Goal: Task Accomplishment & Management: Complete application form

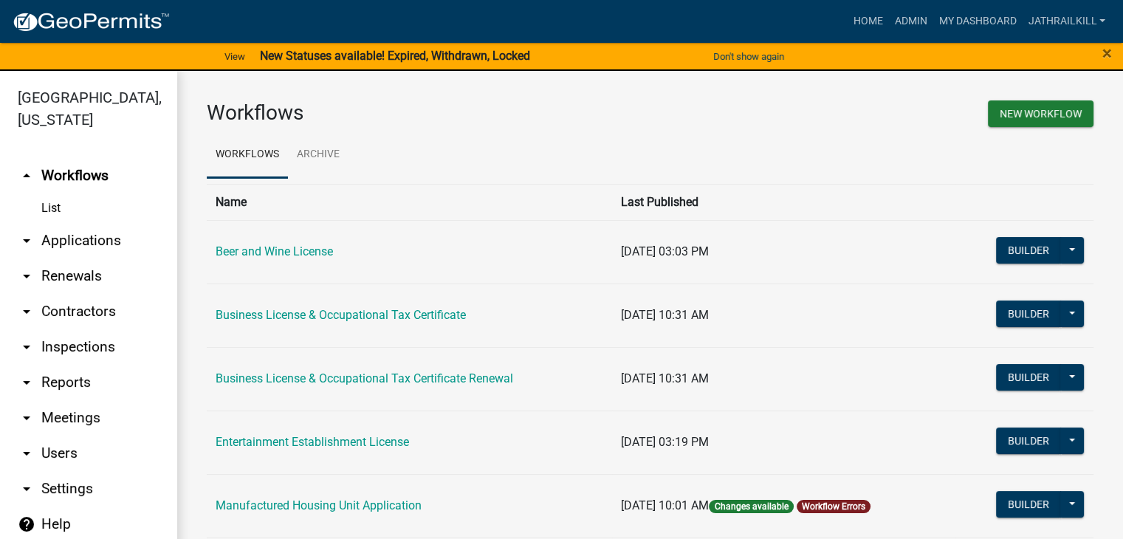
scroll to position [18, 0]
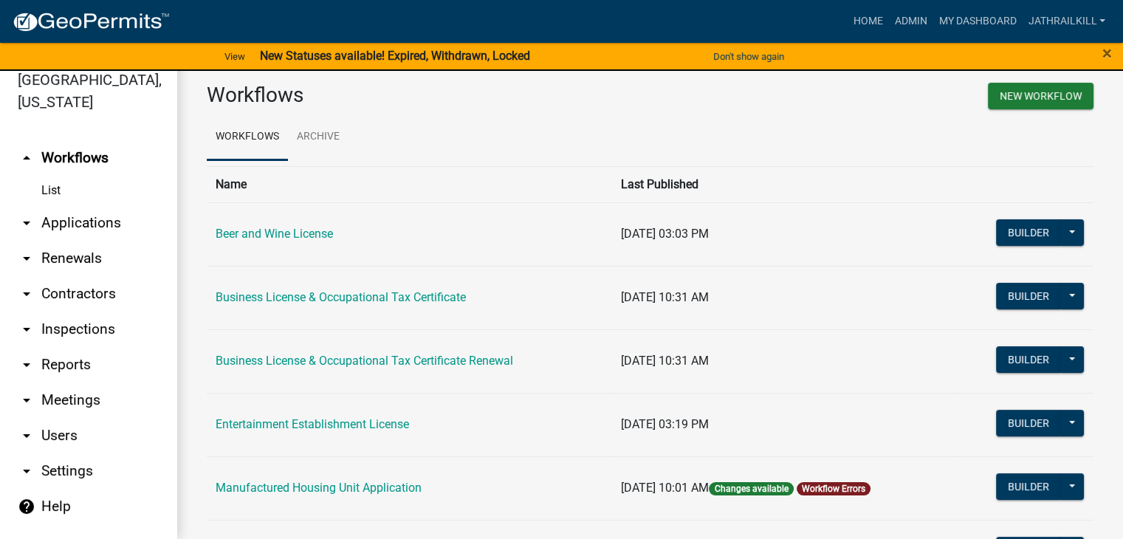
click at [0, 140] on link "arrow_drop_up Workflows" at bounding box center [88, 157] width 177 height 35
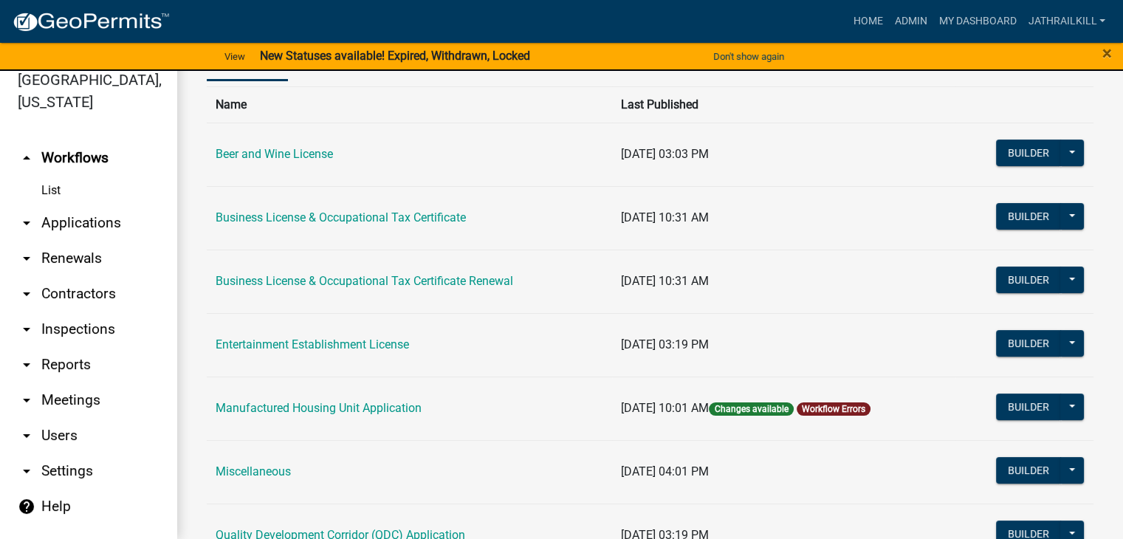
scroll to position [0, 0]
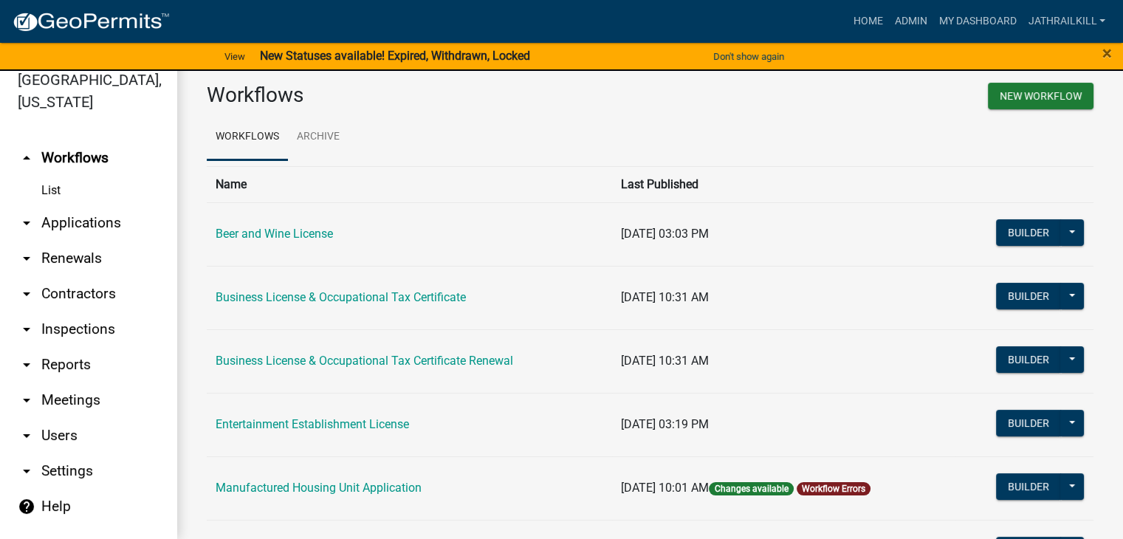
click at [0, 140] on link "arrow_drop_up Workflows" at bounding box center [88, 157] width 177 height 35
click at [876, 30] on link "Home" at bounding box center [867, 21] width 41 height 28
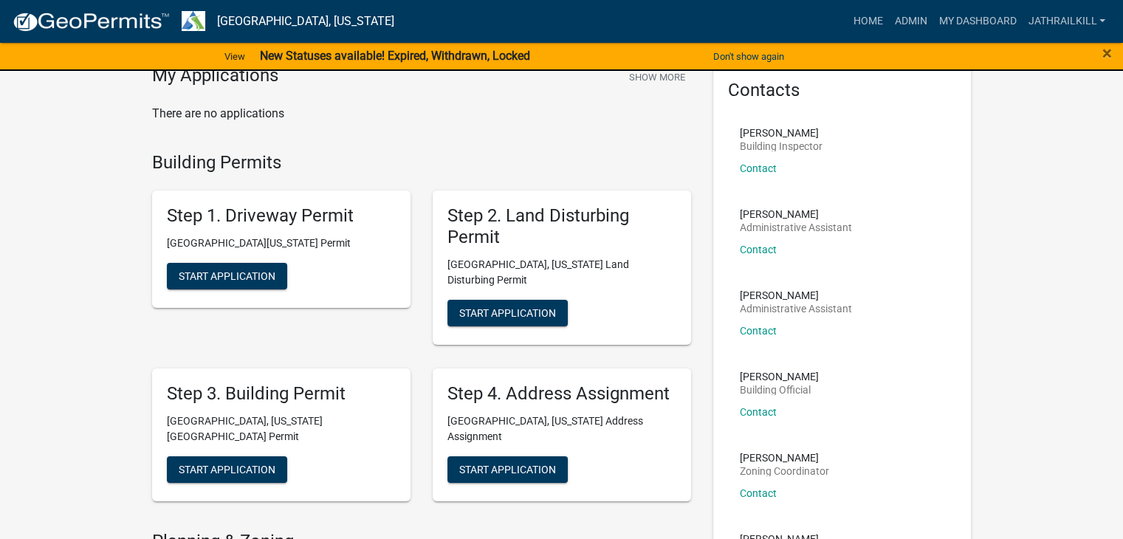
scroll to position [148, 0]
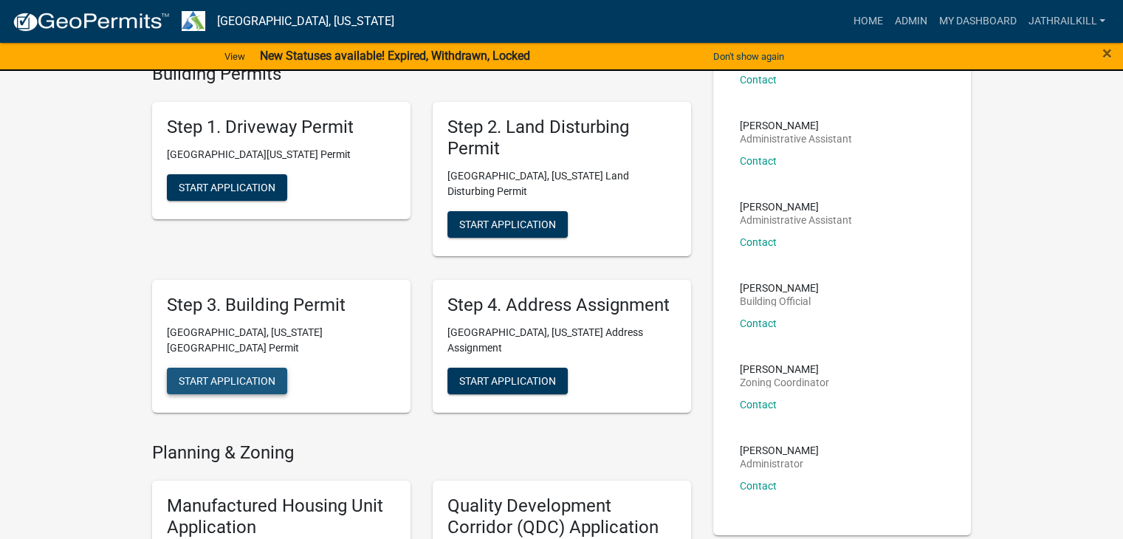
click at [245, 368] on button "Start Application" at bounding box center [227, 381] width 120 height 27
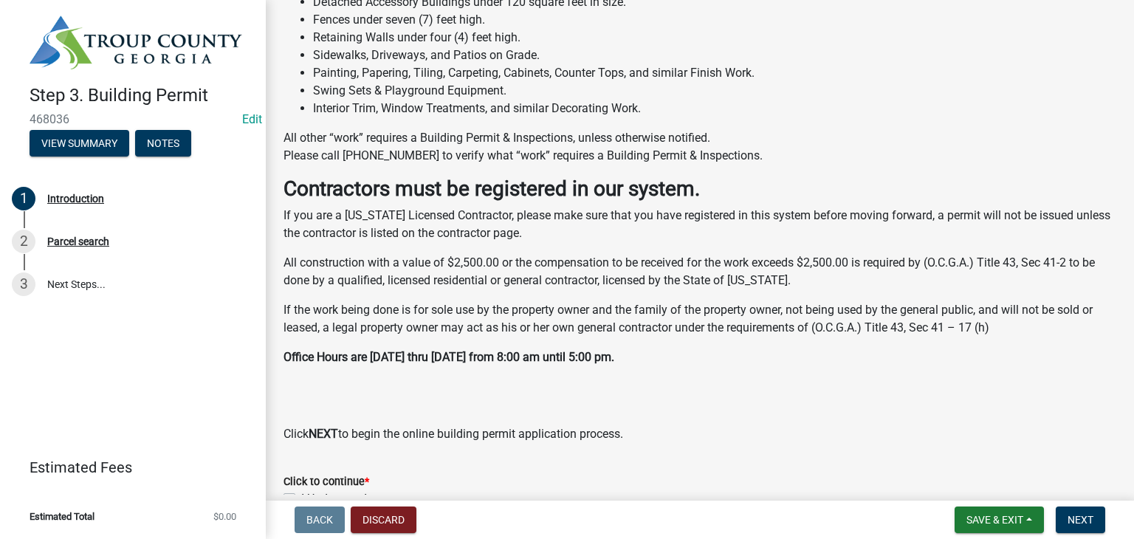
scroll to position [425, 0]
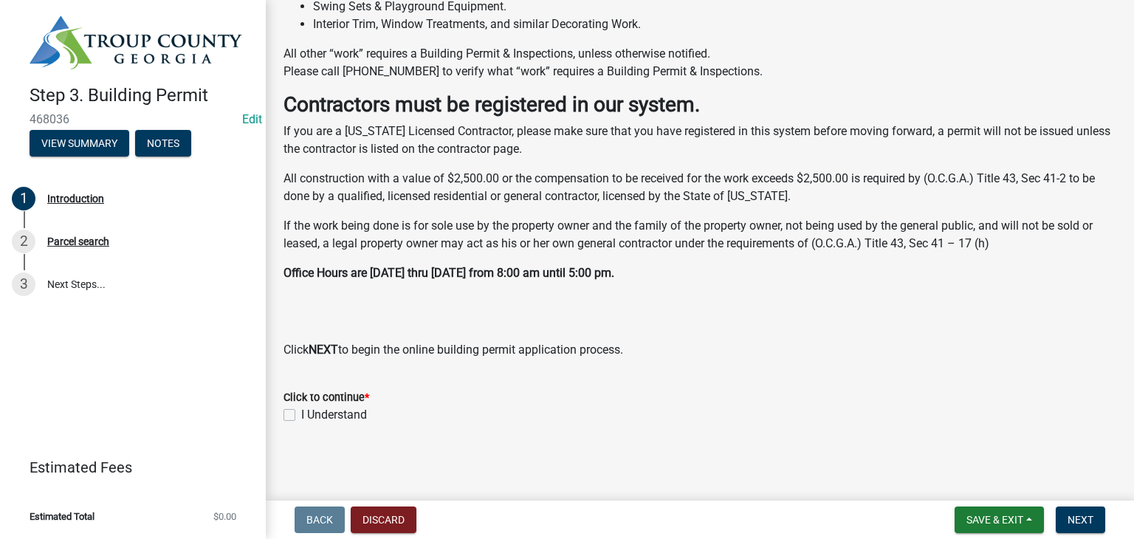
click at [301, 418] on label "I Understand" at bounding box center [334, 415] width 66 height 18
click at [301, 416] on input "I Understand" at bounding box center [306, 411] width 10 height 10
checkbox input "true"
click at [1078, 514] on span "Next" at bounding box center [1080, 520] width 26 height 12
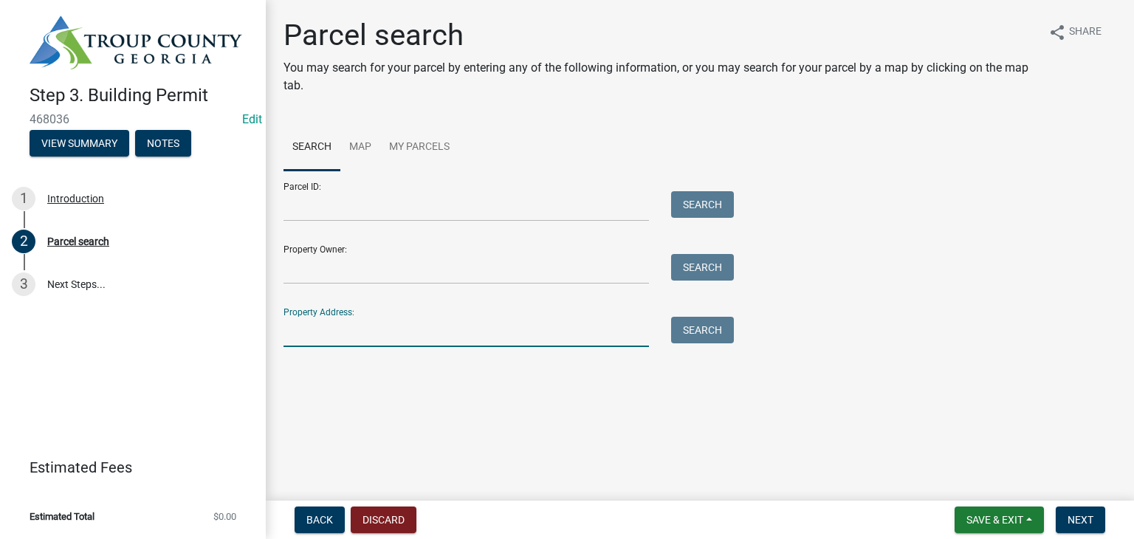
click at [387, 320] on input "Property Address:" at bounding box center [465, 332] width 365 height 30
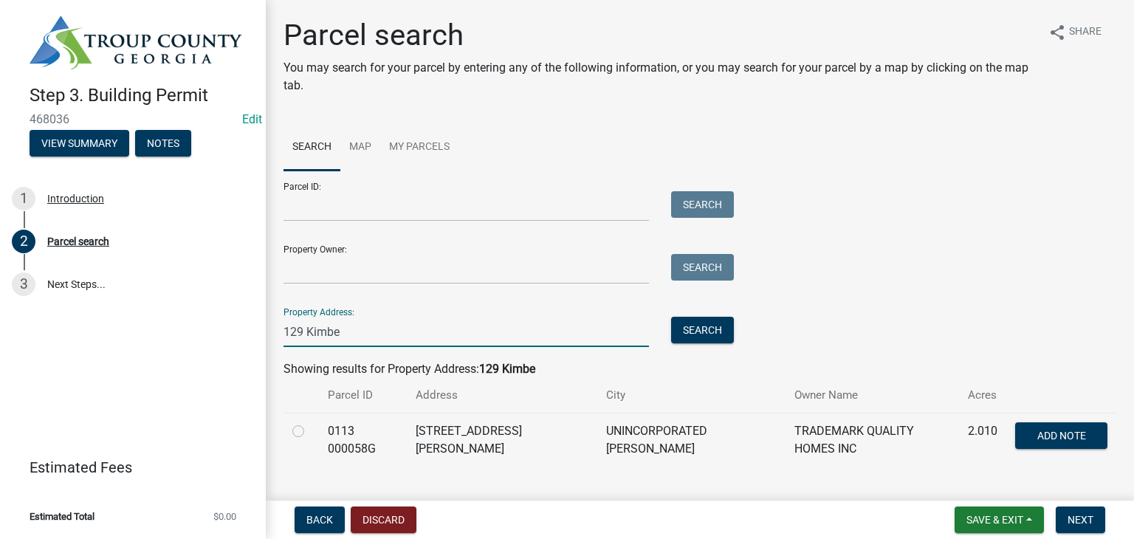
type input "129 Kimbe"
click at [310, 422] on label at bounding box center [310, 422] width 0 height 0
click at [310, 427] on 000058G "radio" at bounding box center [315, 427] width 10 height 10
radio 000058G "true"
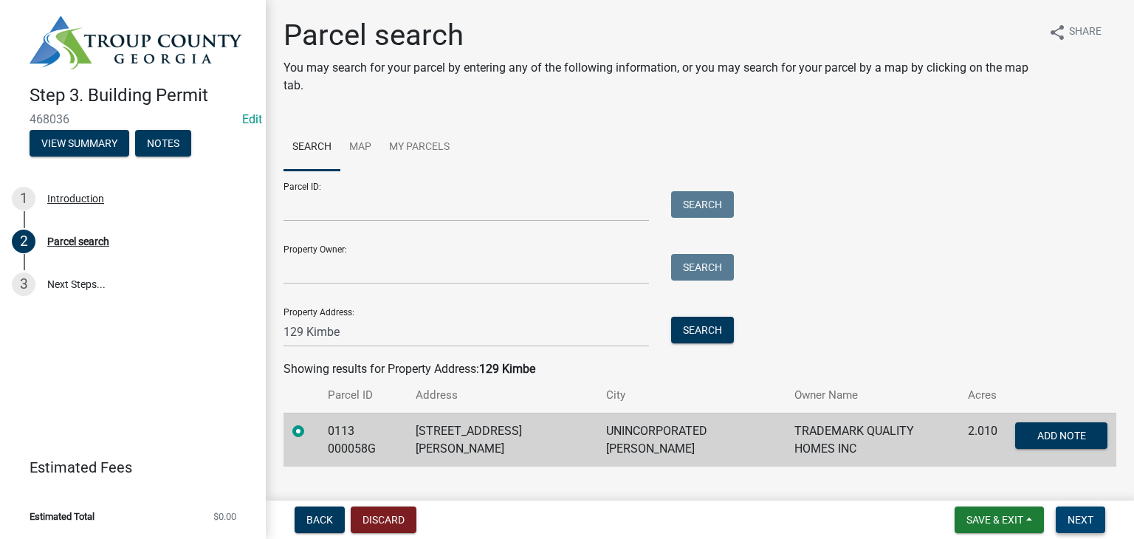
click at [1087, 517] on span "Next" at bounding box center [1080, 520] width 26 height 12
click at [1067, 523] on span "Next" at bounding box center [1080, 520] width 26 height 12
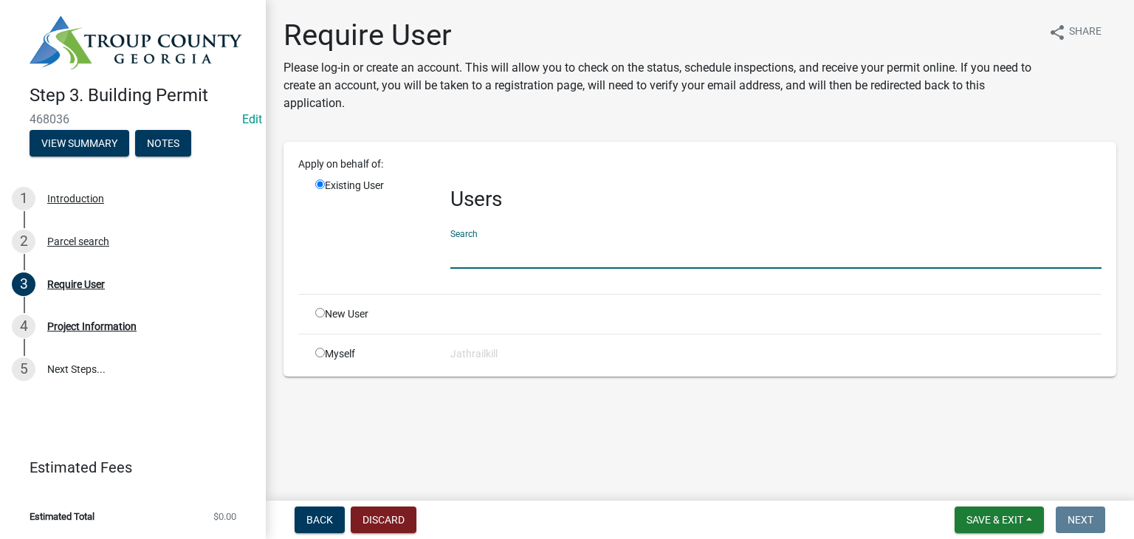
click at [495, 251] on input "text" at bounding box center [775, 253] width 651 height 30
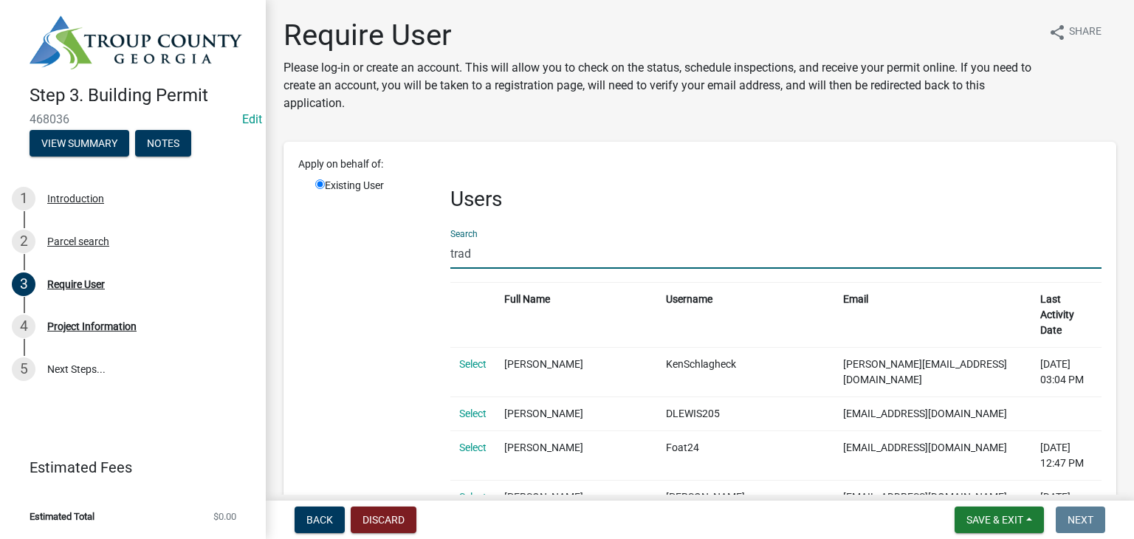
click at [475, 245] on input "trad" at bounding box center [775, 253] width 651 height 30
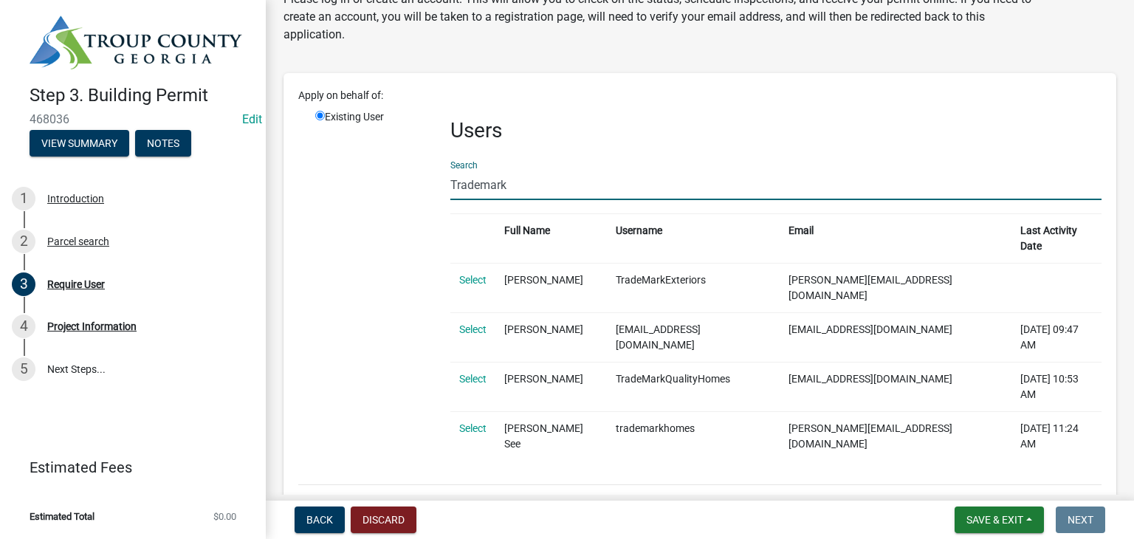
scroll to position [46, 0]
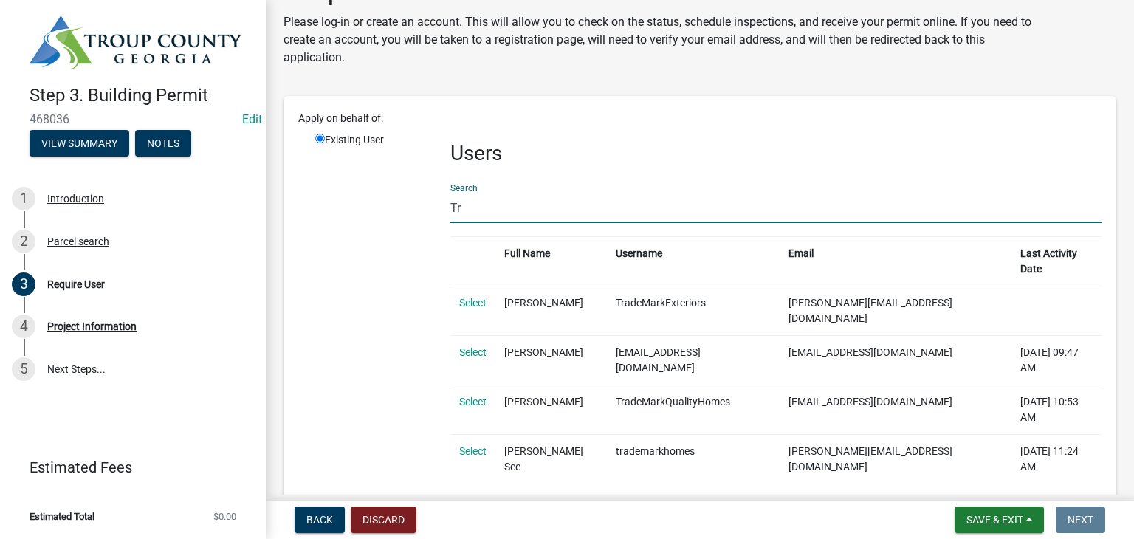
type input "T"
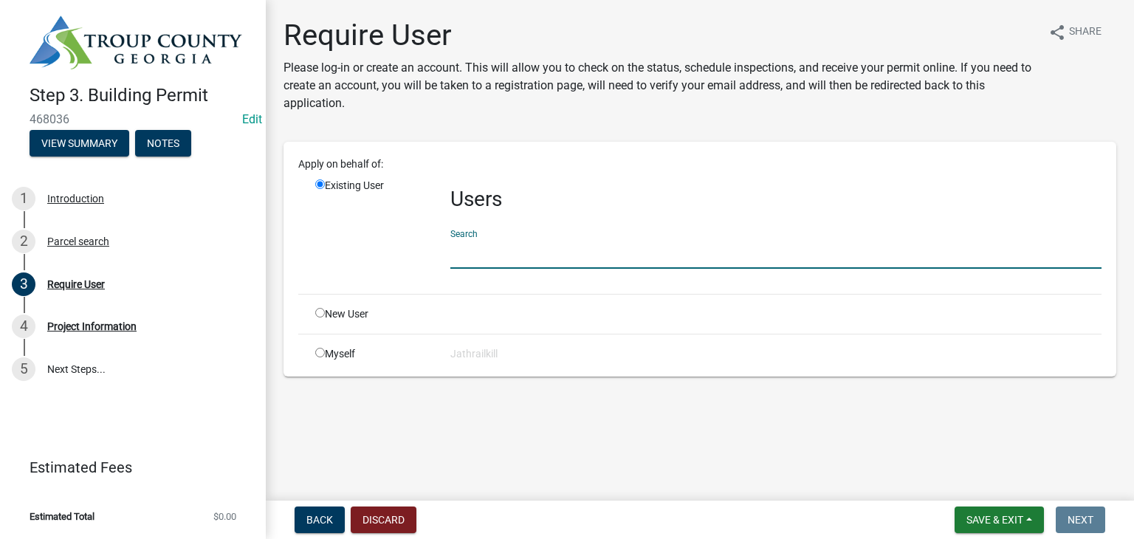
scroll to position [0, 0]
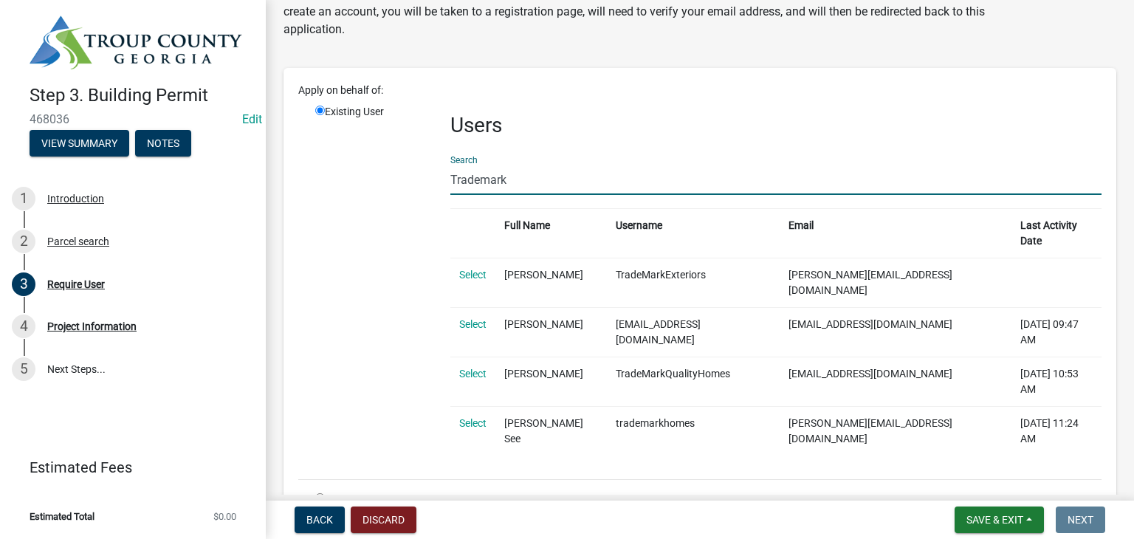
click at [362, 281] on div "Existing User" at bounding box center [371, 285] width 135 height 363
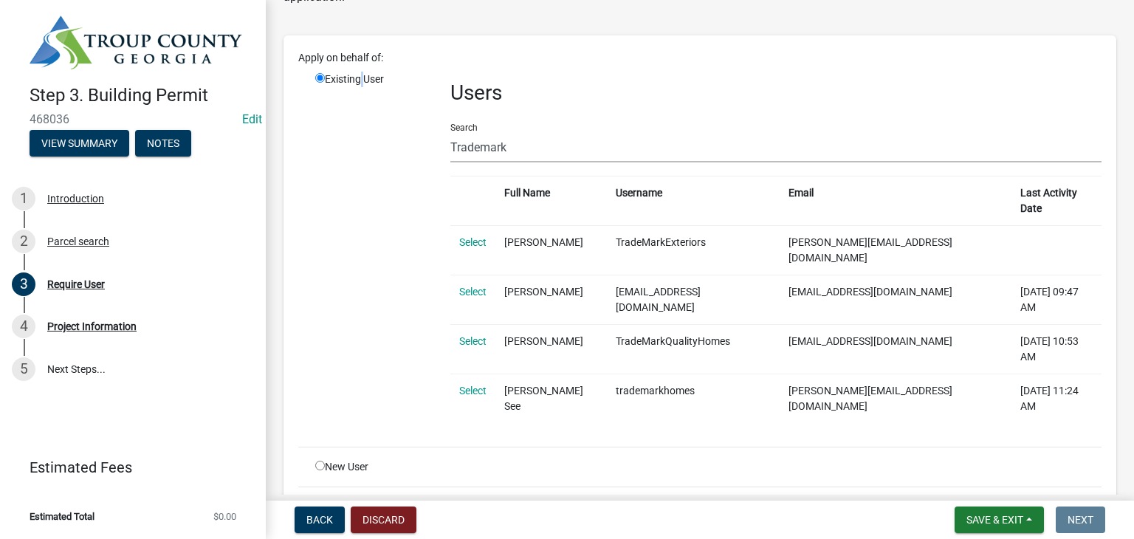
scroll to position [120, 0]
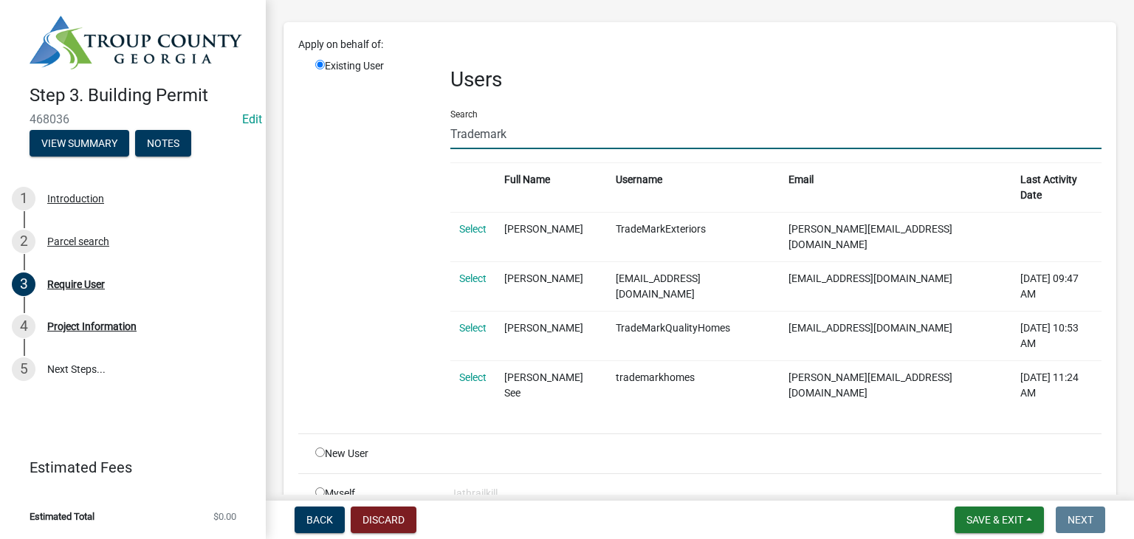
click at [558, 139] on input "Trademark" at bounding box center [775, 134] width 651 height 30
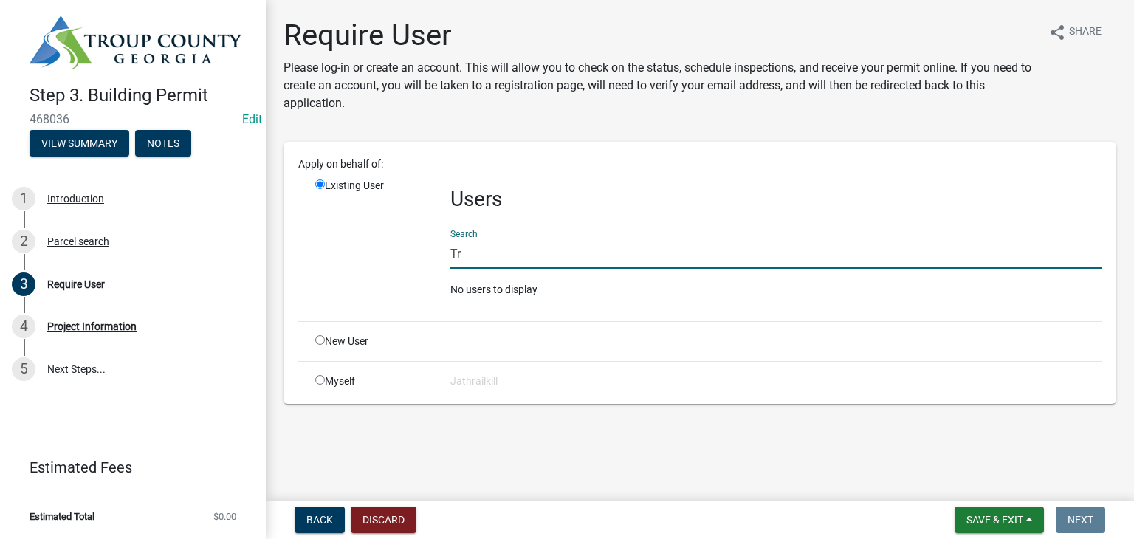
type input "T"
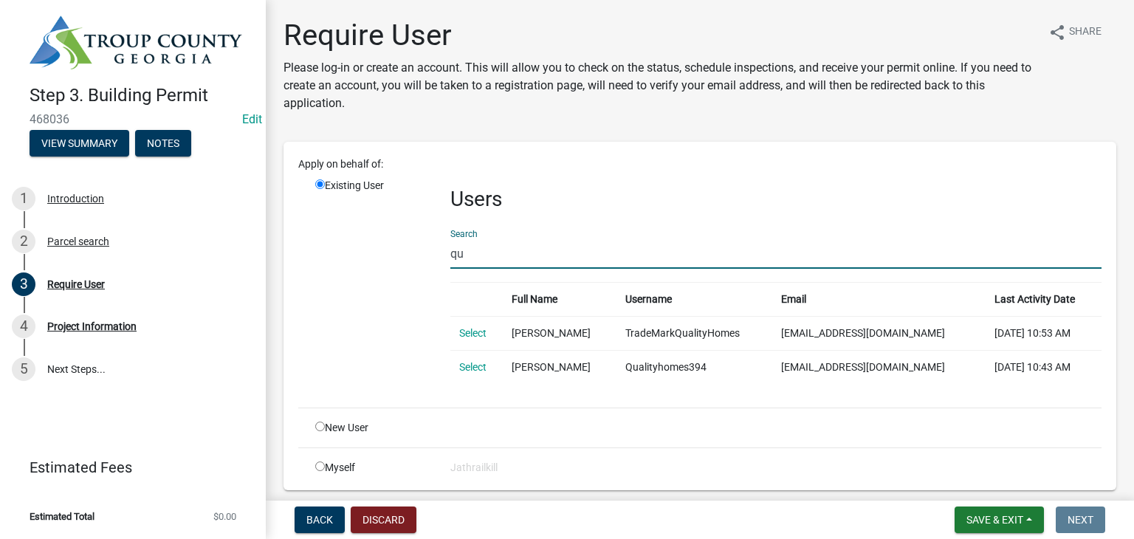
type input "q"
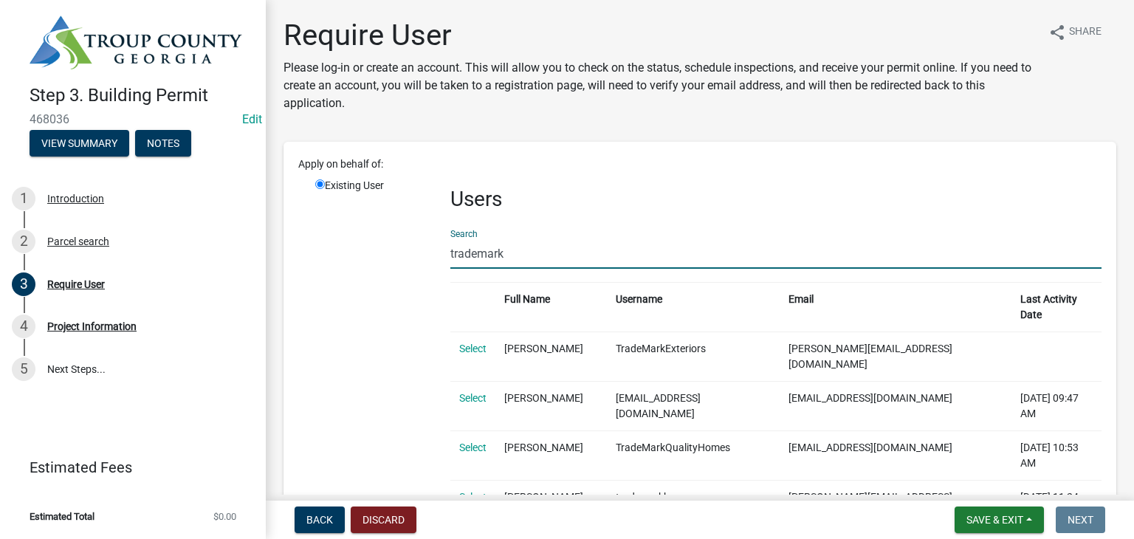
click at [369, 249] on div "Existing User" at bounding box center [371, 359] width 135 height 363
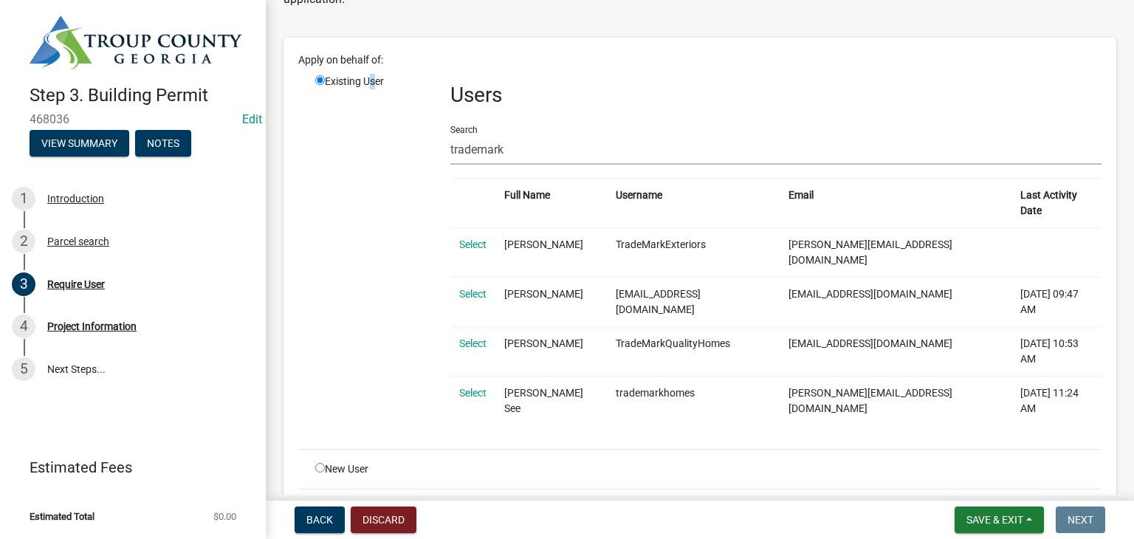
scroll to position [120, 0]
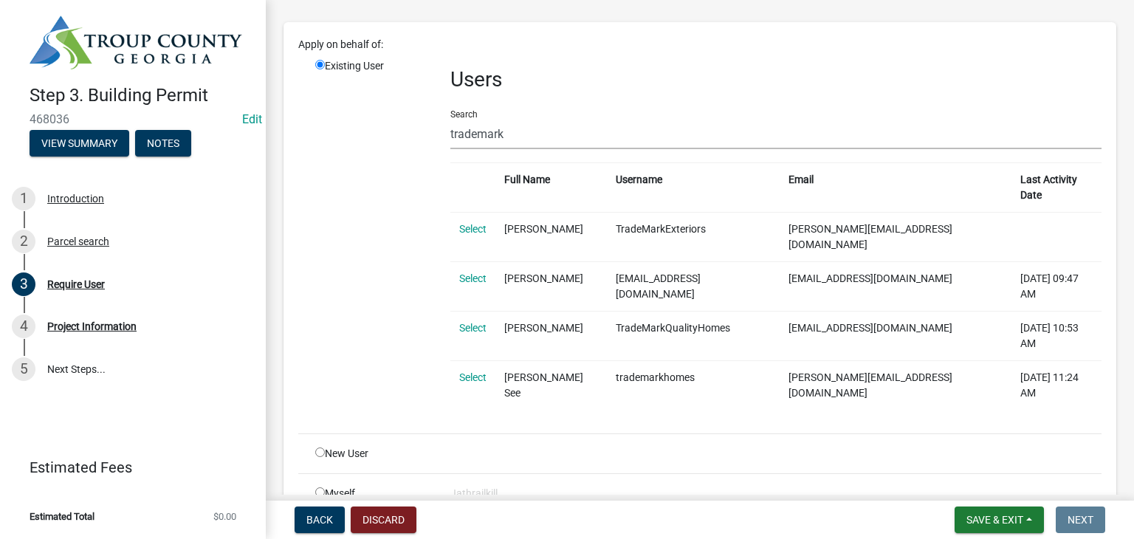
click at [458, 110] on div "Search trademark" at bounding box center [775, 123] width 651 height 51
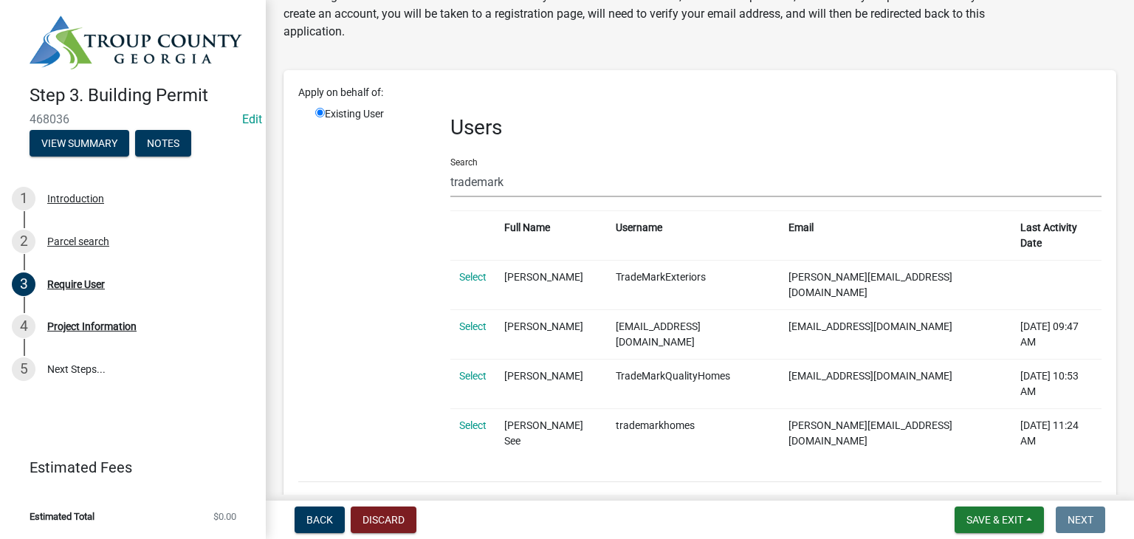
scroll to position [0, 0]
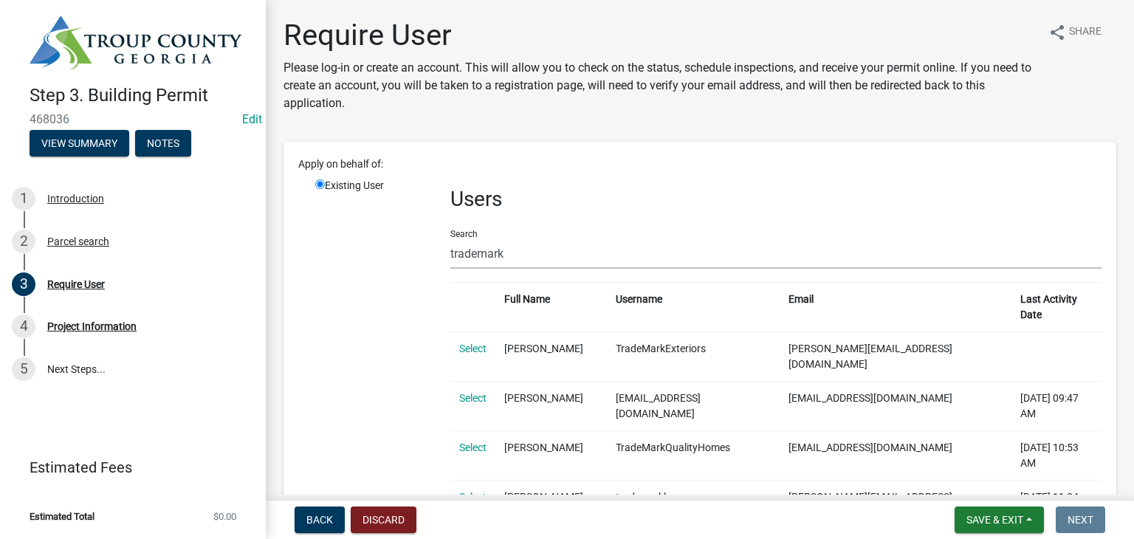
click at [537, 269] on div "Users Search trademark Full Name Username Email Last Activity Date Select [PERS…" at bounding box center [775, 359] width 673 height 363
click at [537, 262] on input "trademark" at bounding box center [775, 253] width 651 height 30
click at [537, 261] on input "trademark" at bounding box center [775, 253] width 651 height 30
type input "T"
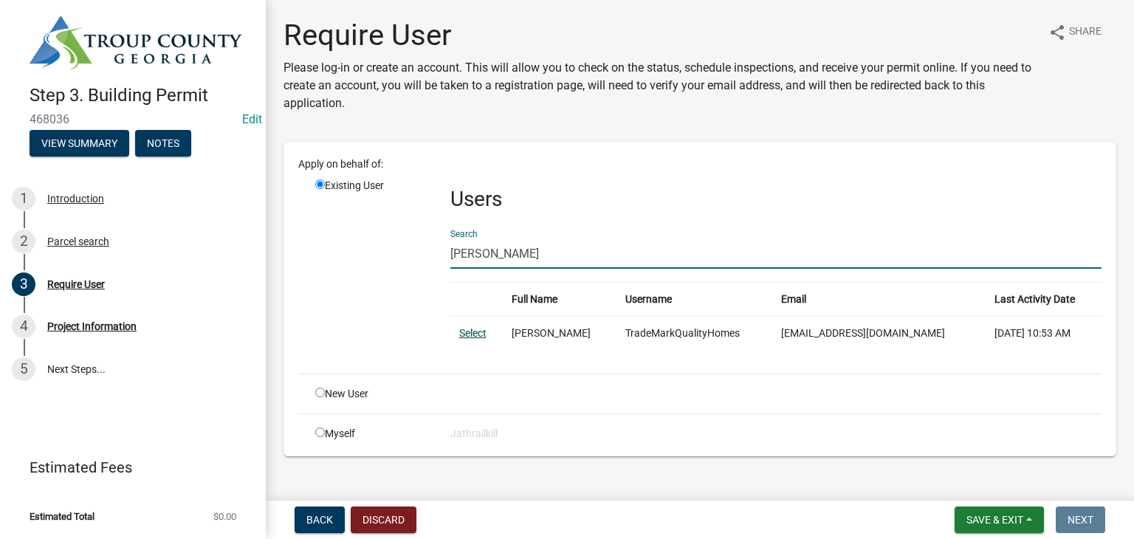
type input "[PERSON_NAME]"
click at [465, 336] on link "Select" at bounding box center [472, 333] width 27 height 12
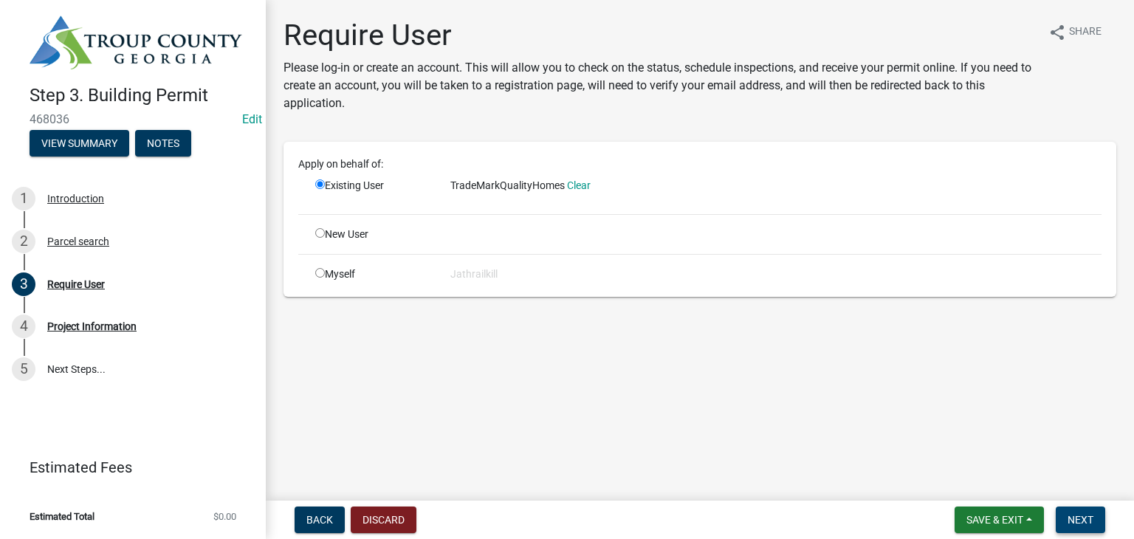
click at [1089, 506] on button "Next" at bounding box center [1079, 519] width 49 height 27
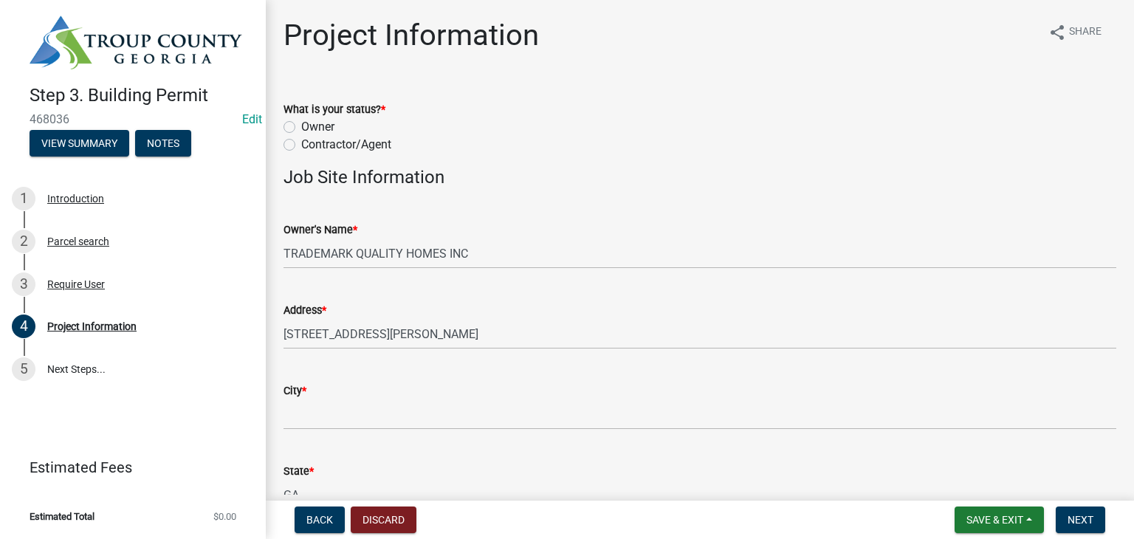
click at [301, 146] on label "Contractor/Agent" at bounding box center [346, 145] width 90 height 18
click at [301, 145] on input "Contractor/Agent" at bounding box center [306, 141] width 10 height 10
radio input "true"
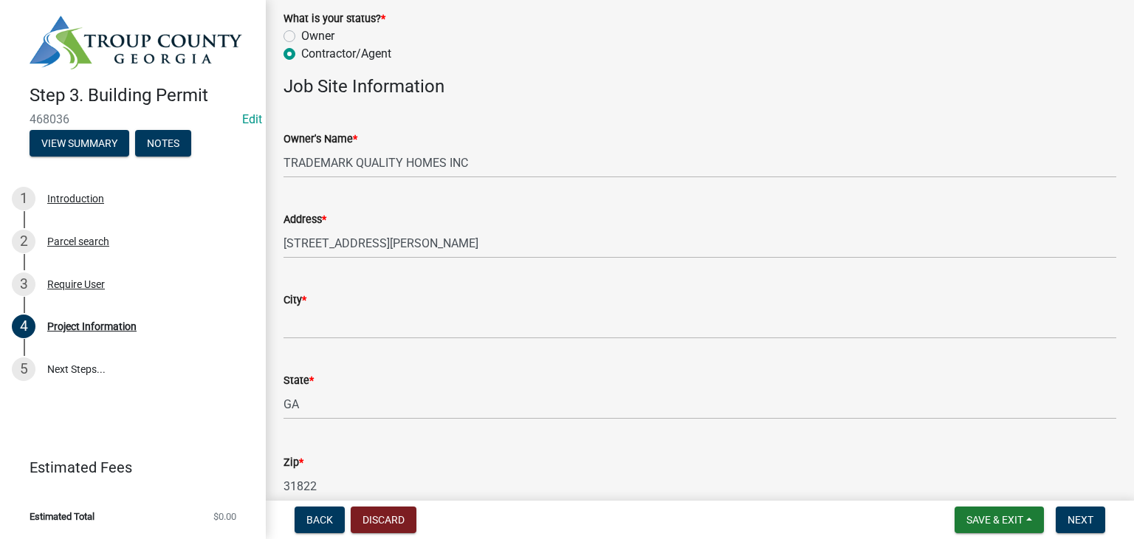
scroll to position [221, 0]
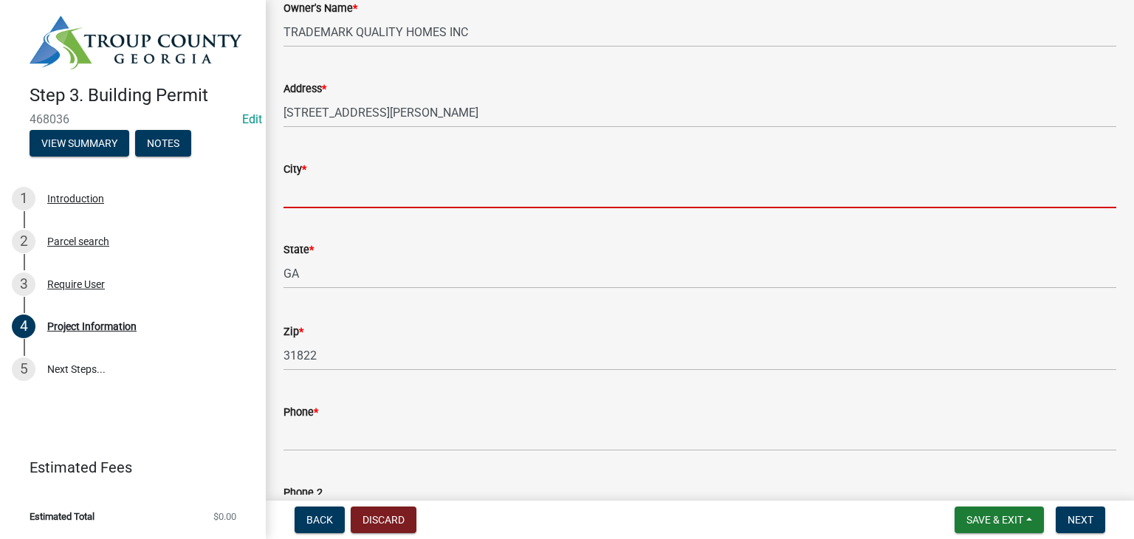
click at [315, 195] on input "City *" at bounding box center [699, 193] width 833 height 30
type input "LaGrange"
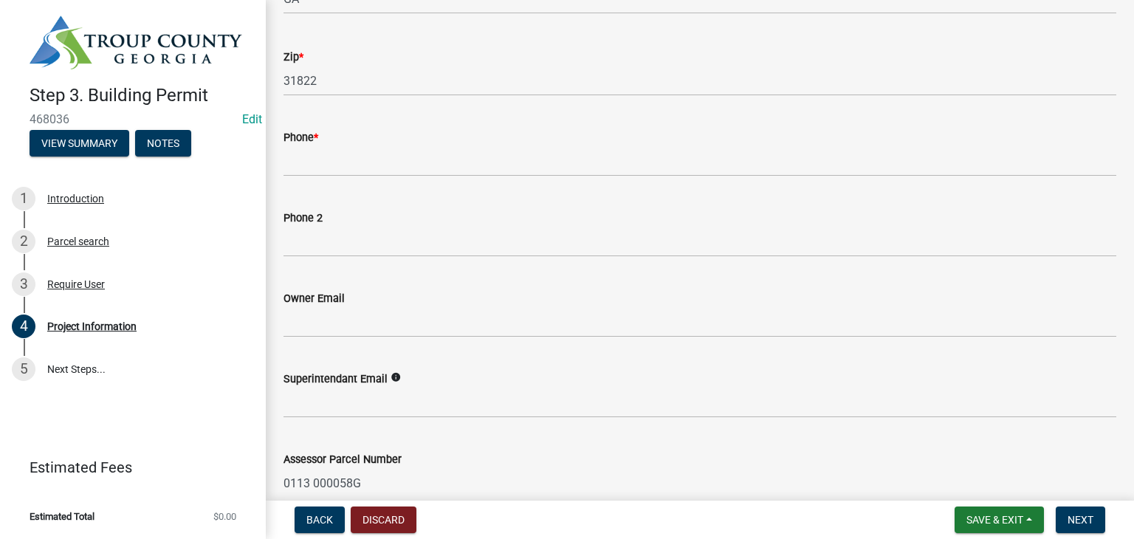
scroll to position [517, 0]
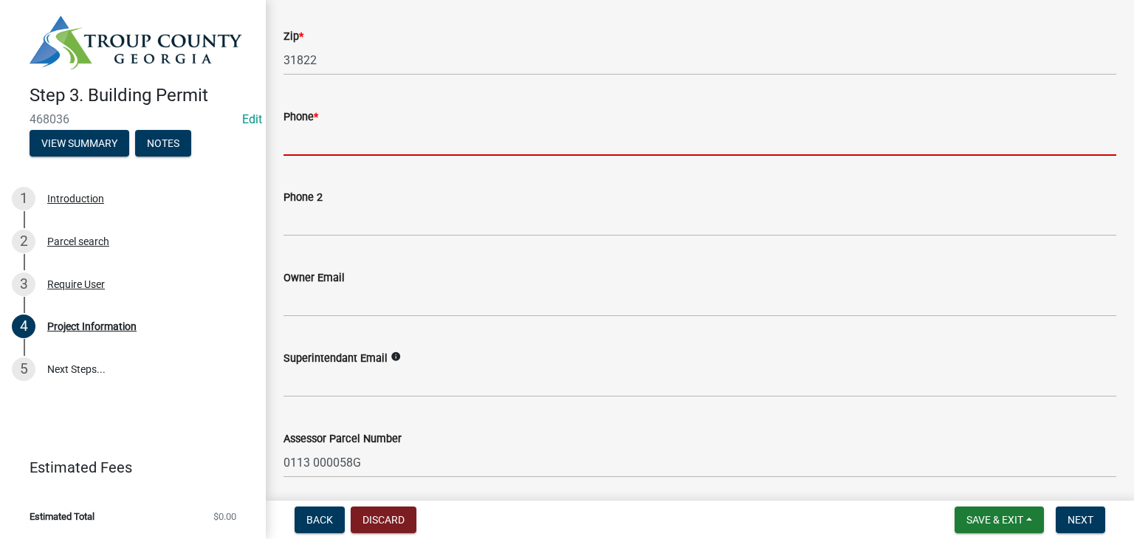
click at [355, 145] on input "Phone *" at bounding box center [699, 140] width 833 height 30
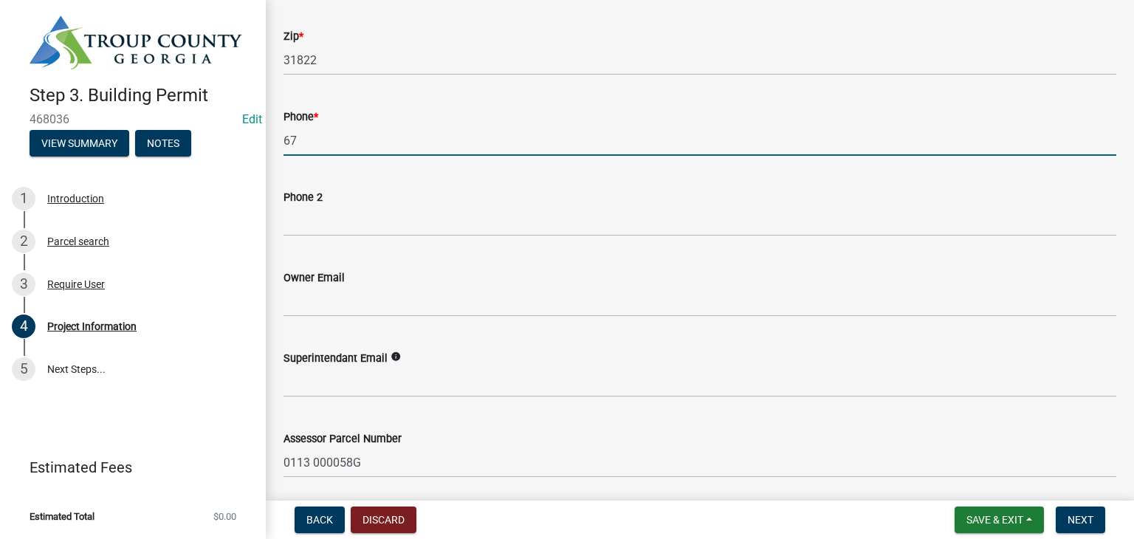
type input "6"
type input "7"
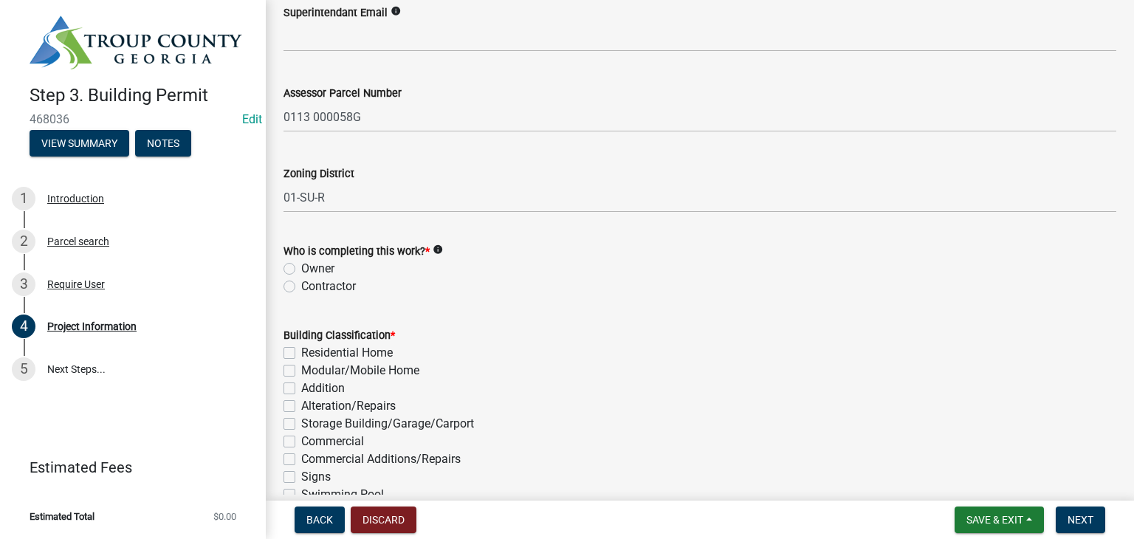
scroll to position [886, 0]
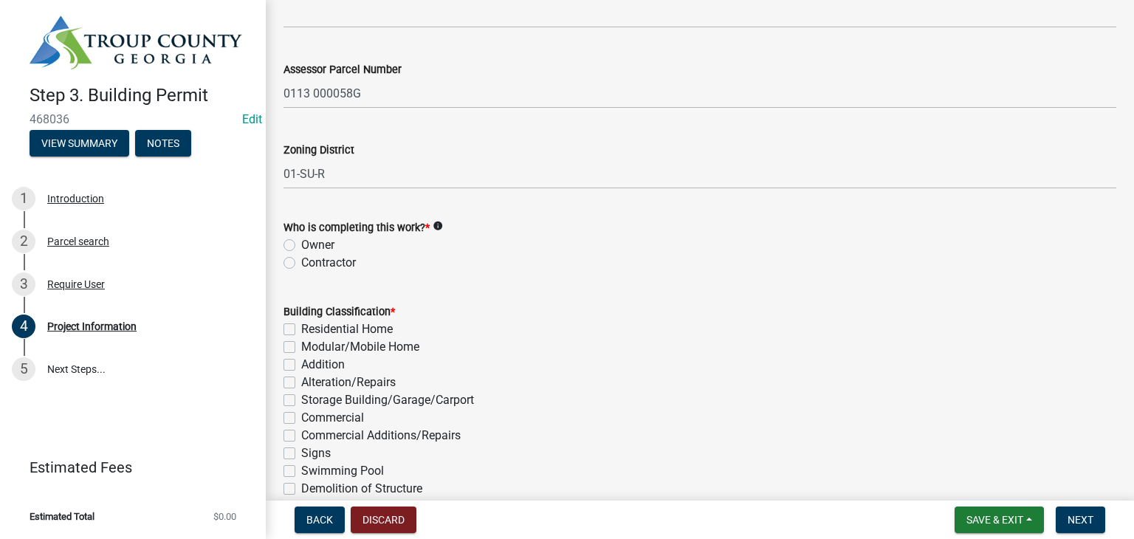
type input "[PHONE_NUMBER]"
click at [301, 266] on label "Contractor" at bounding box center [328, 263] width 55 height 18
click at [301, 263] on input "Contractor" at bounding box center [306, 259] width 10 height 10
radio input "true"
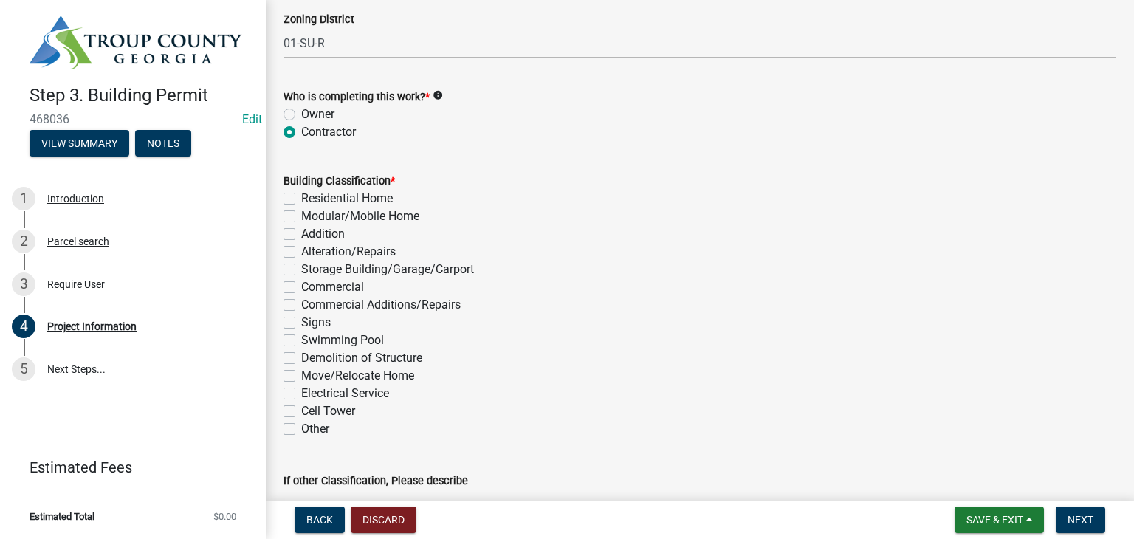
scroll to position [1107, 0]
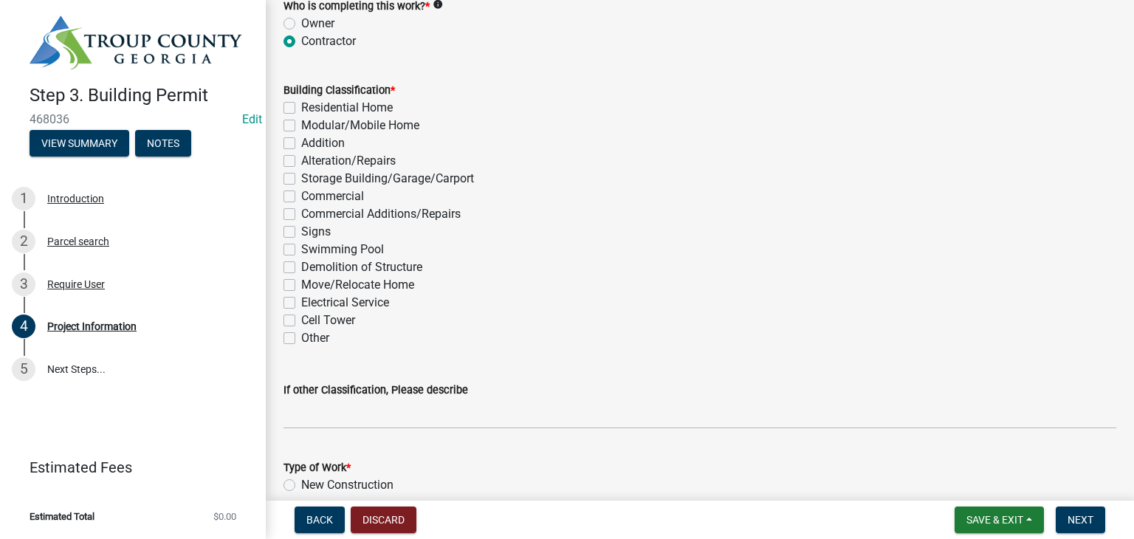
click at [301, 105] on label "Residential Home" at bounding box center [347, 108] width 92 height 18
click at [301, 105] on input "Residential Home" at bounding box center [306, 104] width 10 height 10
checkbox input "true"
checkbox input "false"
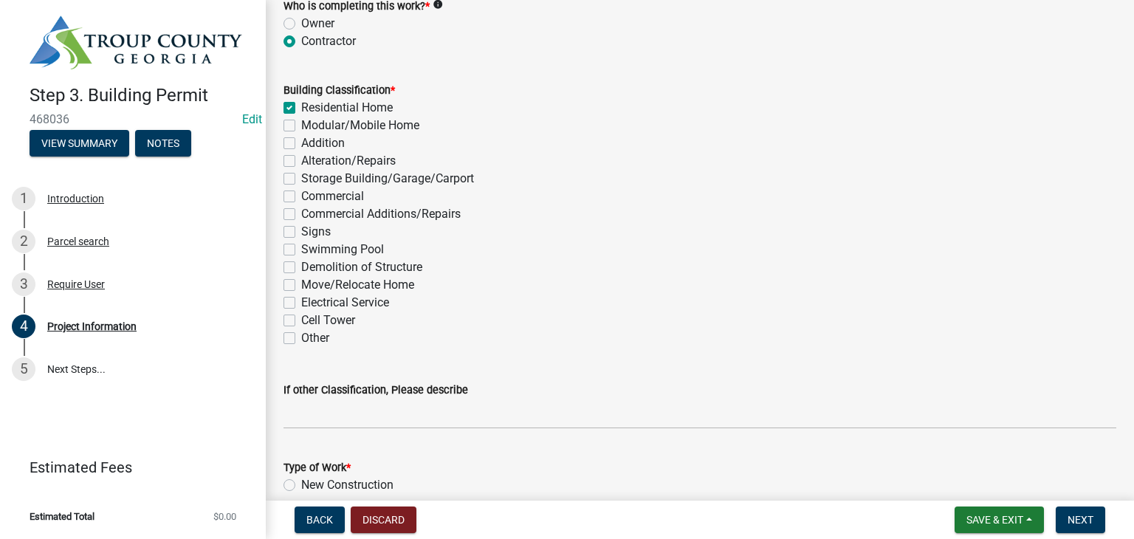
checkbox input "false"
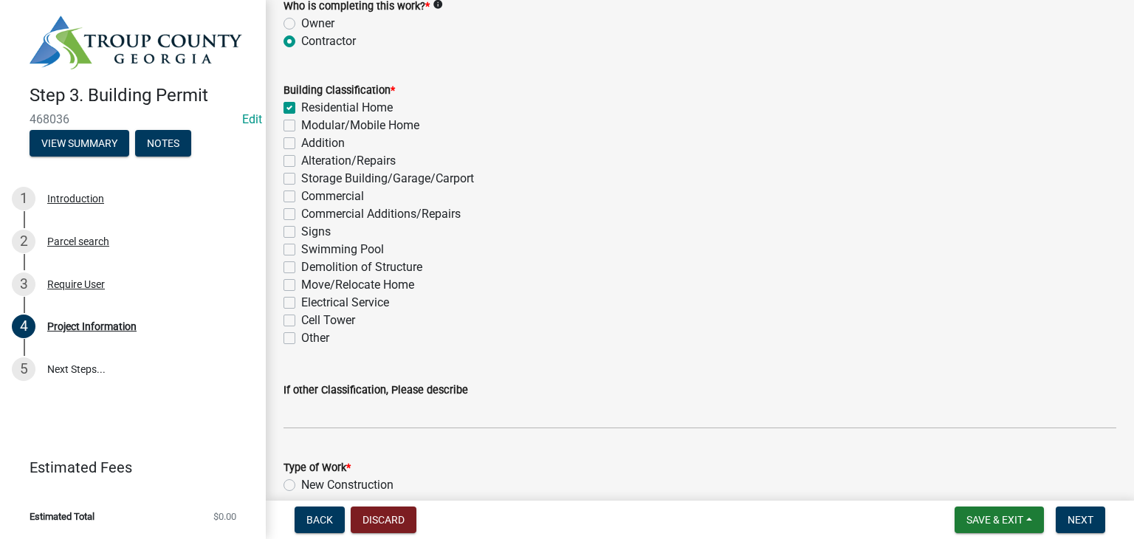
checkbox input "false"
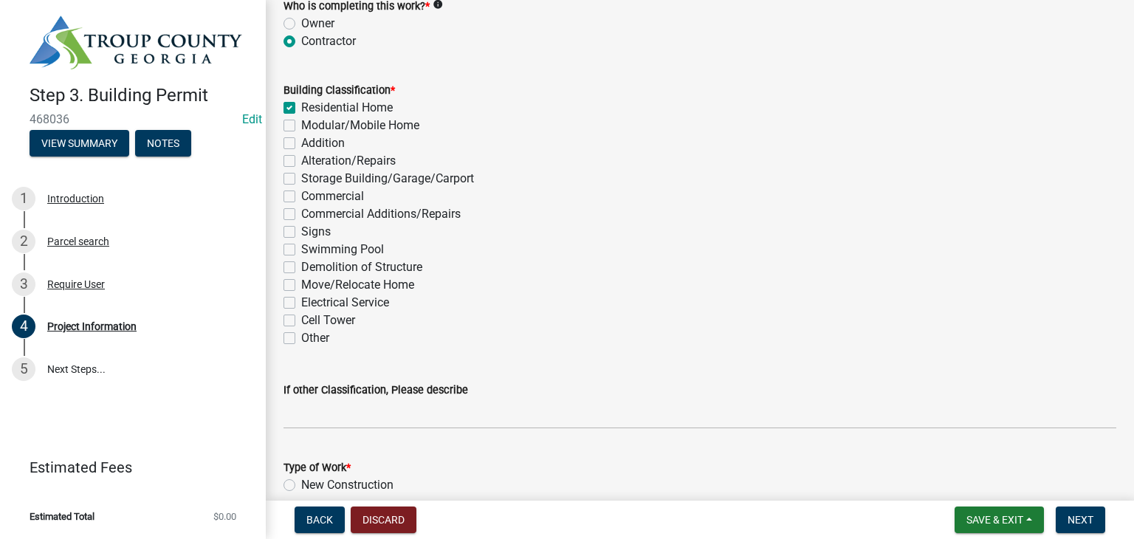
checkbox input "false"
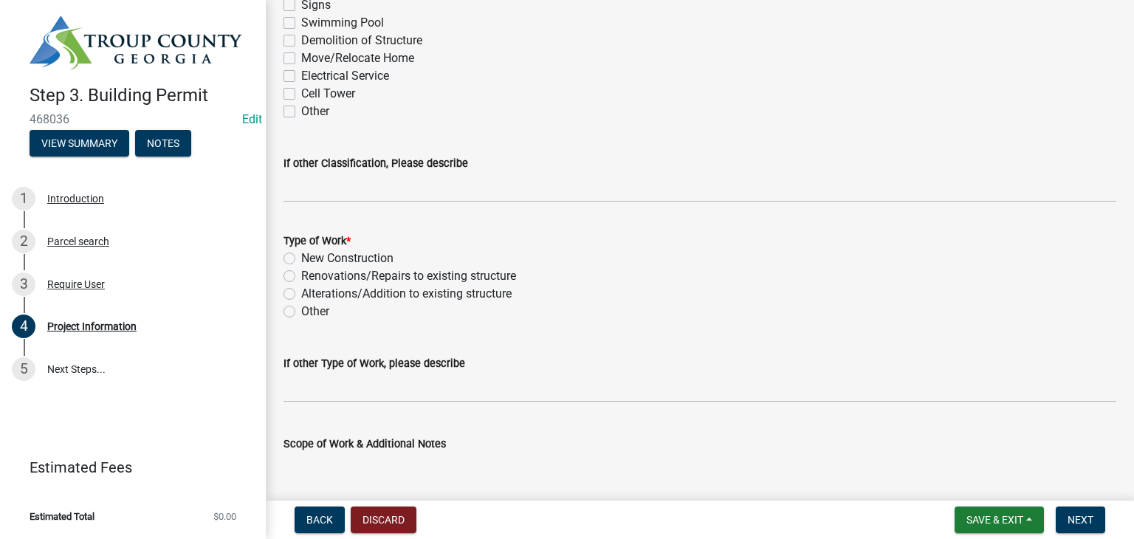
scroll to position [1402, 0]
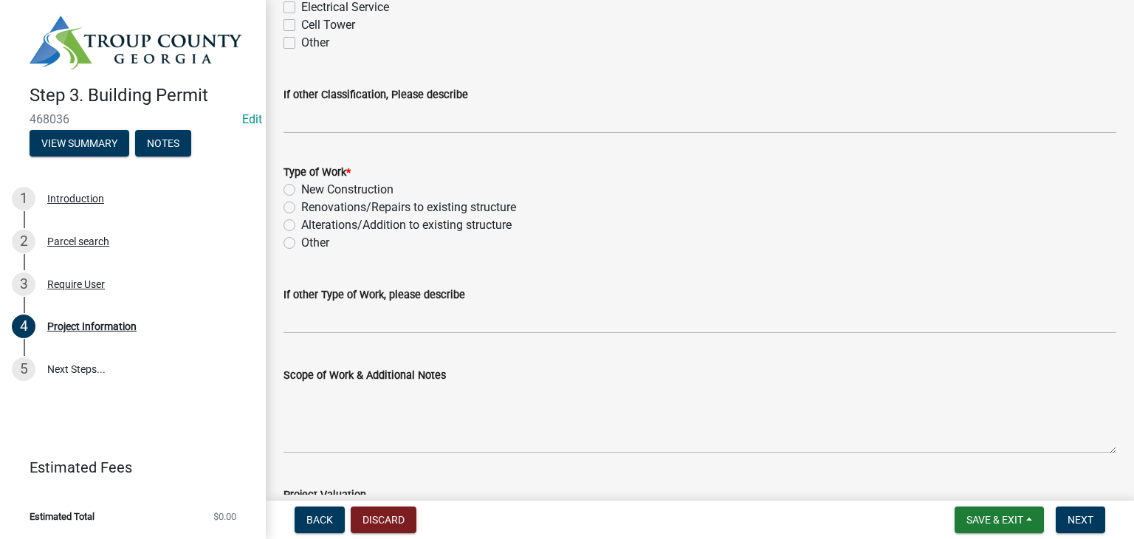
click at [301, 183] on label "New Construction" at bounding box center [347, 190] width 92 height 18
click at [301, 183] on input "New Construction" at bounding box center [306, 186] width 10 height 10
radio input "true"
click at [301, 189] on label "New Construction" at bounding box center [347, 190] width 92 height 18
click at [301, 189] on input "New Construction" at bounding box center [306, 186] width 10 height 10
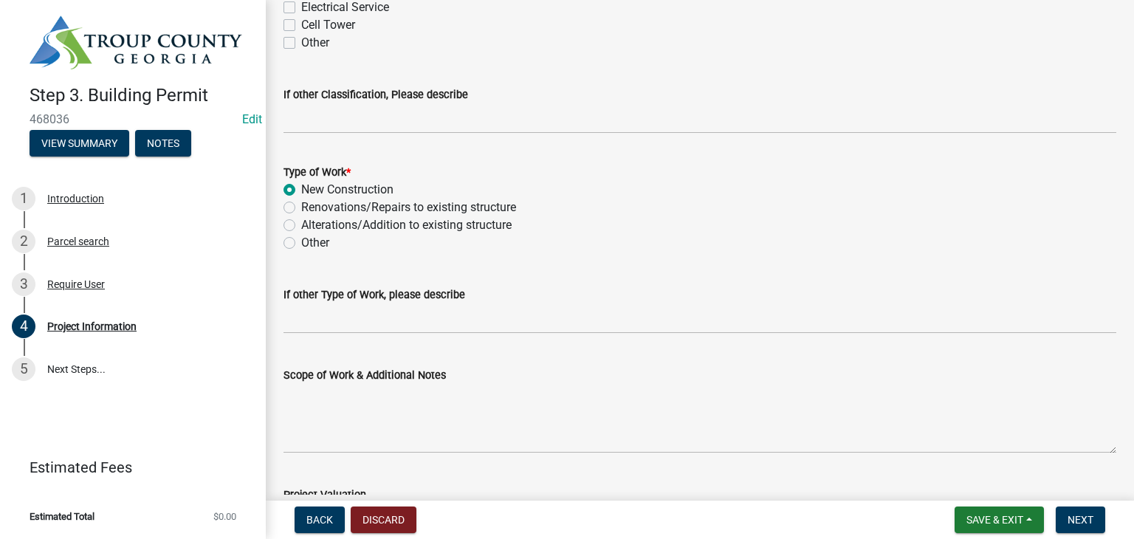
scroll to position [1512, 0]
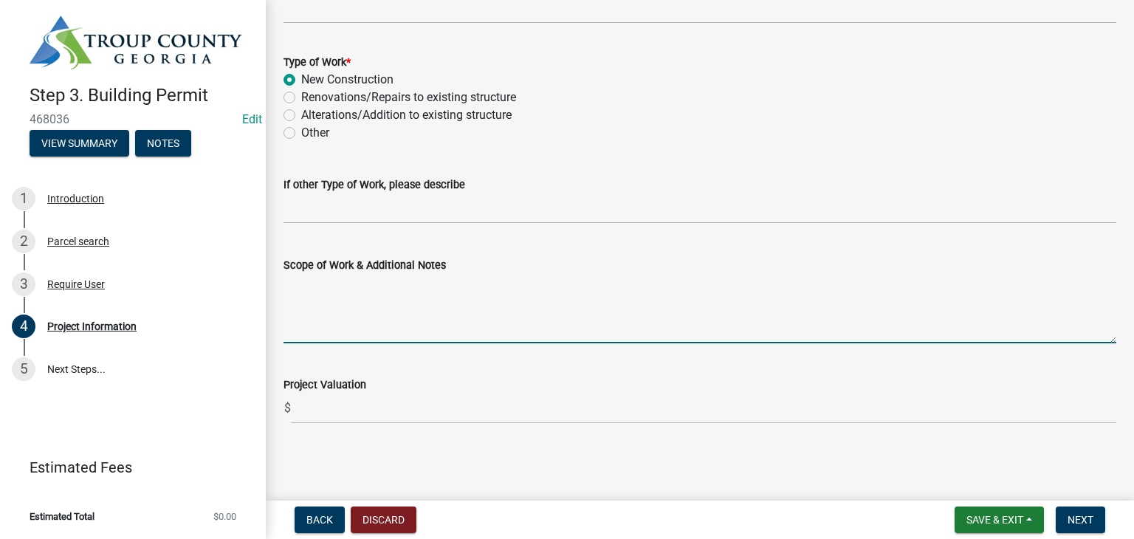
click at [360, 290] on textarea "Scope of Work & Additional Notes" at bounding box center [699, 308] width 833 height 69
type textarea "New Single Family Dwelling"
click at [1119, 523] on div "Back Discard Save & Exit Save Save & Exit Next" at bounding box center [700, 519] width 844 height 27
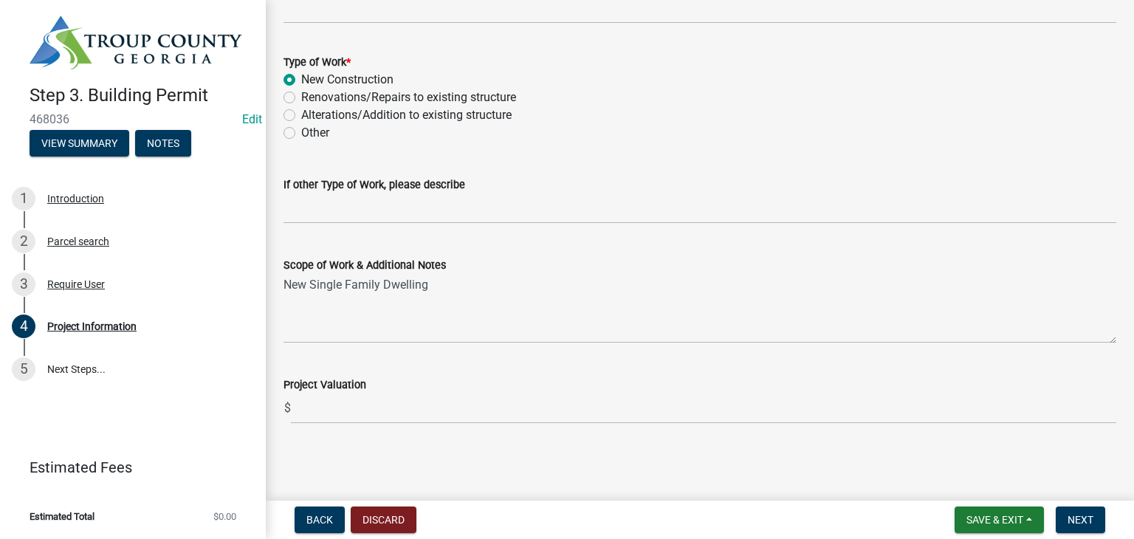
click at [1107, 514] on form "Save & Exit Save Save & Exit Next" at bounding box center [1029, 519] width 162 height 27
click at [525, 424] on wm-data-entity-input "Project Valuation $" at bounding box center [699, 396] width 833 height 82
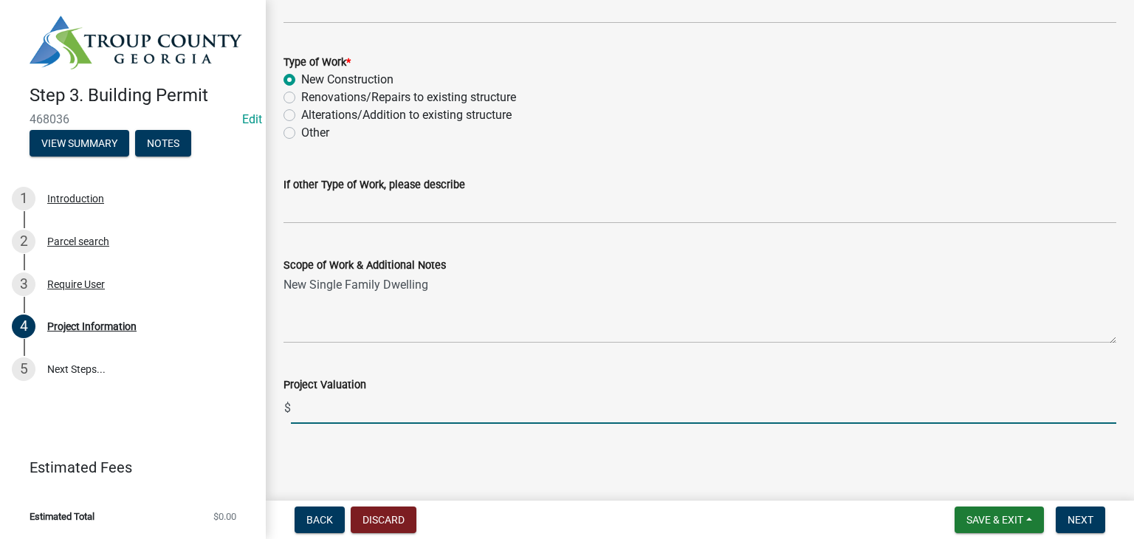
click at [514, 406] on input "text" at bounding box center [703, 408] width 825 height 30
click at [1055, 506] on button "Next" at bounding box center [1079, 519] width 49 height 27
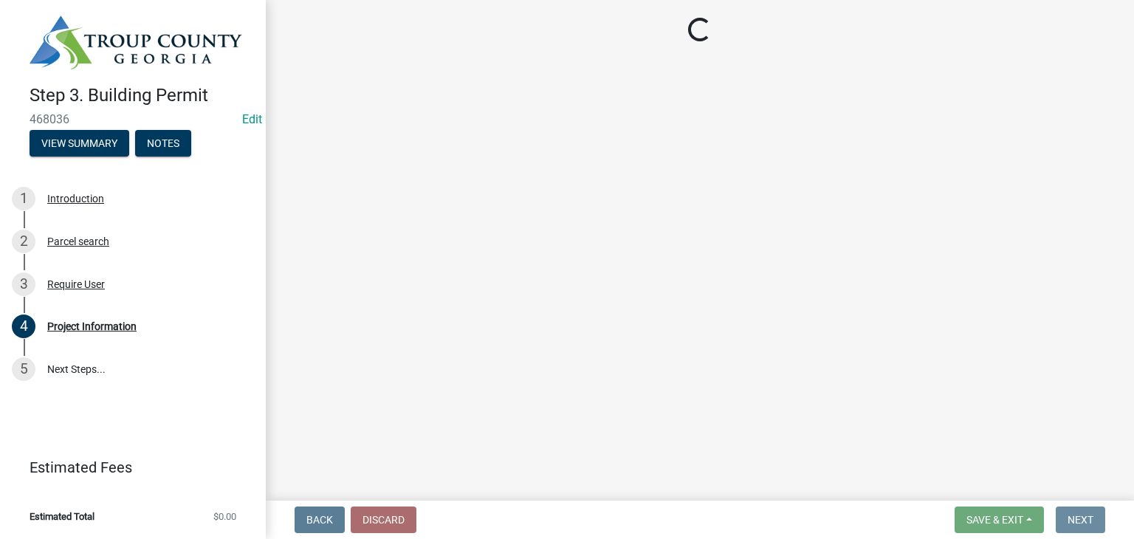
scroll to position [0, 0]
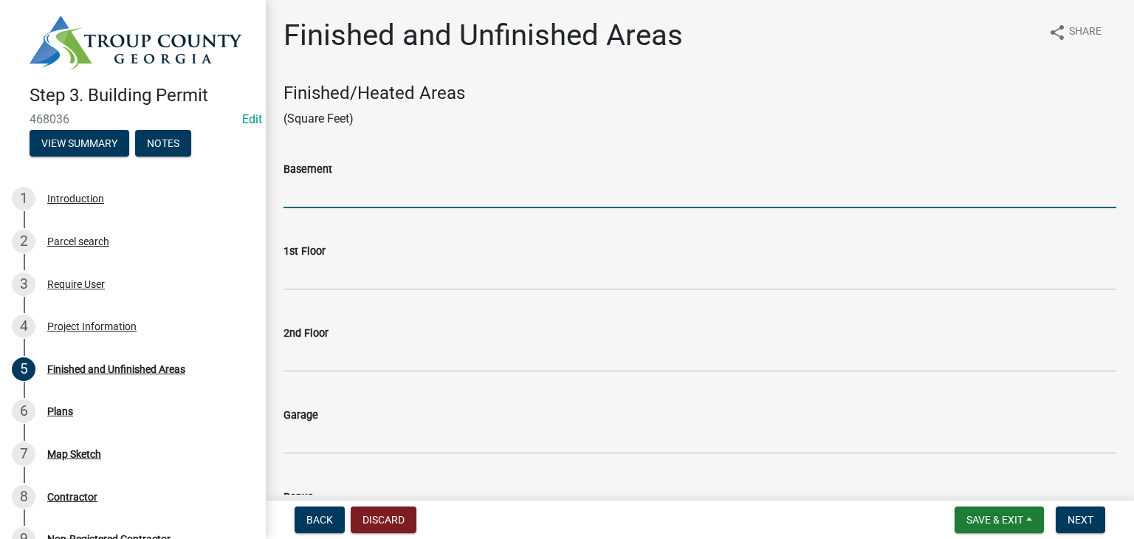
click at [385, 184] on input "text" at bounding box center [699, 193] width 833 height 30
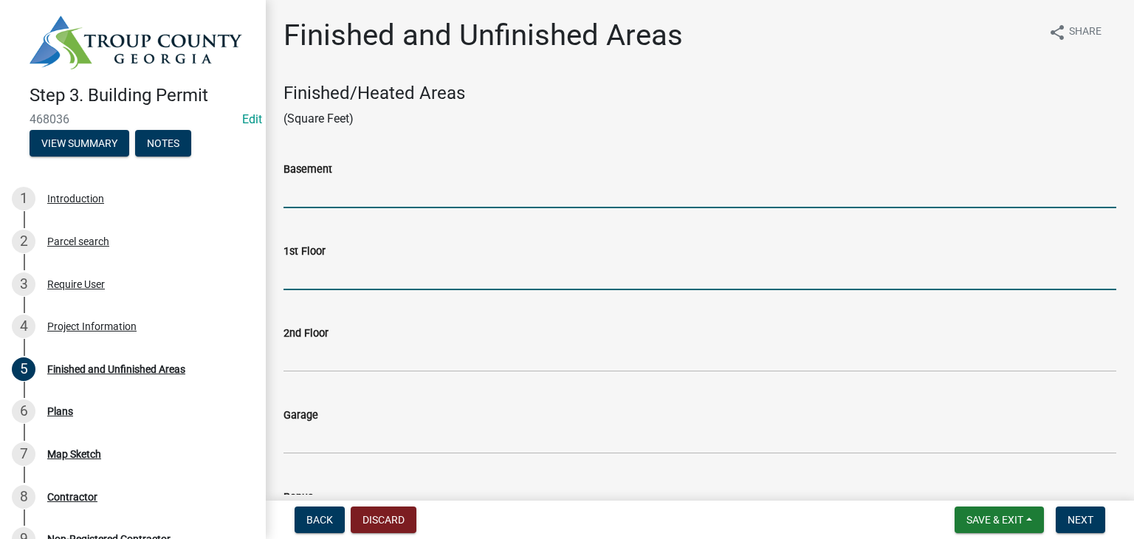
click at [439, 268] on input "text" at bounding box center [699, 275] width 833 height 30
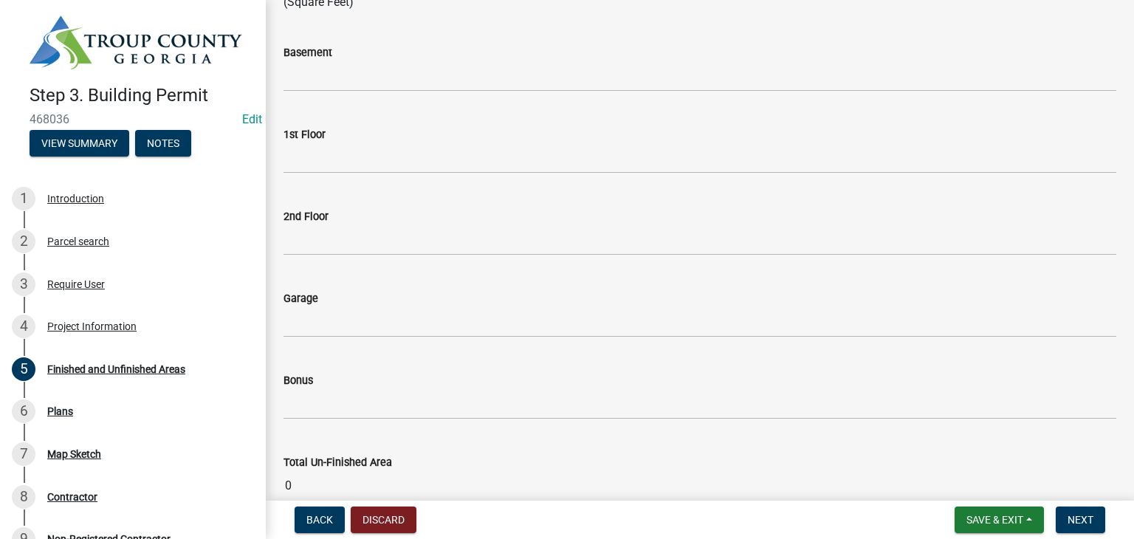
type input "2076"
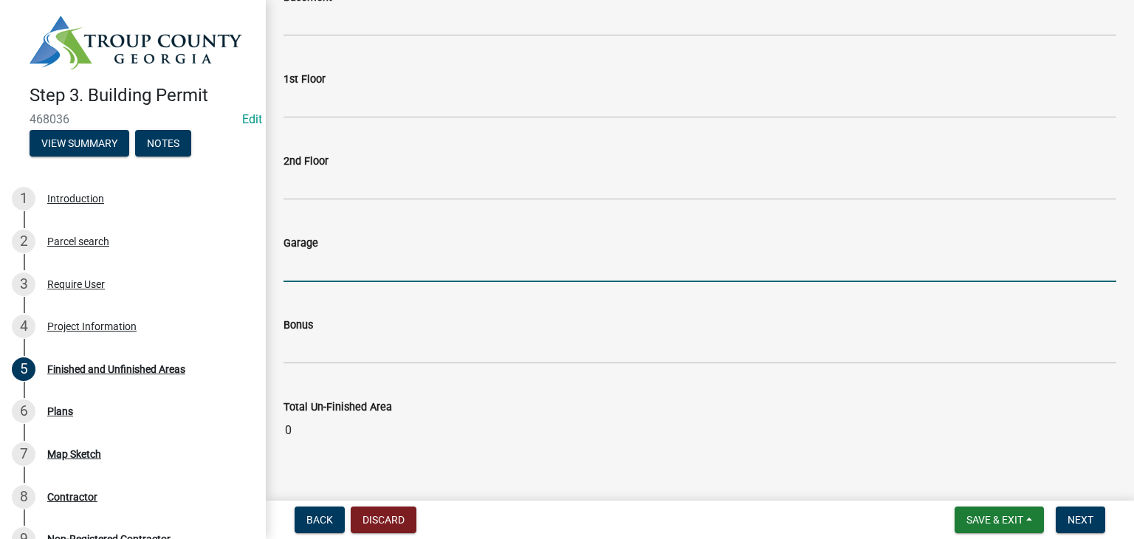
click at [377, 282] on input "text" at bounding box center [699, 267] width 833 height 30
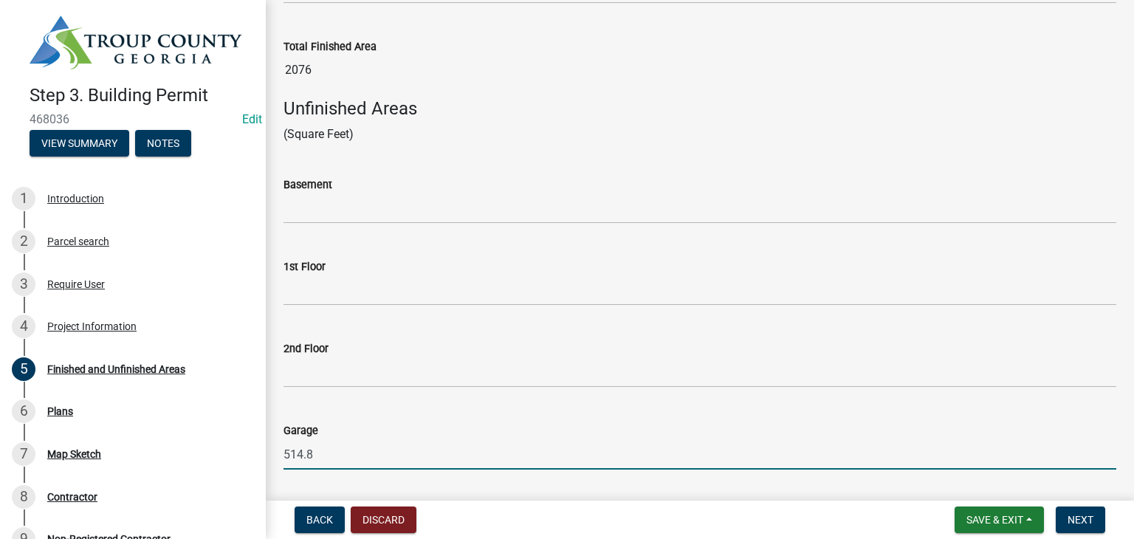
scroll to position [740, 0]
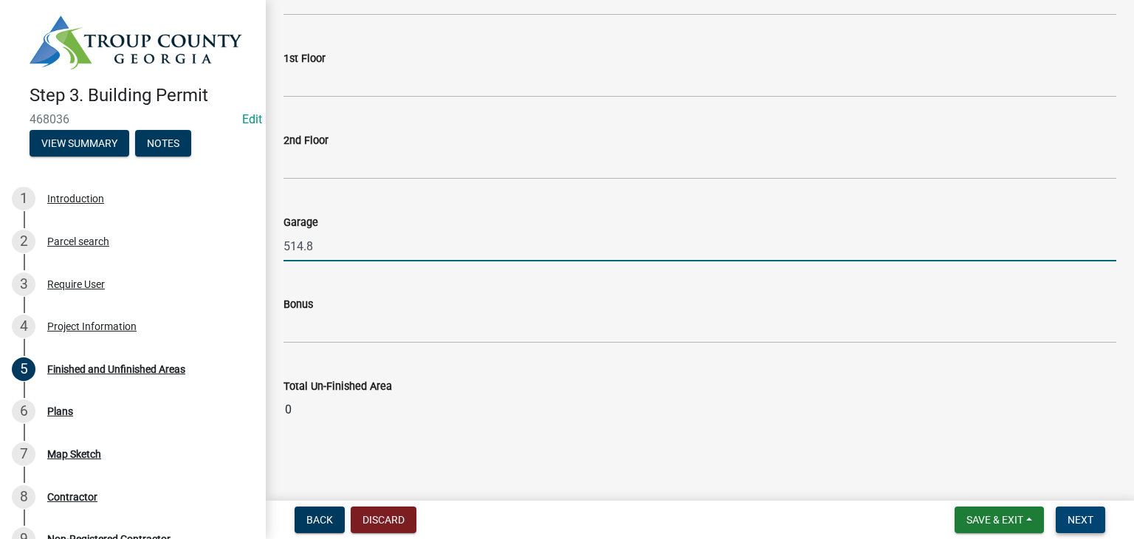
type input "514.8"
click at [1084, 520] on span "Next" at bounding box center [1080, 520] width 26 height 12
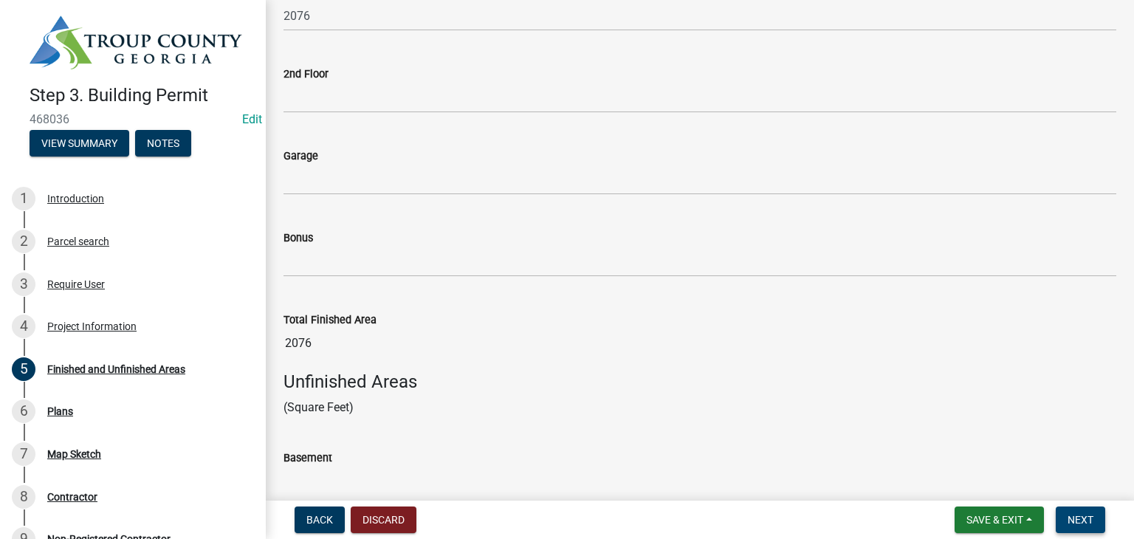
scroll to position [224, 0]
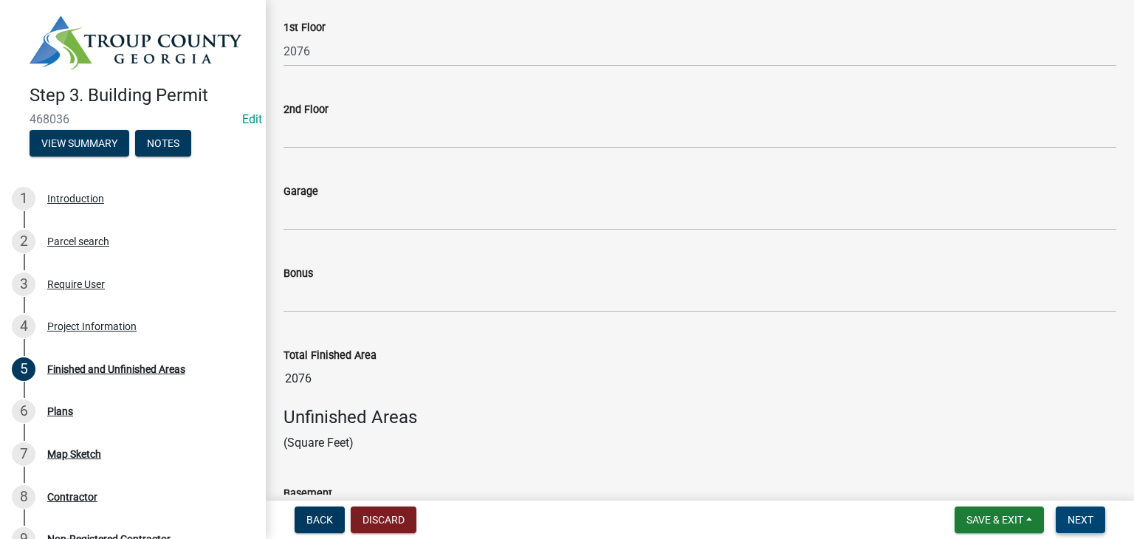
click at [1070, 520] on span "Next" at bounding box center [1080, 520] width 26 height 12
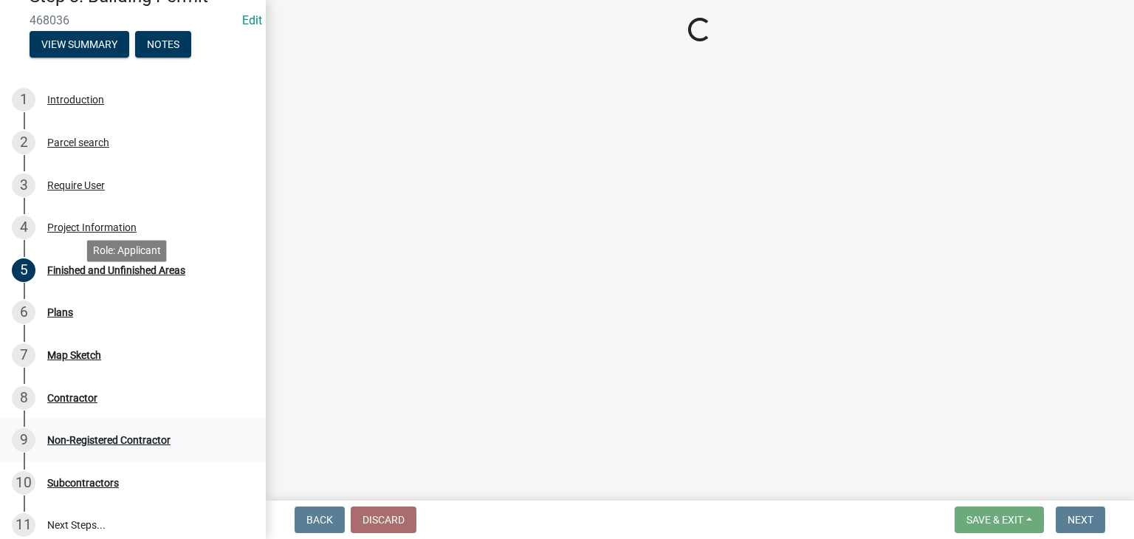
scroll to position [207, 0]
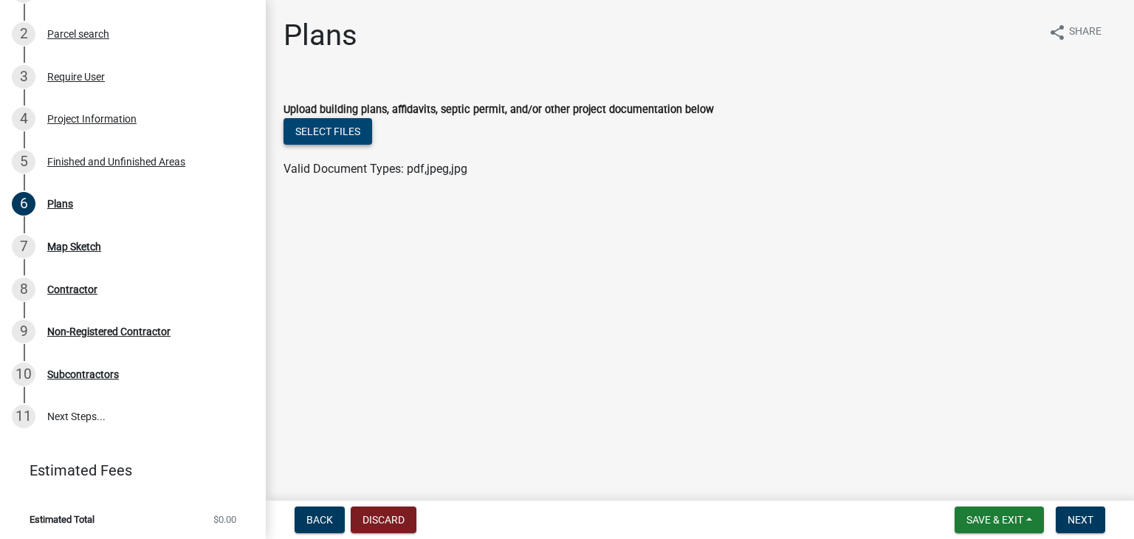
click at [331, 128] on button "Select files" at bounding box center [327, 131] width 89 height 27
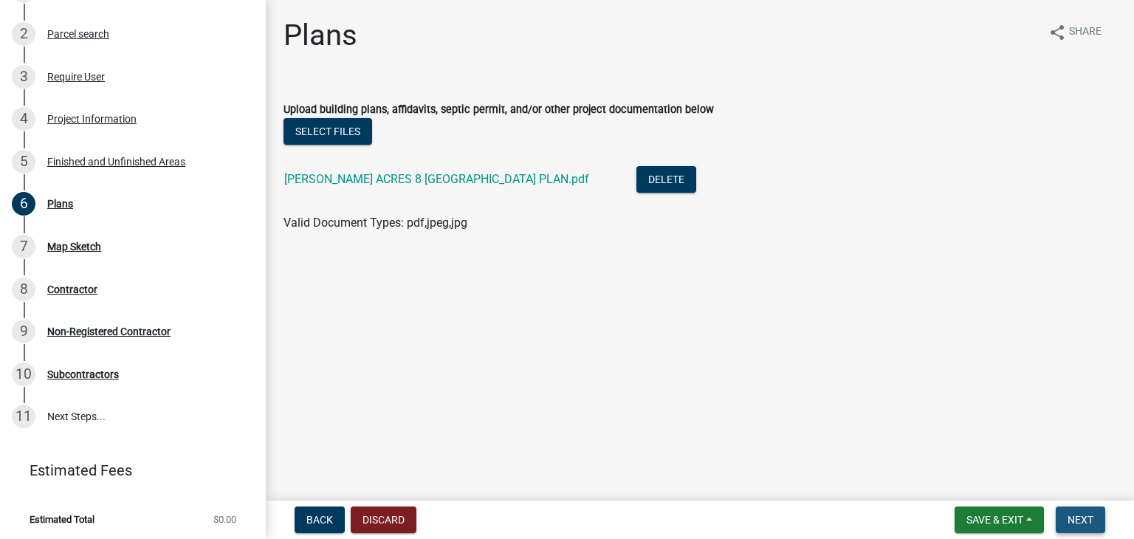
click at [1083, 518] on span "Next" at bounding box center [1080, 520] width 26 height 12
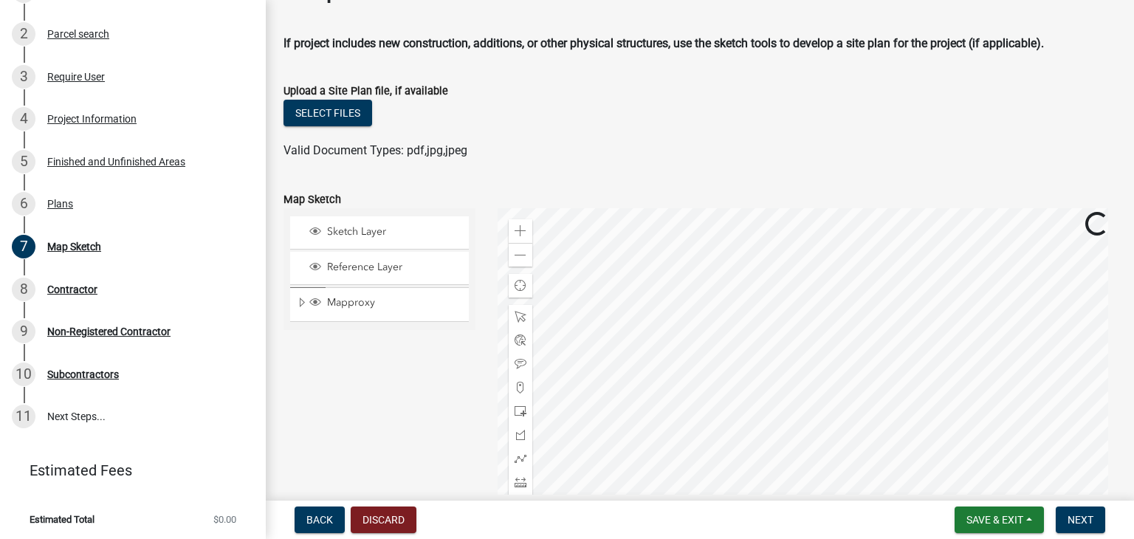
scroll to position [74, 0]
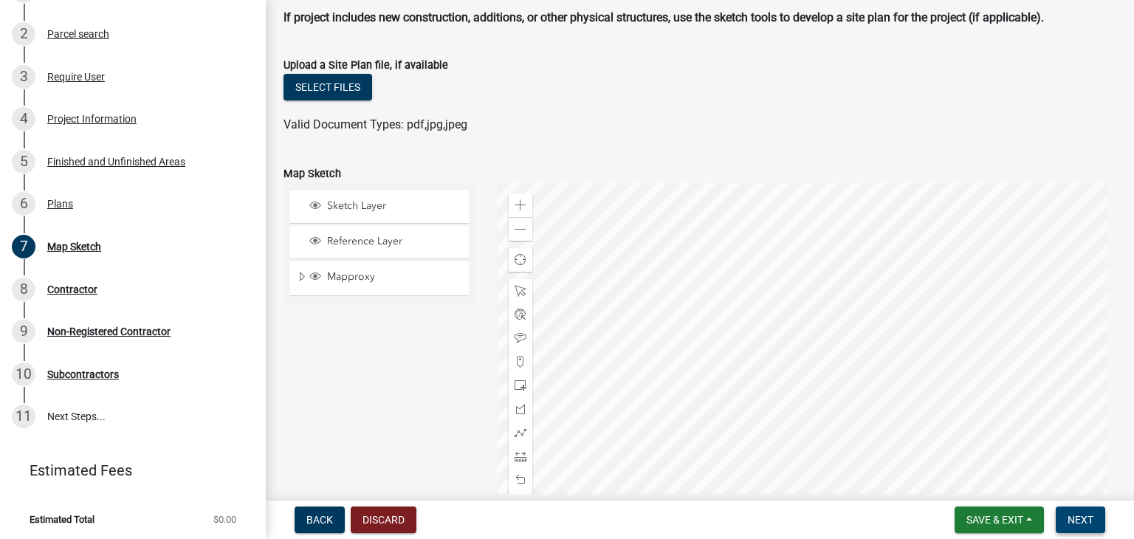
click at [1089, 517] on span "Next" at bounding box center [1080, 520] width 26 height 12
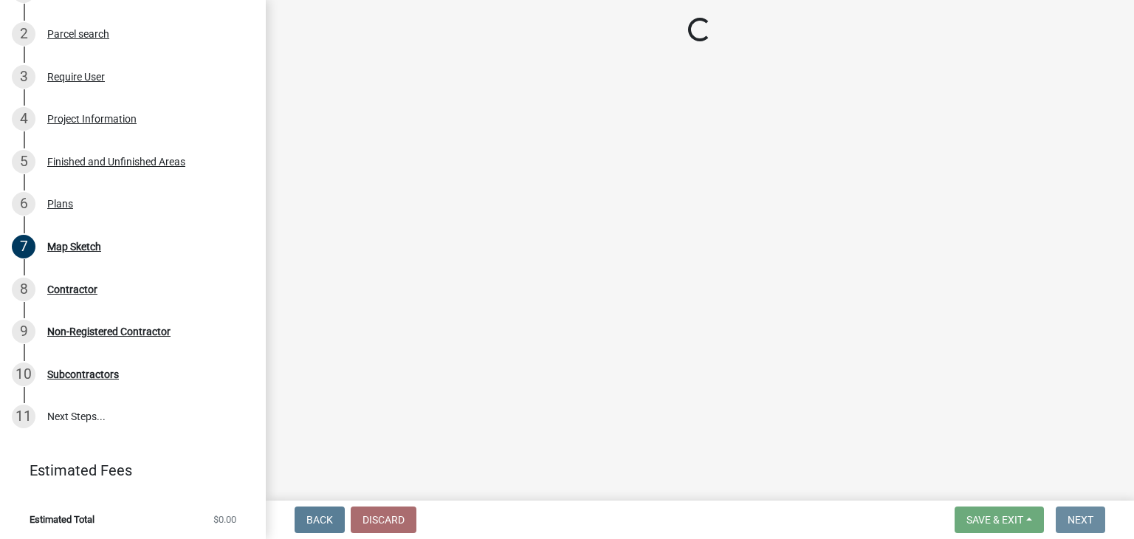
scroll to position [0, 0]
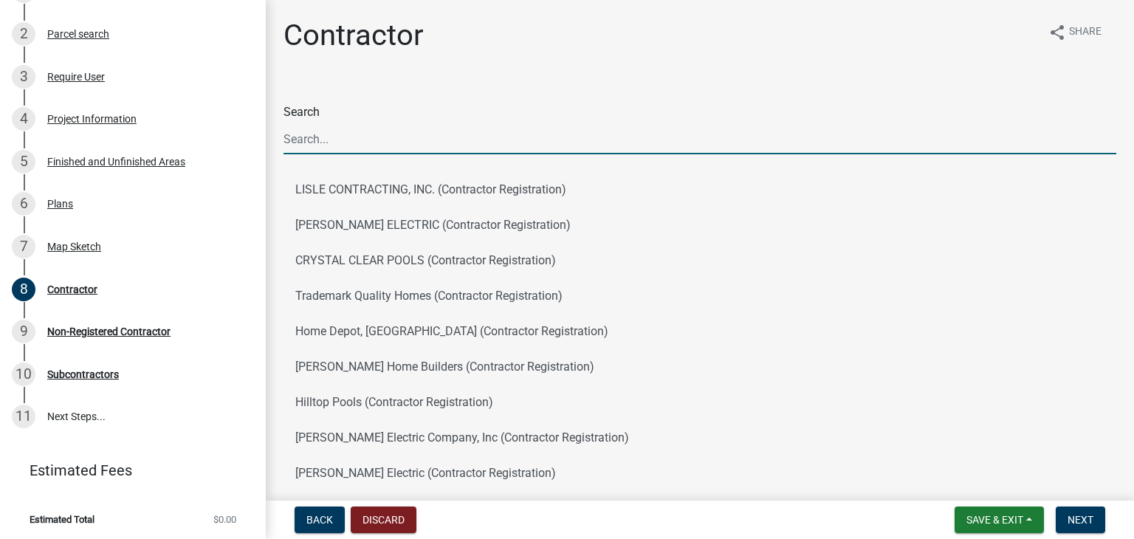
click at [354, 129] on input "Search" at bounding box center [699, 139] width 833 height 30
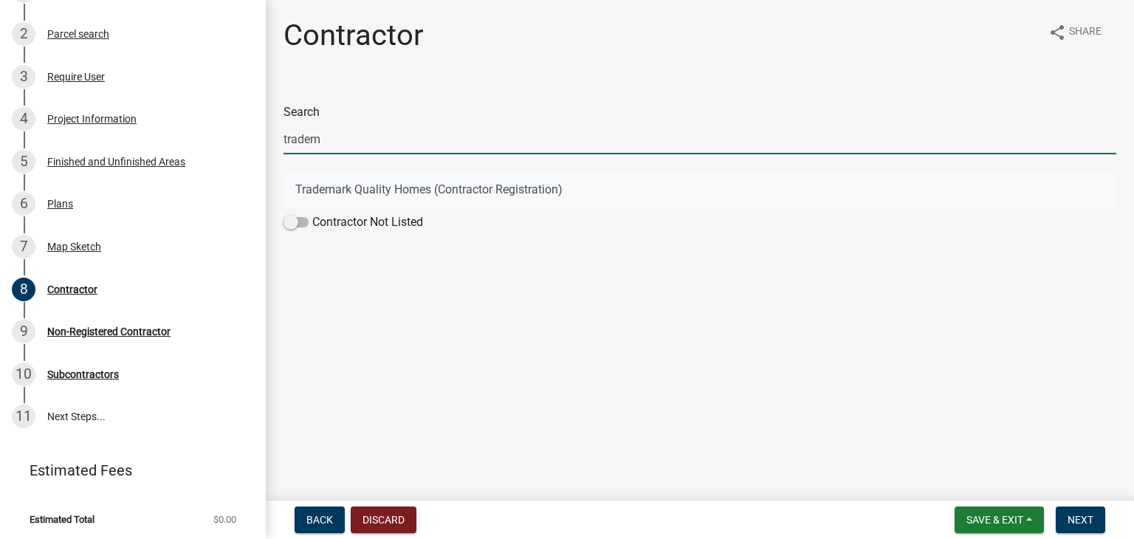
type input "tradem"
click at [390, 187] on button "Trademark Quality Homes (Contractor Registration)" at bounding box center [699, 189] width 833 height 35
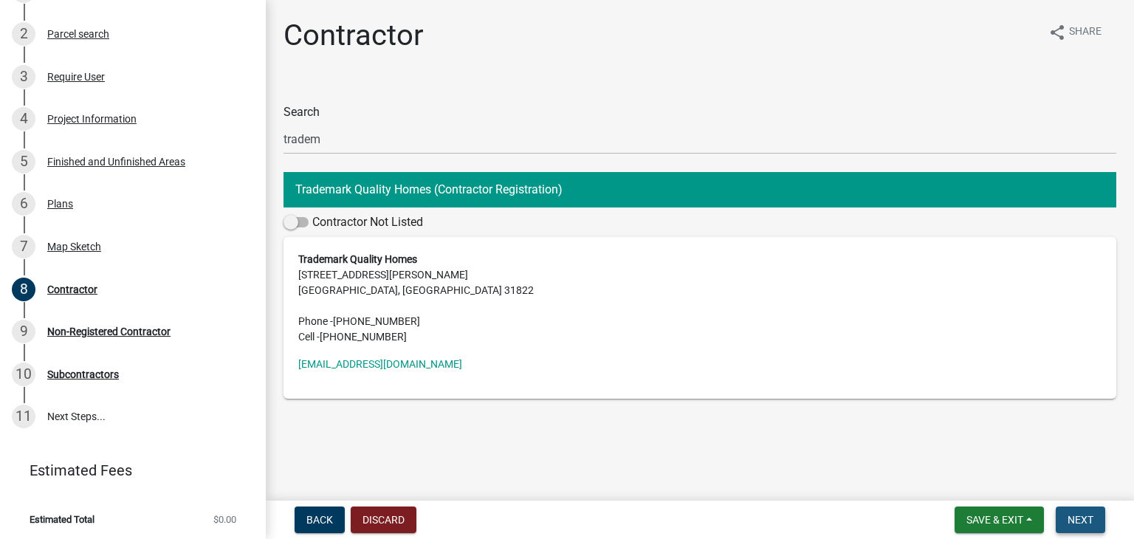
click at [1084, 515] on span "Next" at bounding box center [1080, 520] width 26 height 12
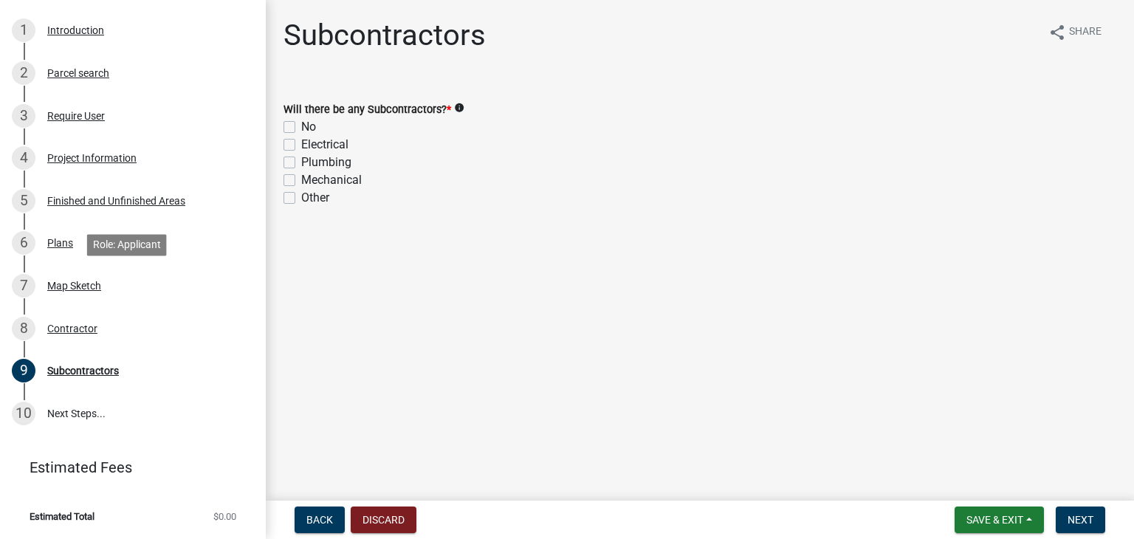
scroll to position [165, 0]
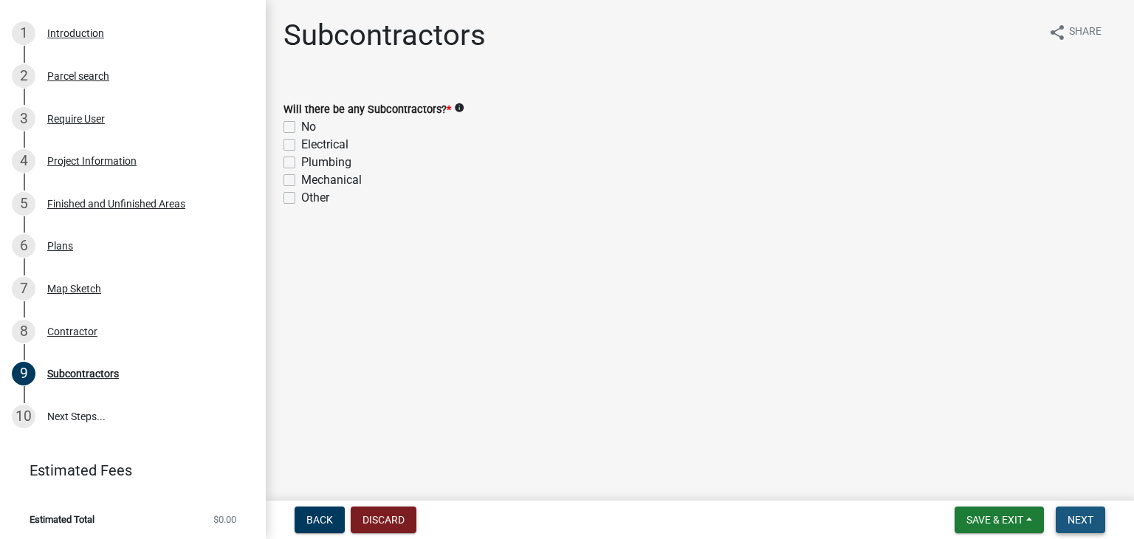
drag, startPoint x: 1073, startPoint y: 518, endPoint x: 882, endPoint y: 497, distance: 192.3
click at [1074, 518] on span "Next" at bounding box center [1080, 520] width 26 height 12
click at [301, 128] on label "No" at bounding box center [308, 127] width 15 height 18
click at [301, 128] on input "No" at bounding box center [306, 123] width 10 height 10
checkbox input "true"
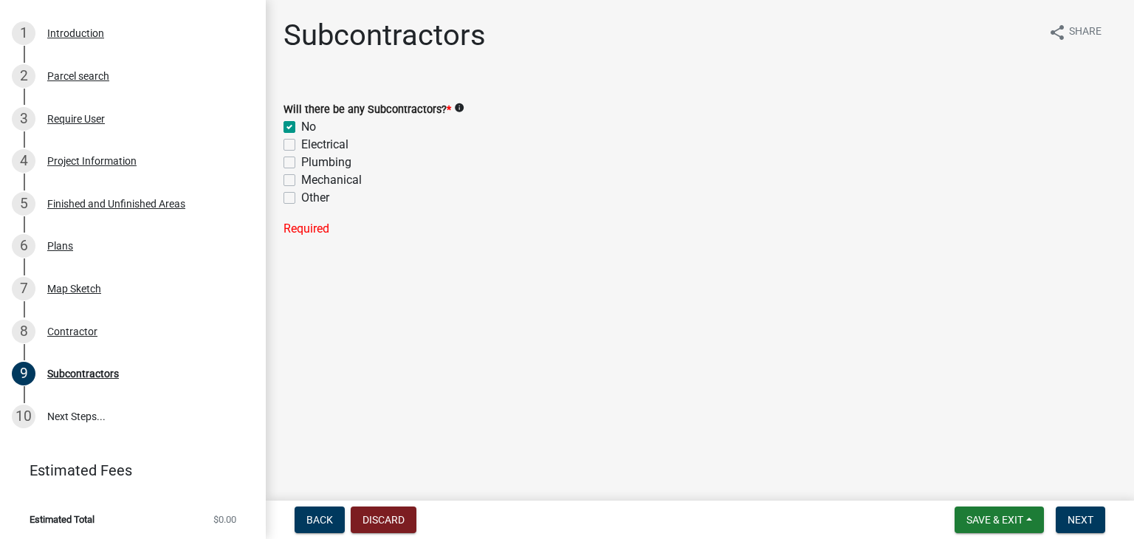
checkbox input "false"
click at [1076, 514] on span "Next" at bounding box center [1080, 520] width 26 height 12
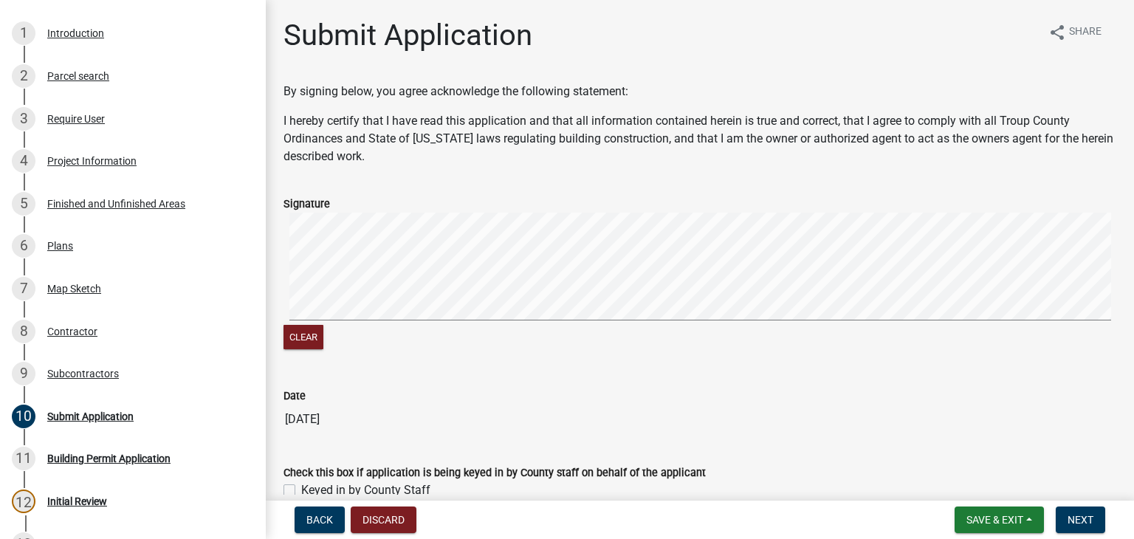
scroll to position [292, 0]
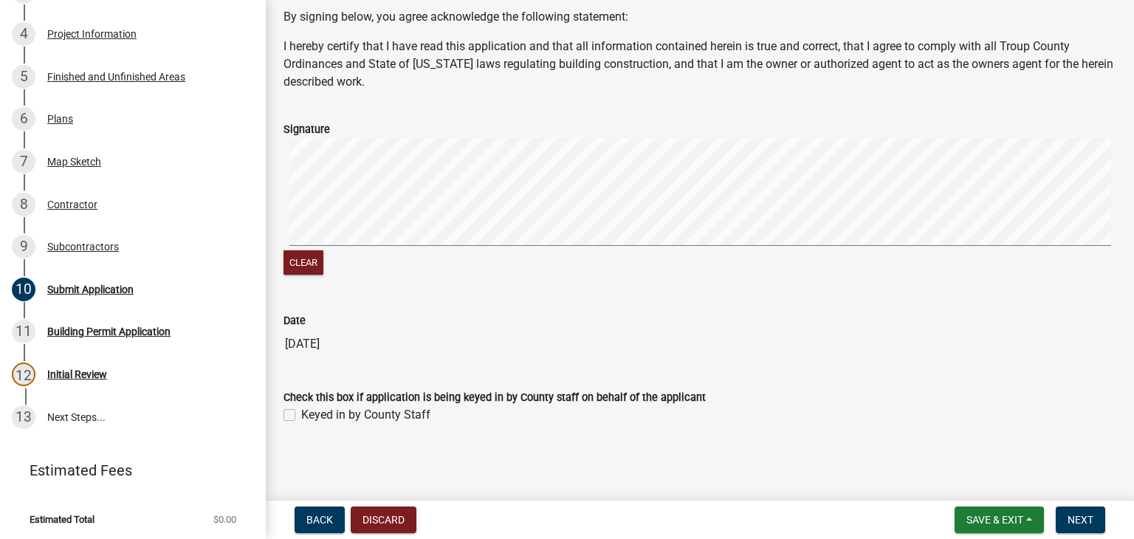
click at [295, 408] on div "Keyed in by County Staff" at bounding box center [699, 415] width 833 height 18
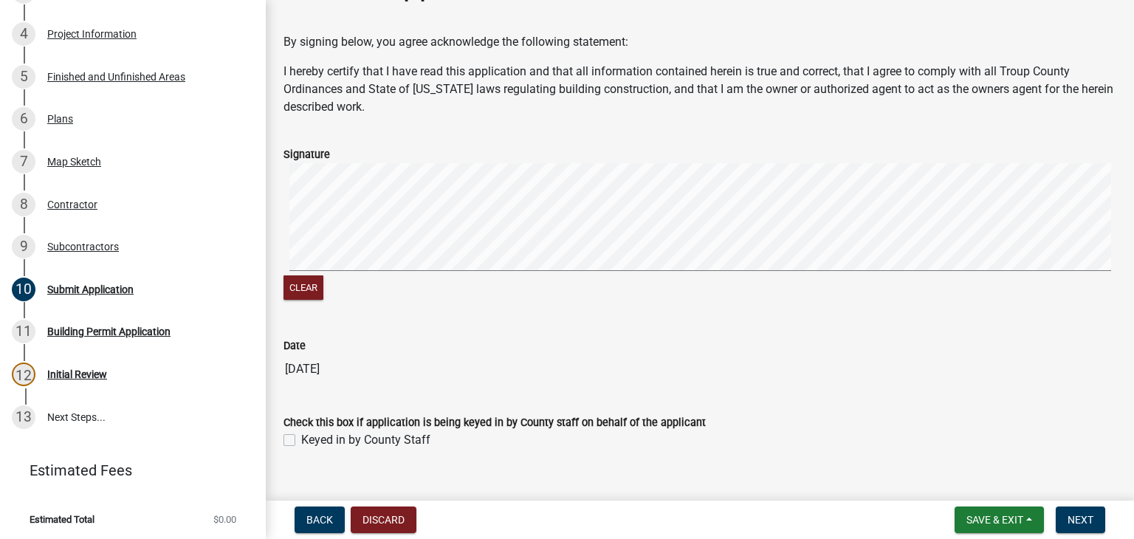
scroll to position [75, 0]
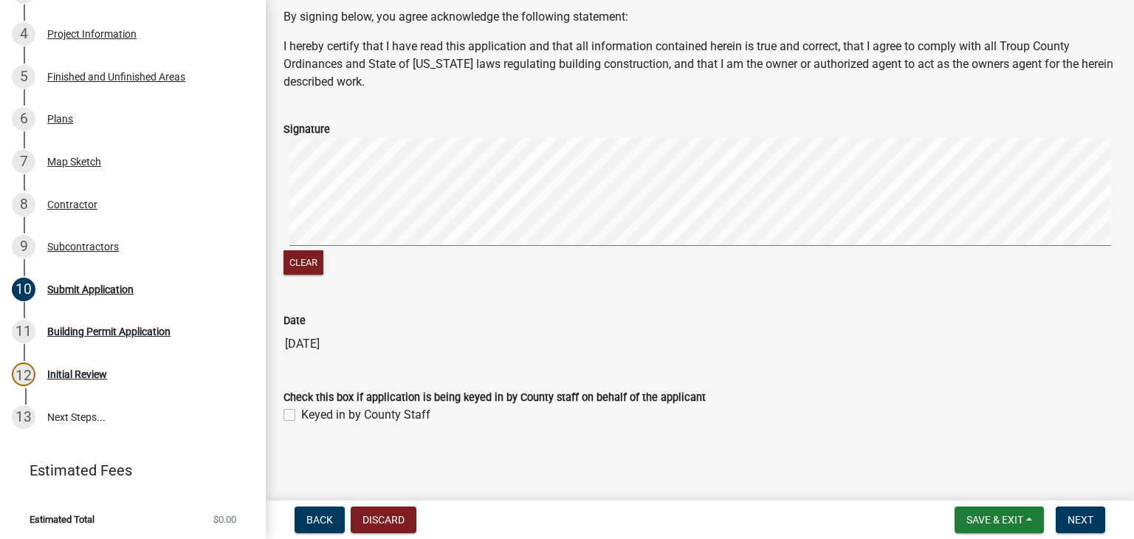
click at [301, 411] on label "Keyed in by County Staff" at bounding box center [365, 415] width 129 height 18
click at [301, 411] on input "Keyed in by County Staff" at bounding box center [306, 411] width 10 height 10
checkbox input "true"
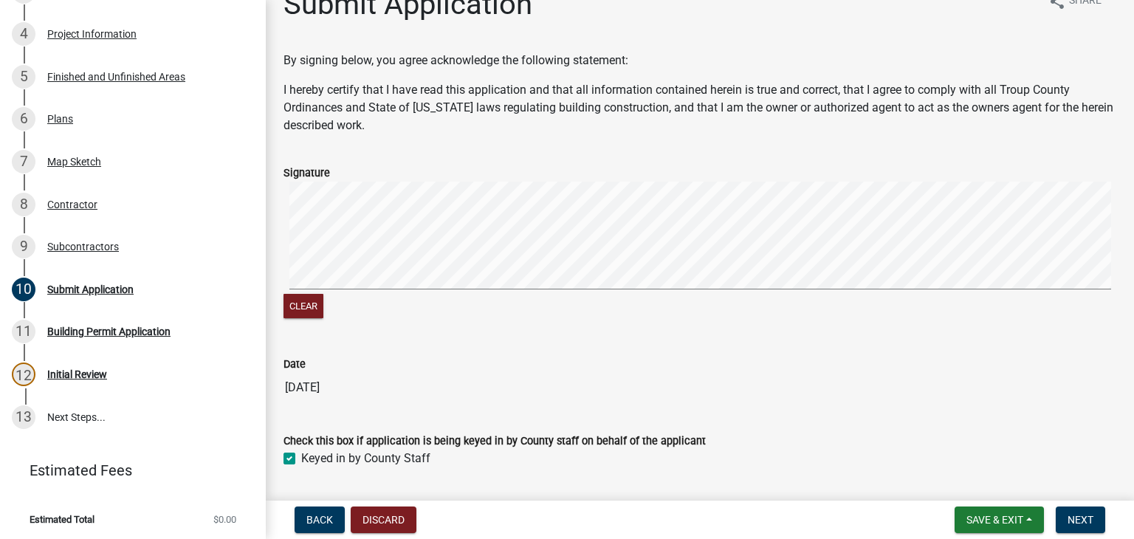
scroll to position [0, 0]
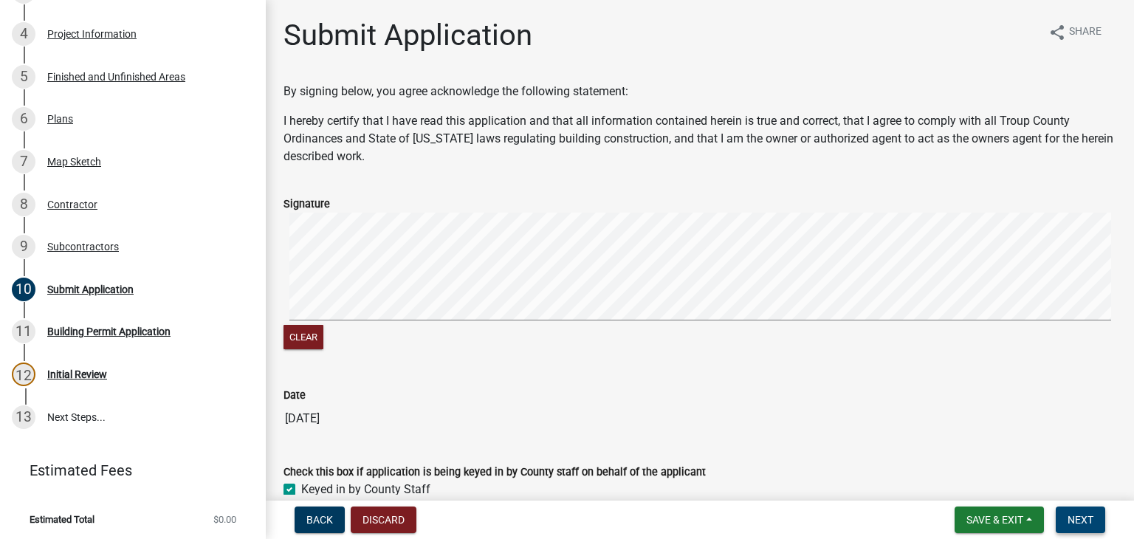
click at [1089, 514] on span "Next" at bounding box center [1080, 520] width 26 height 12
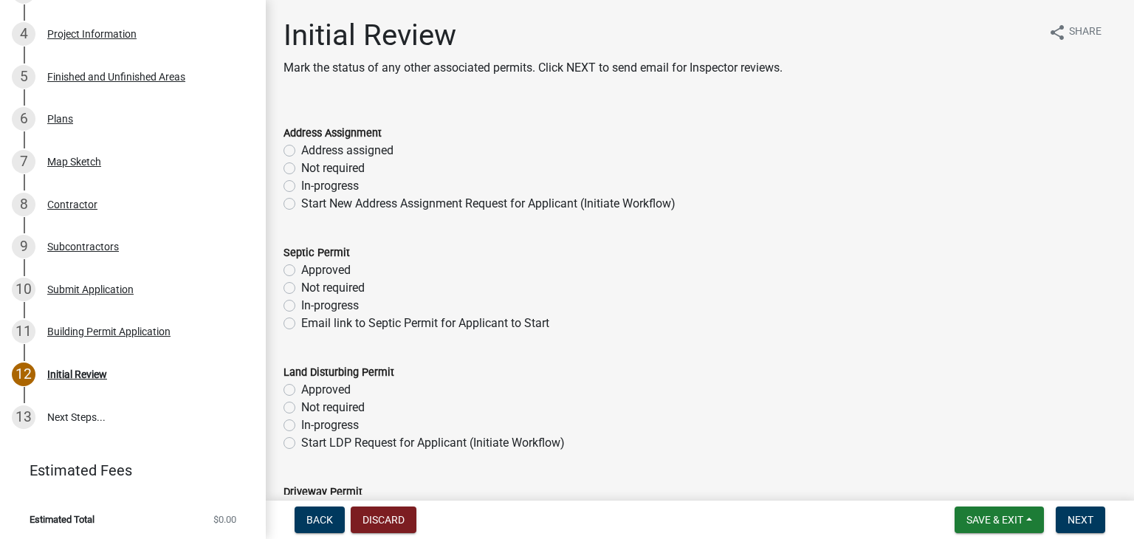
click at [301, 171] on label "Not required" at bounding box center [332, 168] width 63 height 18
click at [301, 169] on input "Not required" at bounding box center [306, 164] width 10 height 10
radio input "true"
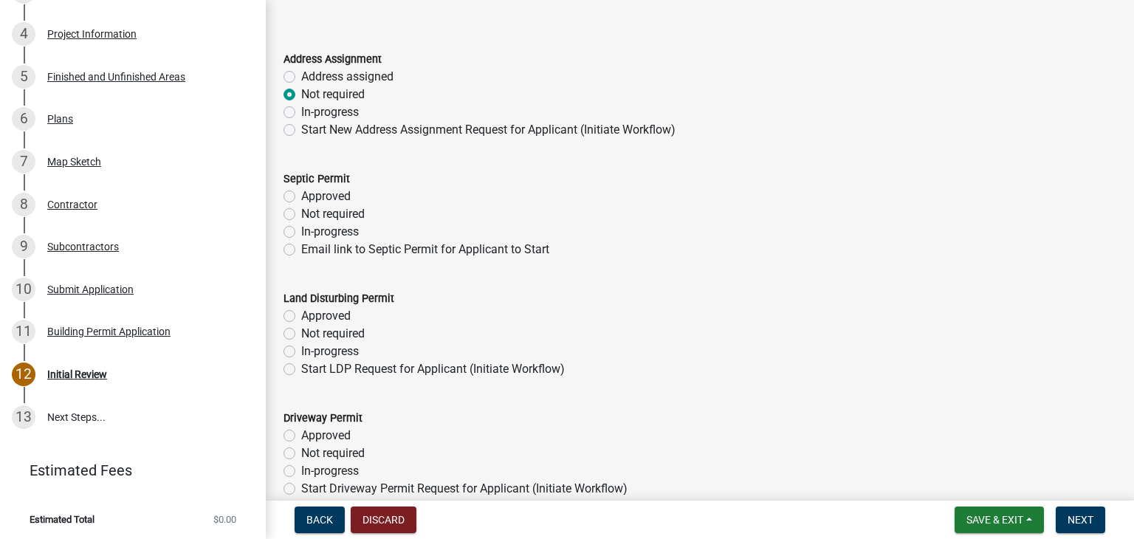
click at [301, 226] on label "In-progress" at bounding box center [330, 232] width 58 height 18
click at [301, 226] on input "In-progress" at bounding box center [306, 228] width 10 height 10
radio input "true"
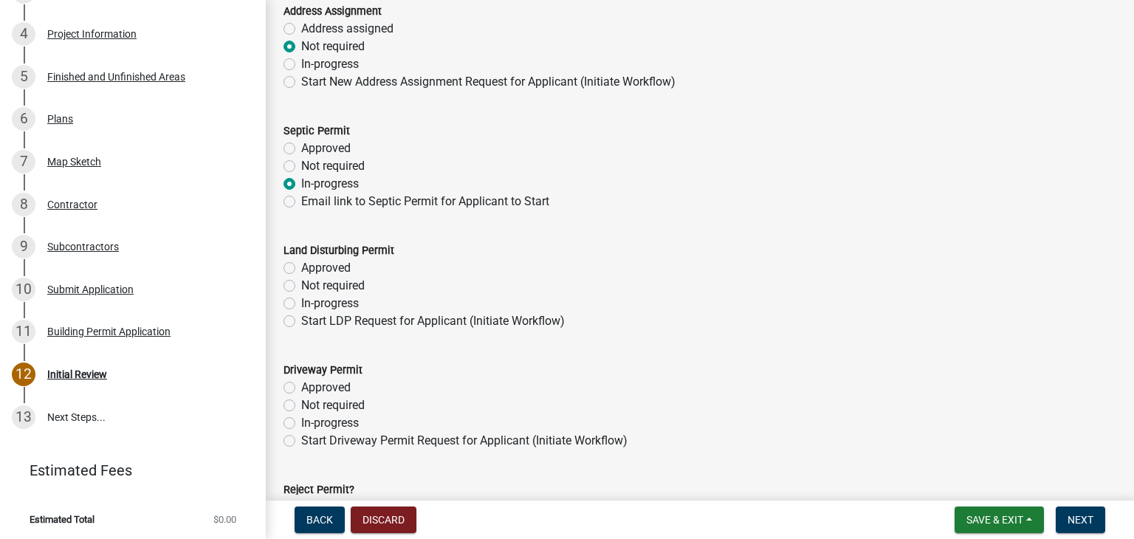
scroll to position [148, 0]
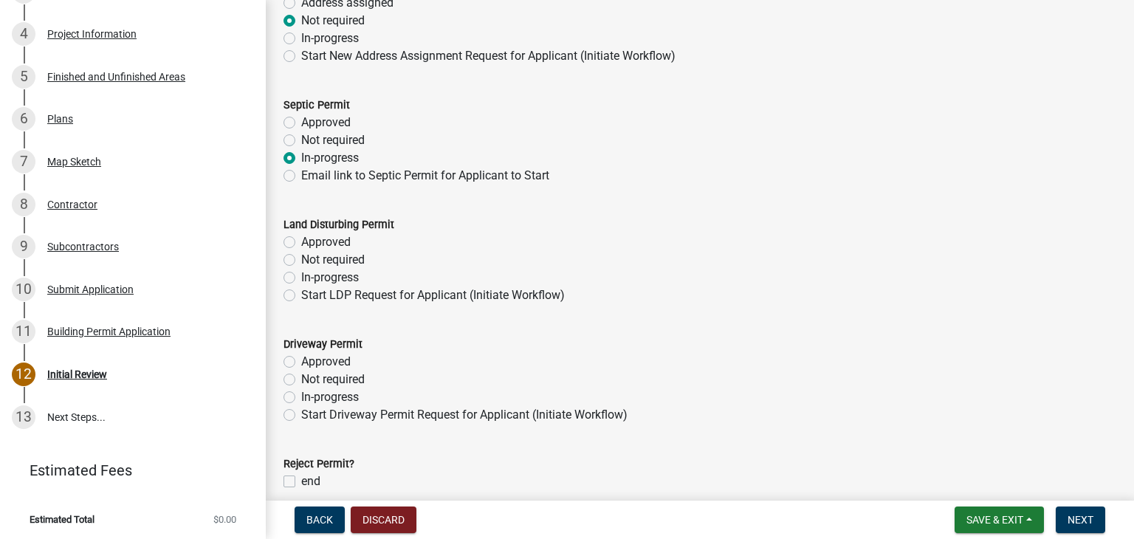
click at [301, 120] on label "Approved" at bounding box center [325, 123] width 49 height 18
click at [301, 120] on input "Approved" at bounding box center [306, 119] width 10 height 10
radio input "true"
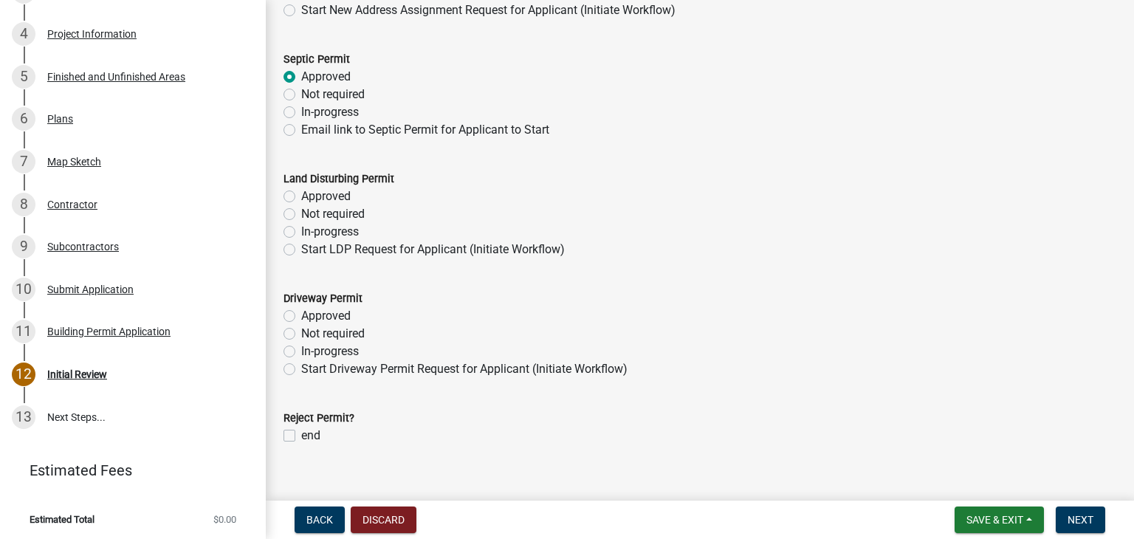
scroll to position [214, 0]
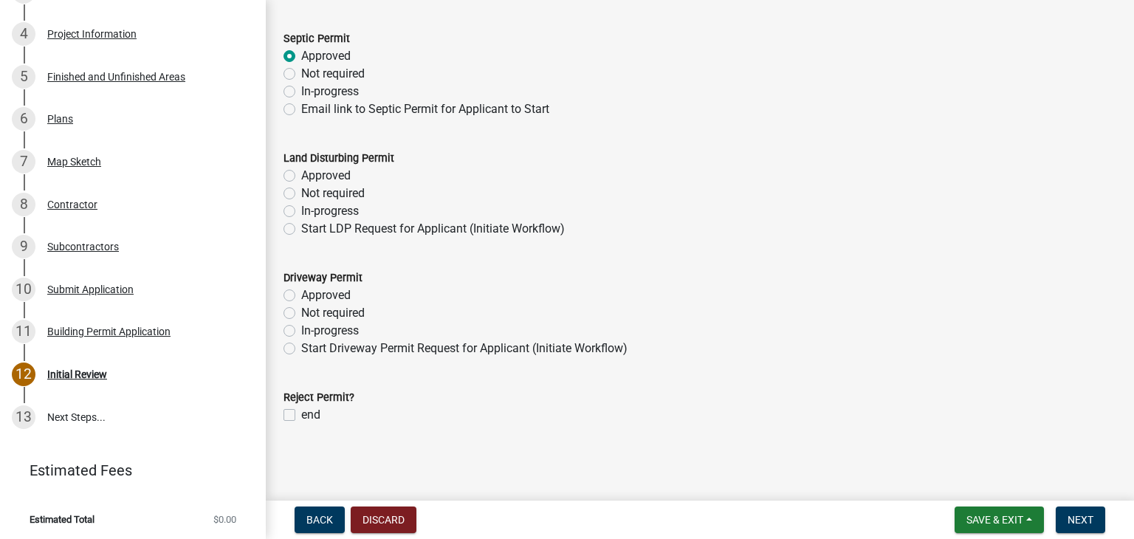
click at [286, 213] on div "In-progress" at bounding box center [699, 211] width 833 height 18
click at [301, 211] on label "In-progress" at bounding box center [330, 211] width 58 height 18
click at [301, 211] on input "In-progress" at bounding box center [306, 207] width 10 height 10
radio input "true"
click at [286, 322] on div "In-progress" at bounding box center [699, 331] width 833 height 18
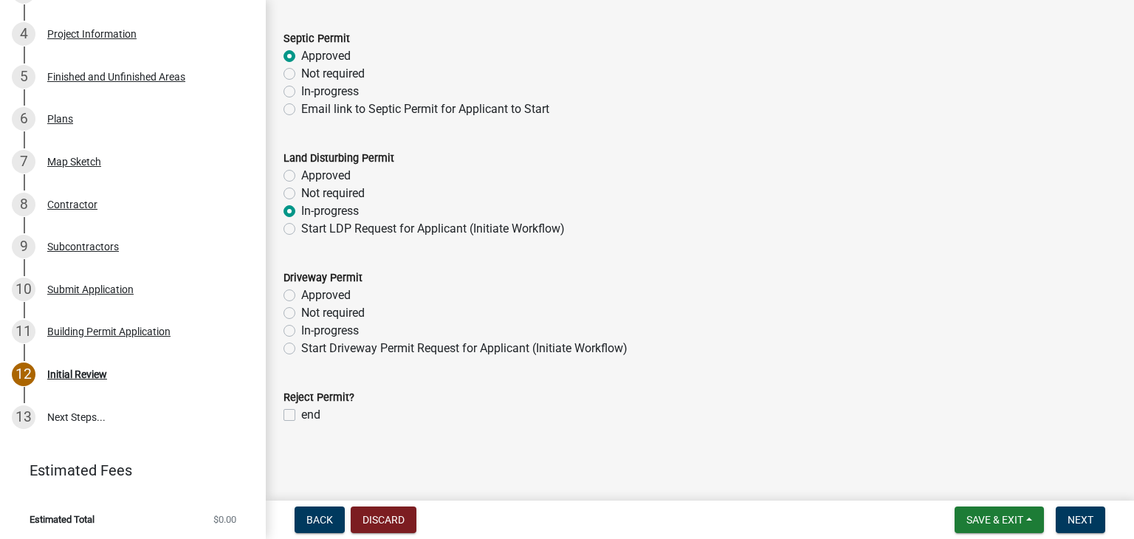
click at [301, 331] on label "In-progress" at bounding box center [330, 331] width 58 height 18
click at [301, 331] on input "In-progress" at bounding box center [306, 327] width 10 height 10
radio input "true"
click at [1067, 519] on span "Next" at bounding box center [1080, 520] width 26 height 12
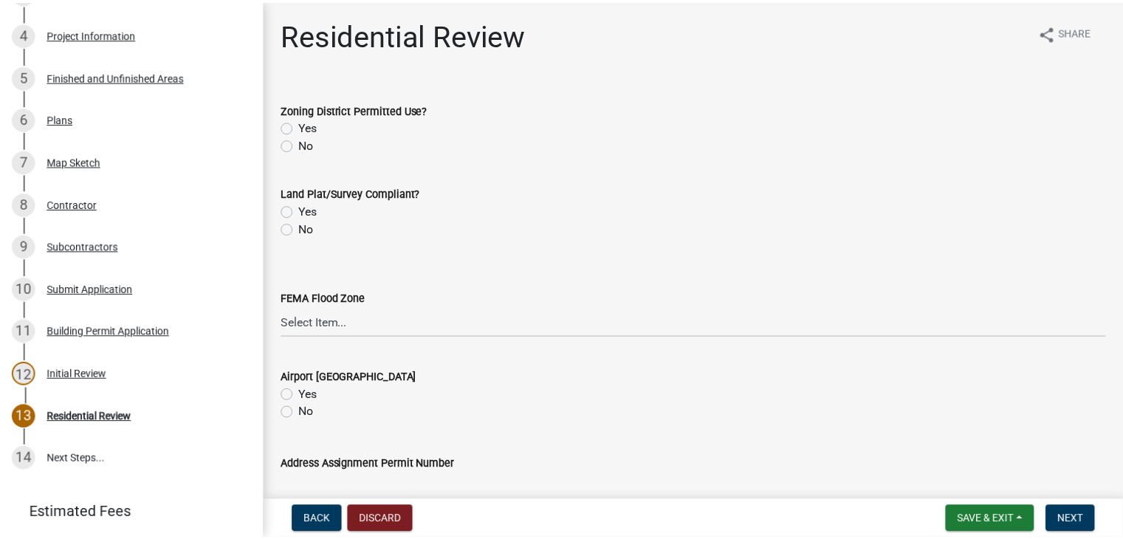
scroll to position [365, 0]
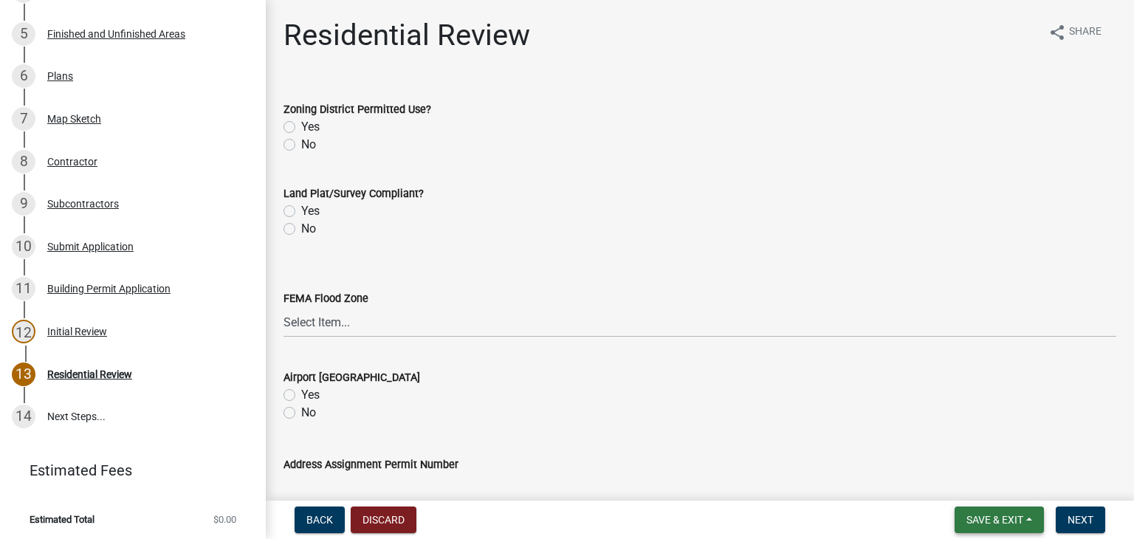
click at [1010, 514] on span "Save & Exit" at bounding box center [994, 520] width 57 height 12
click at [1024, 476] on button "Save & Exit" at bounding box center [985, 480] width 118 height 35
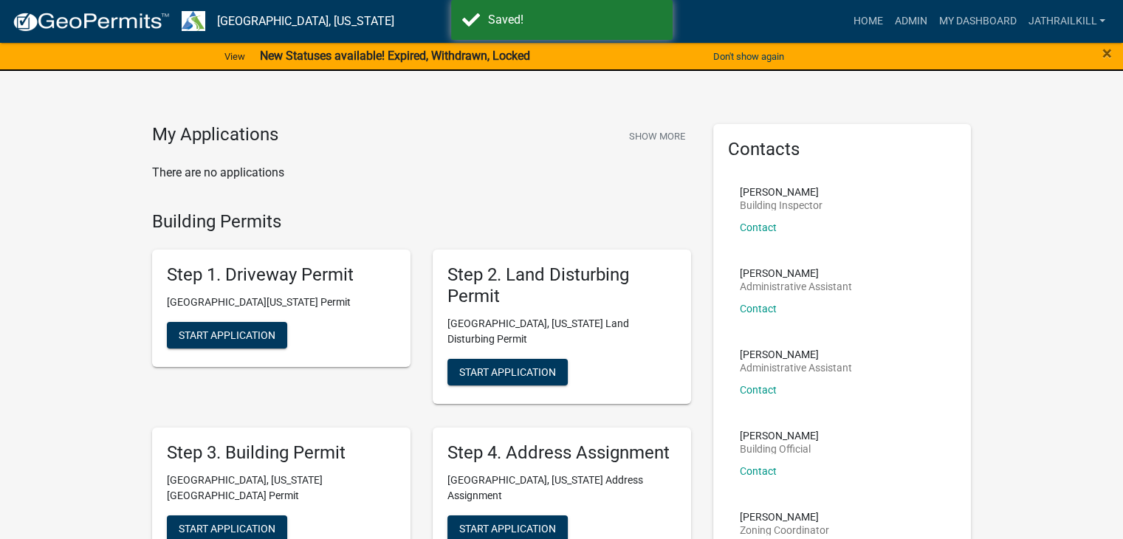
click at [575, 0] on html "Internet Explorer does NOT work with GeoPermits. Get a new browser for more sec…" at bounding box center [561, 269] width 1123 height 539
click at [534, 160] on div "My Applications Show More There are no applications" at bounding box center [421, 158] width 561 height 69
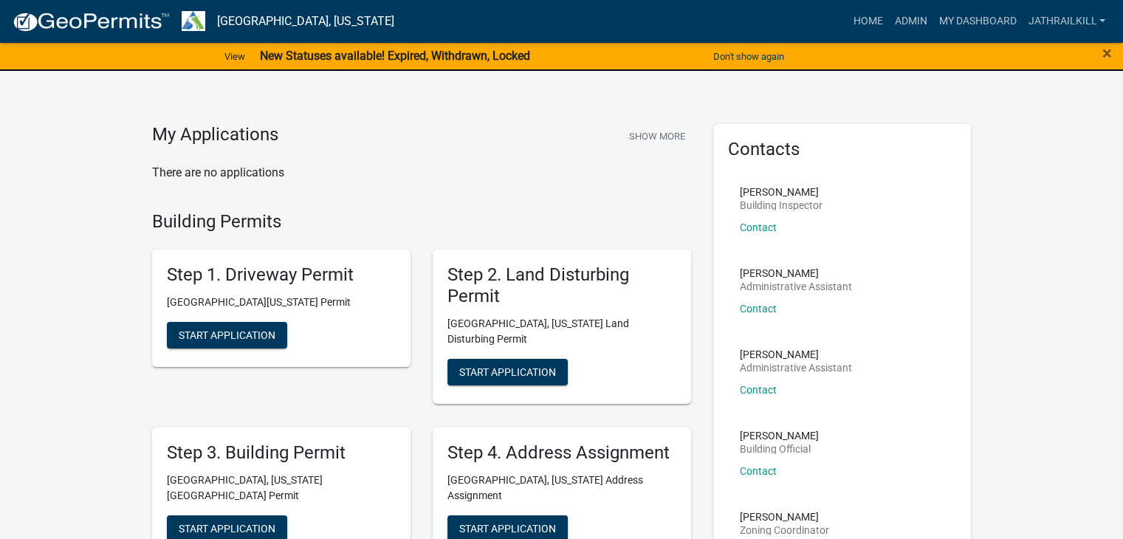
click at [378, 209] on div "My Applications Show More There are no applications" at bounding box center [421, 167] width 561 height 87
click at [255, 182] on div "My Applications Show More There are no applications" at bounding box center [421, 158] width 561 height 69
click at [655, 143] on button "Show More" at bounding box center [657, 136] width 68 height 24
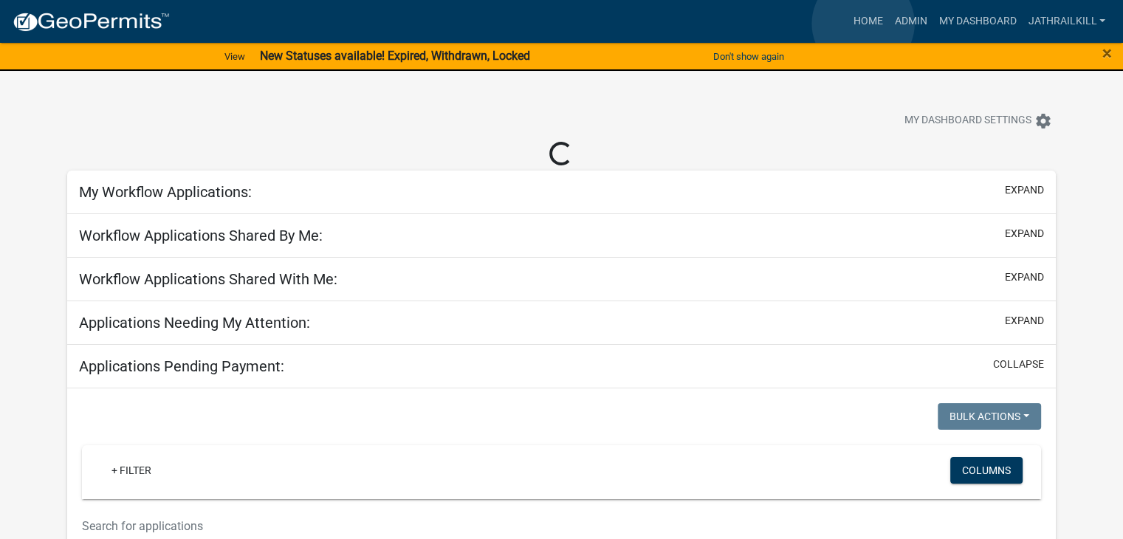
click at [845, 45] on div "View New Statuses available! Expired, Withdrawn, Locked Don't show again arrow_…" at bounding box center [561, 56] width 1123 height 30
click at [863, 24] on link "Home" at bounding box center [867, 21] width 41 height 28
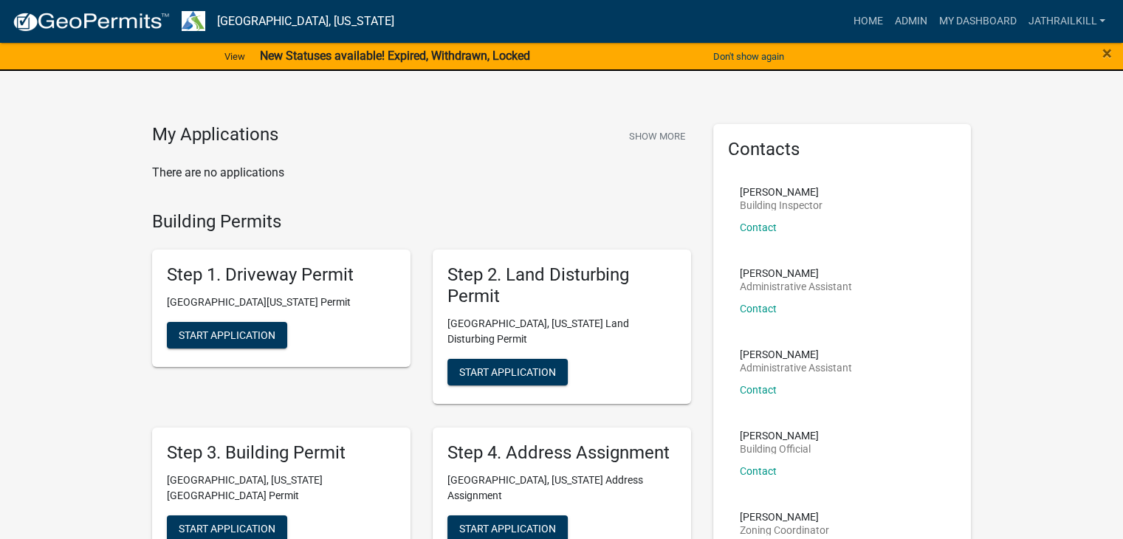
click at [921, 31] on link "Admin" at bounding box center [910, 21] width 44 height 28
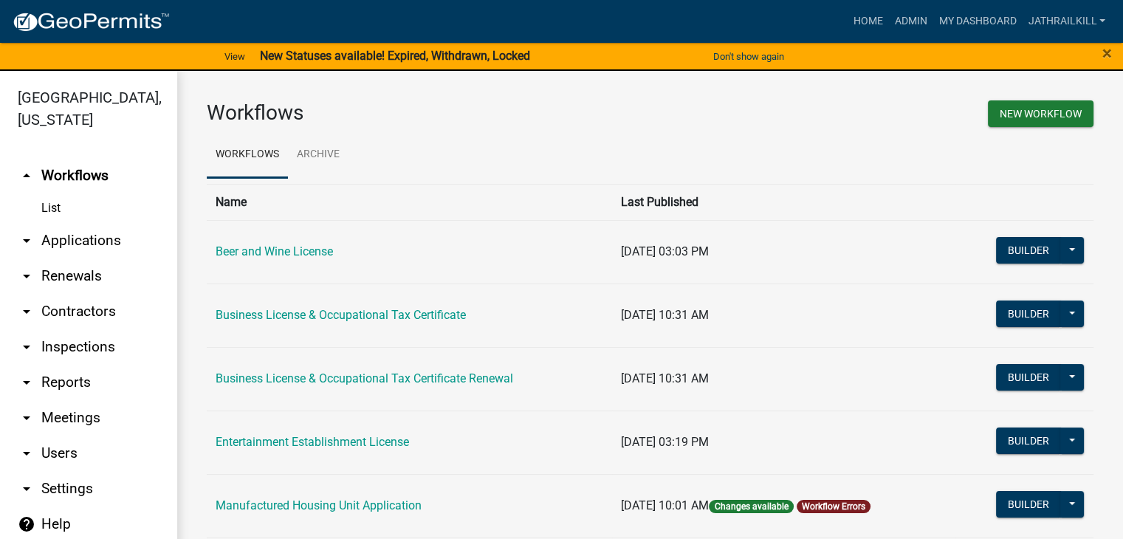
click at [56, 223] on link "arrow_drop_down Applications" at bounding box center [88, 240] width 177 height 35
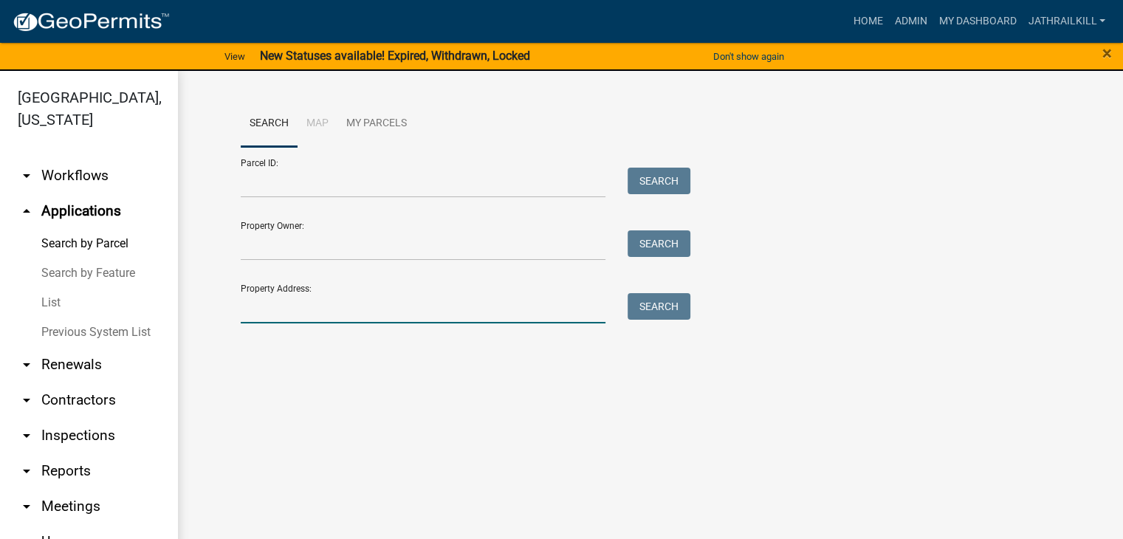
drag, startPoint x: 282, startPoint y: 310, endPoint x: 342, endPoint y: 306, distance: 60.7
click at [285, 307] on input "Property Address:" at bounding box center [423, 308] width 365 height 30
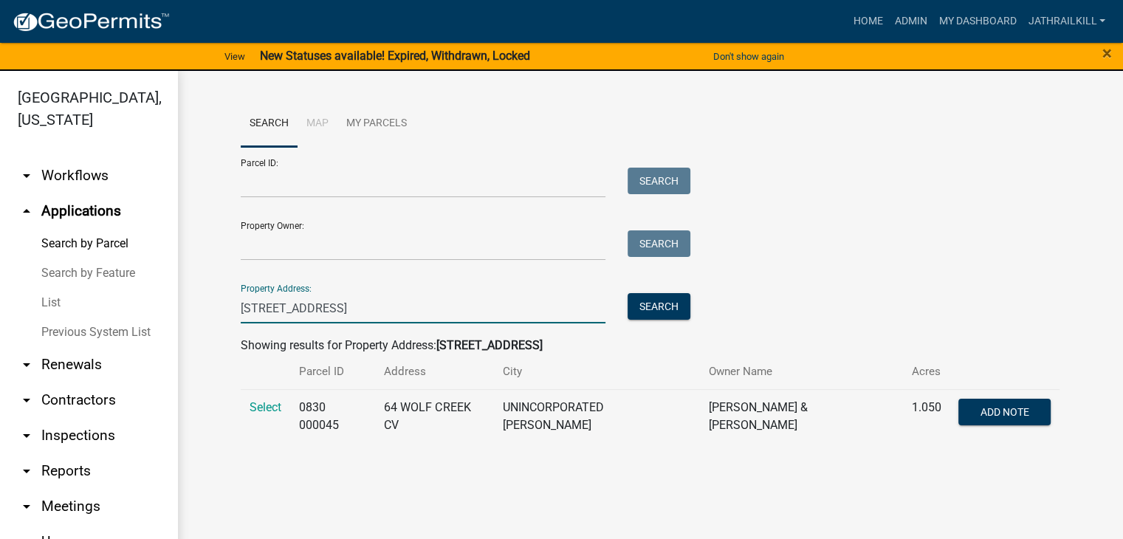
type input "[STREET_ADDRESS]"
click at [267, 396] on td "Select" at bounding box center [265, 416] width 49 height 54
click at [269, 406] on span "Select" at bounding box center [265, 407] width 32 height 14
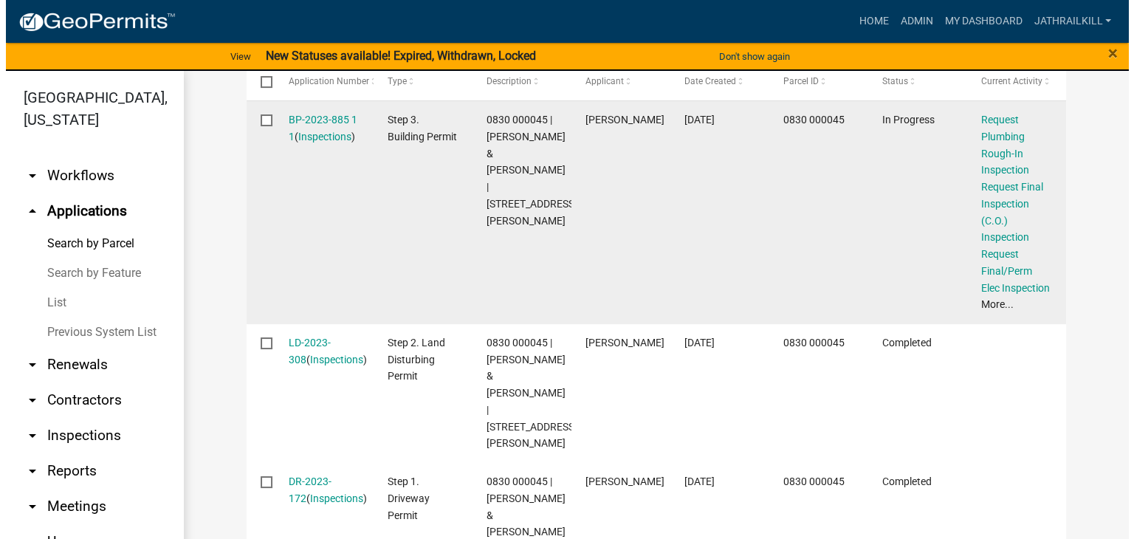
scroll to position [442, 0]
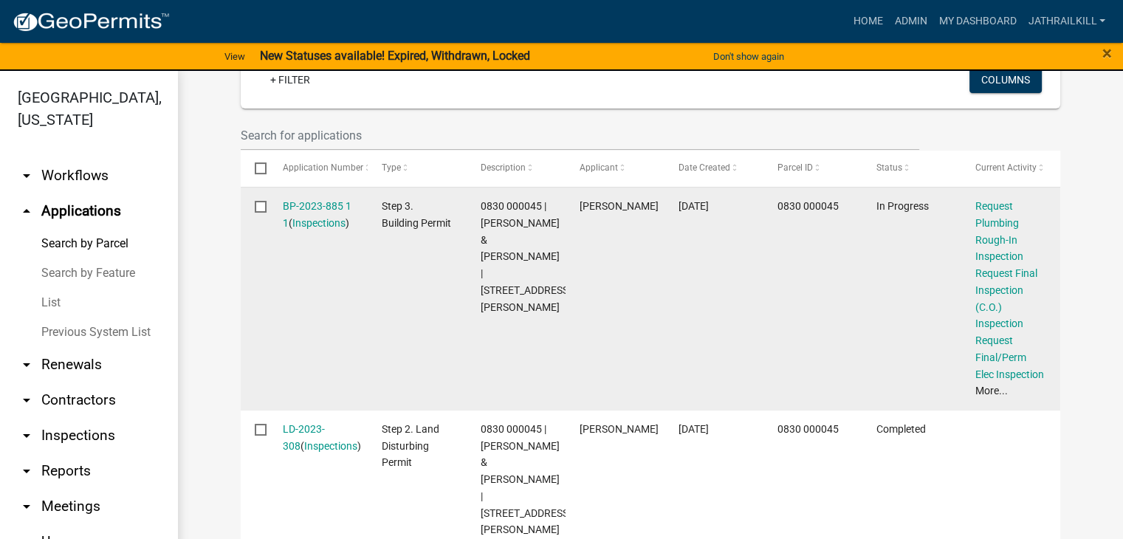
click at [331, 198] on div "BP-2023-885 1 1 ( Inspections )" at bounding box center [318, 215] width 71 height 34
click at [334, 200] on link "BP-2023-885 1 1" at bounding box center [317, 214] width 69 height 29
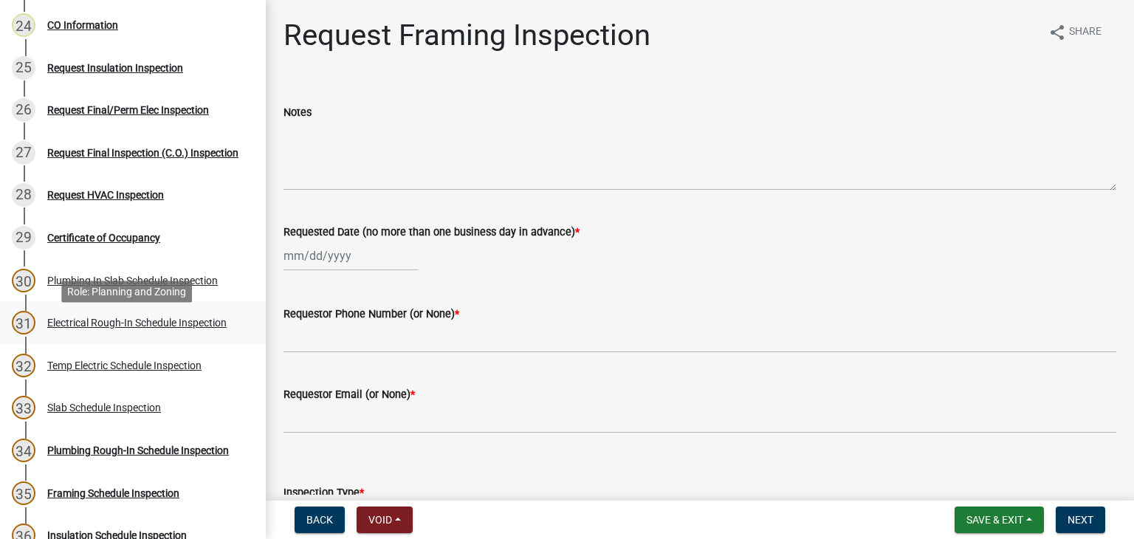
scroll to position [1033, 0]
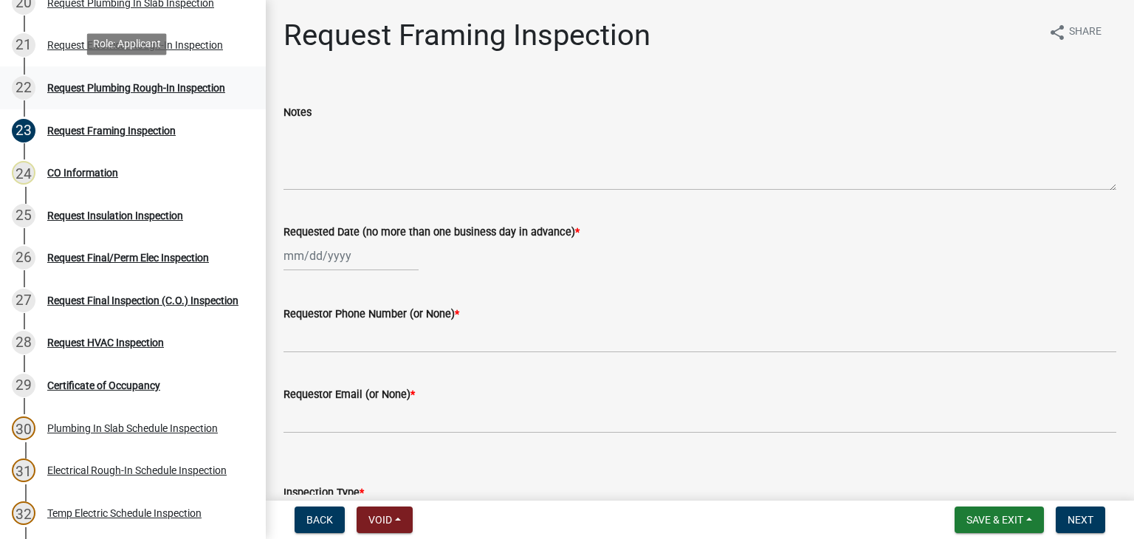
click at [142, 83] on div "Request Plumbing Rough-In Inspection" at bounding box center [136, 88] width 178 height 10
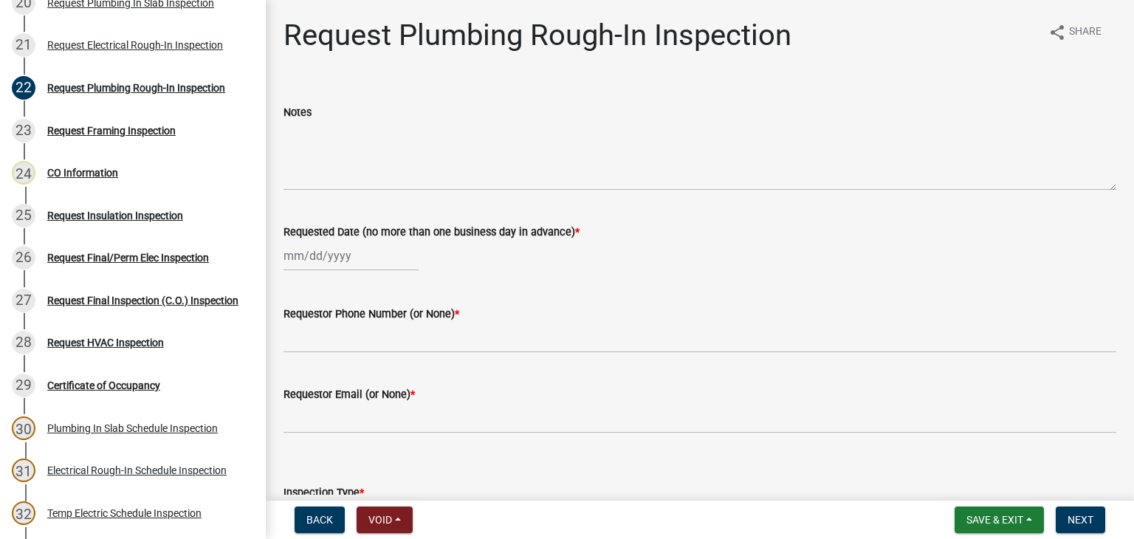
click at [323, 274] on wm-data-entity-input "Requested Date (no more than one business day in advance) *" at bounding box center [699, 243] width 833 height 82
click at [329, 258] on div at bounding box center [350, 256] width 135 height 30
select select "8"
select select "2025"
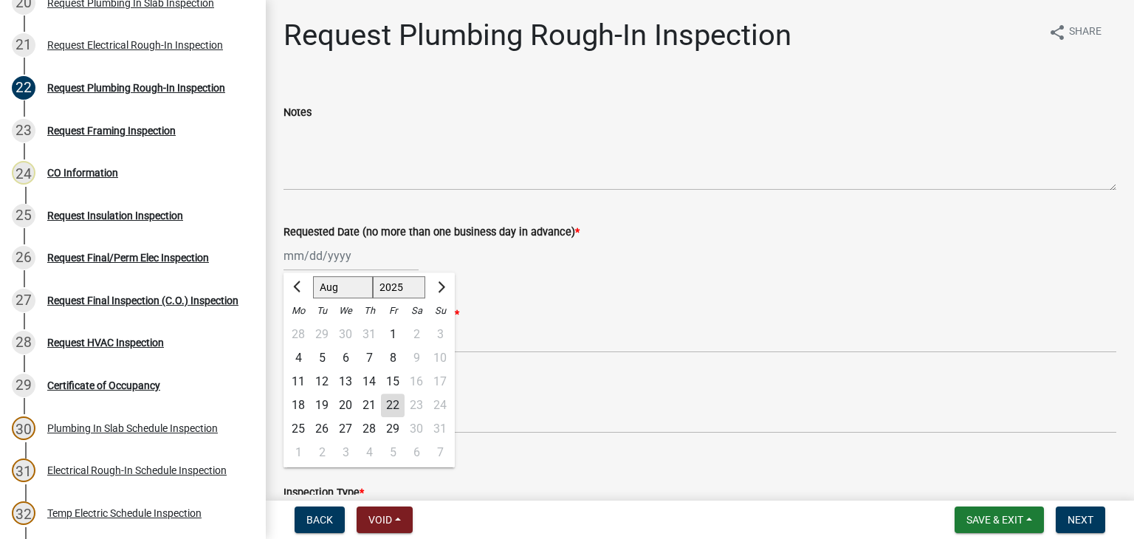
click at [393, 404] on div "22" at bounding box center [393, 405] width 24 height 24
type input "[DATE]"
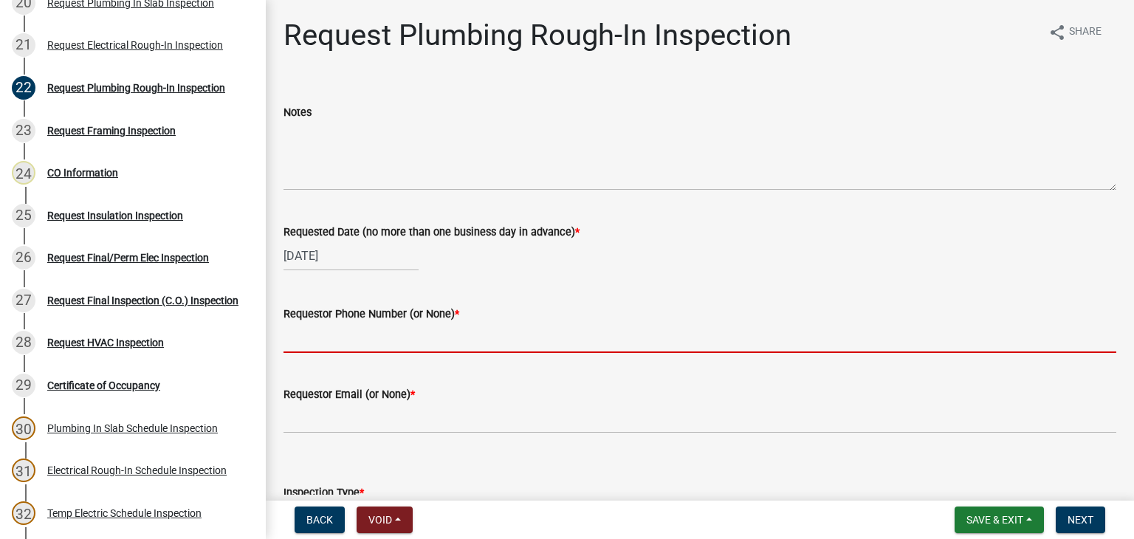
click at [378, 328] on input "Requestor Phone Number (or None) *" at bounding box center [699, 338] width 833 height 30
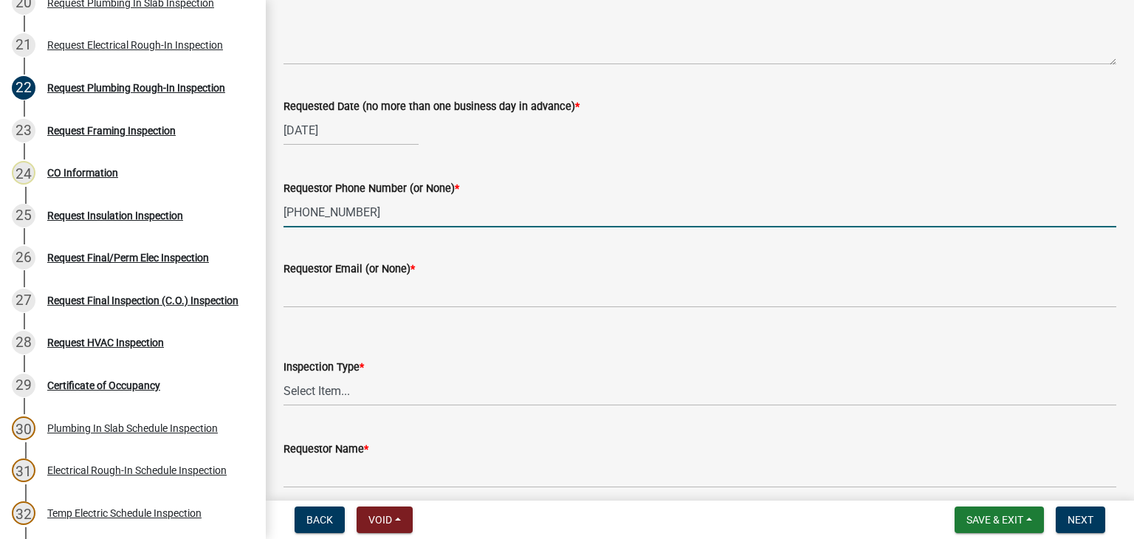
scroll to position [148, 0]
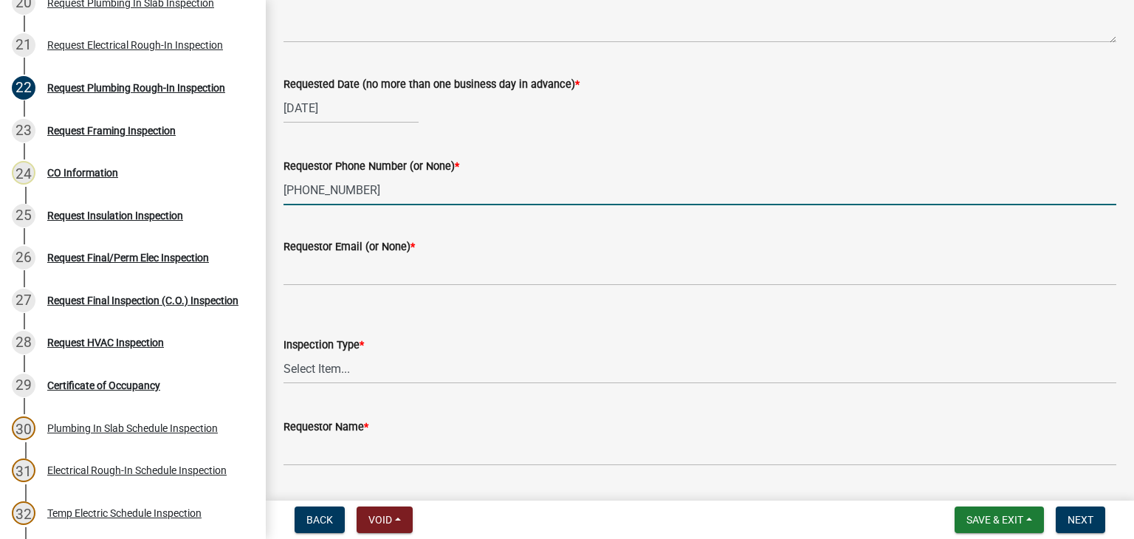
type input "[PHONE_NUMBER]"
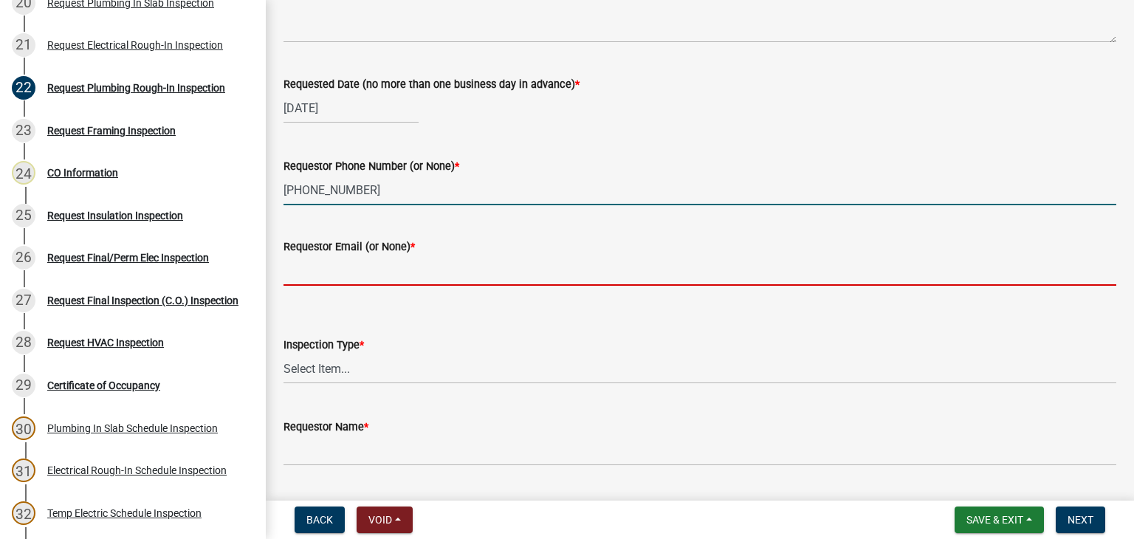
click at [447, 272] on input "Requestor Email (or None) *" at bounding box center [699, 270] width 833 height 30
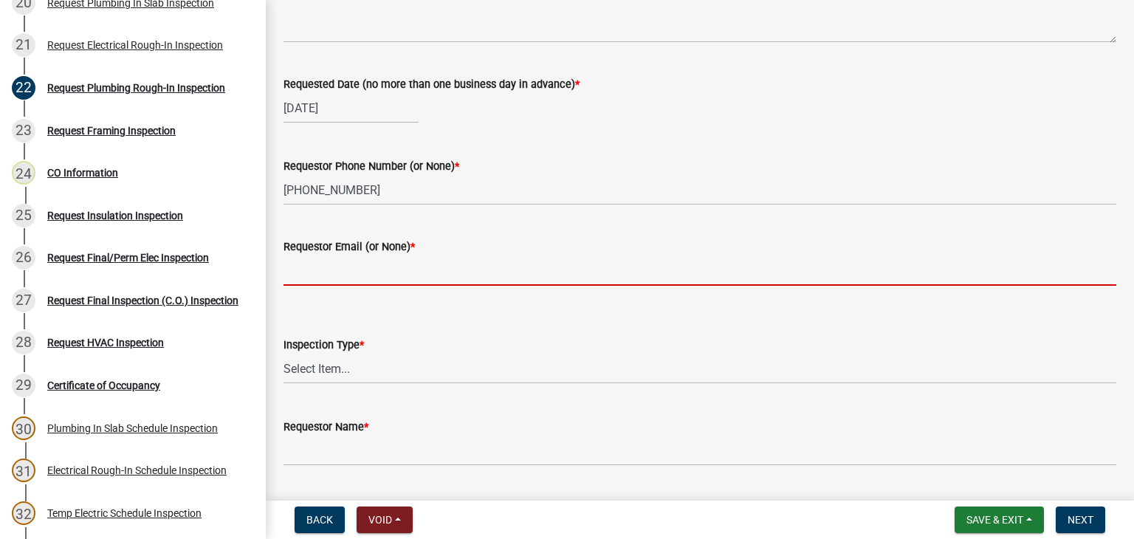
type input "None"
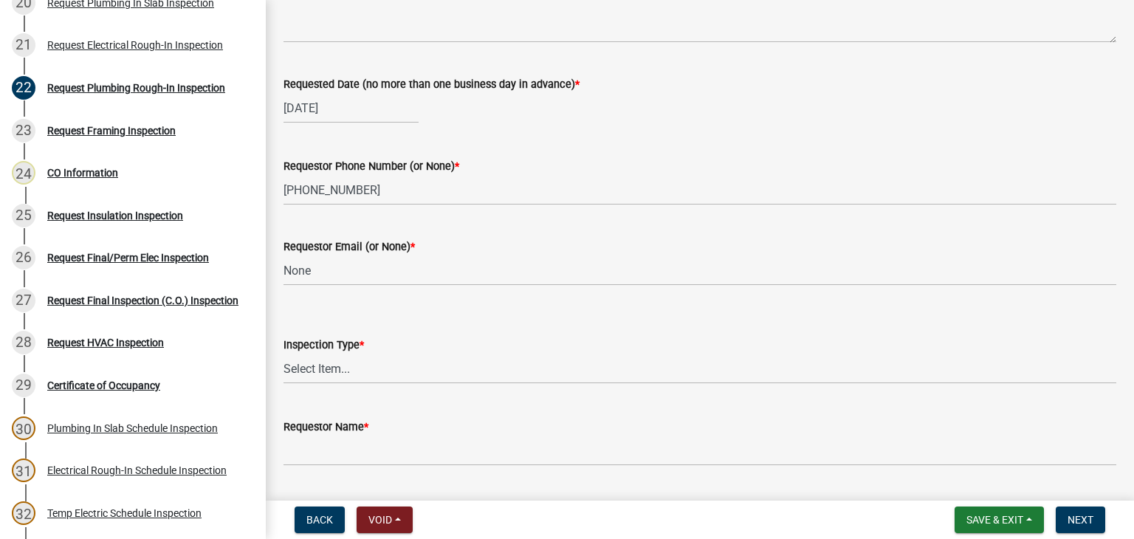
click at [416, 386] on wm-data-entity-input "Inspection Type * Select Item... Plumbing Rough-In" at bounding box center [699, 347] width 833 height 100
click at [416, 380] on select "Select Item... Plumbing Rough-In" at bounding box center [699, 369] width 833 height 30
click at [283, 354] on select "Select Item... Plumbing Rough-In" at bounding box center [699, 369] width 833 height 30
select select "d1de9a53-ca36-4ba4-9767-b1741540e47d"
click at [413, 409] on div "Requestor Name *" at bounding box center [699, 431] width 833 height 69
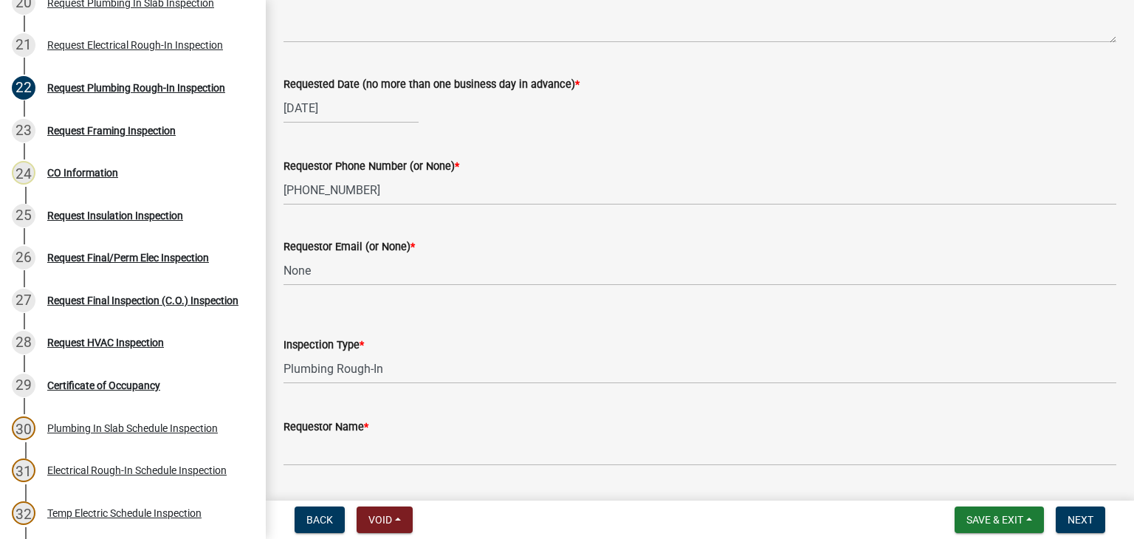
scroll to position [188, 0]
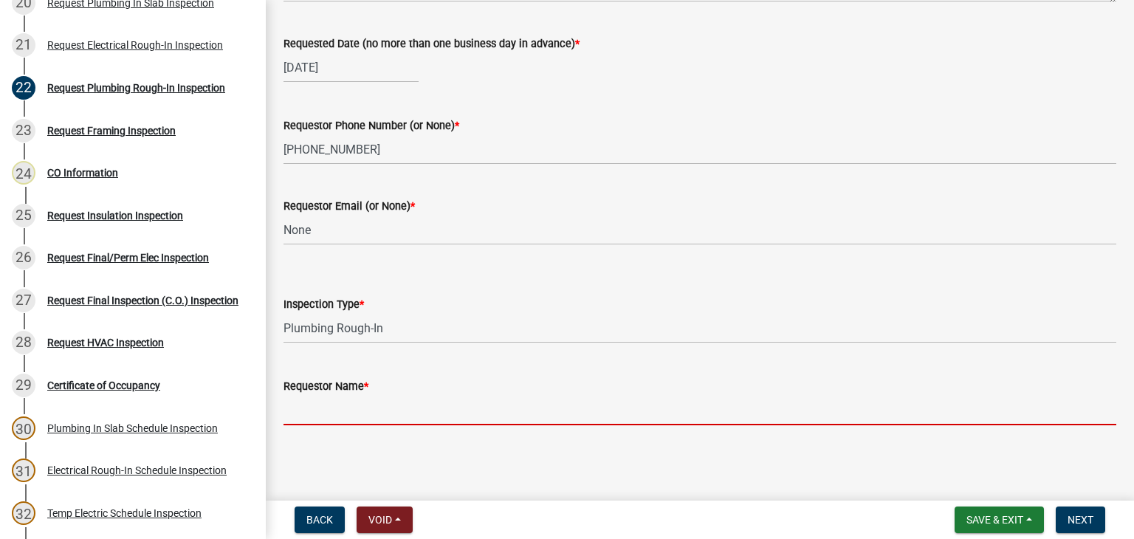
click at [410, 399] on input "Requestor Name *" at bounding box center [699, 410] width 833 height 30
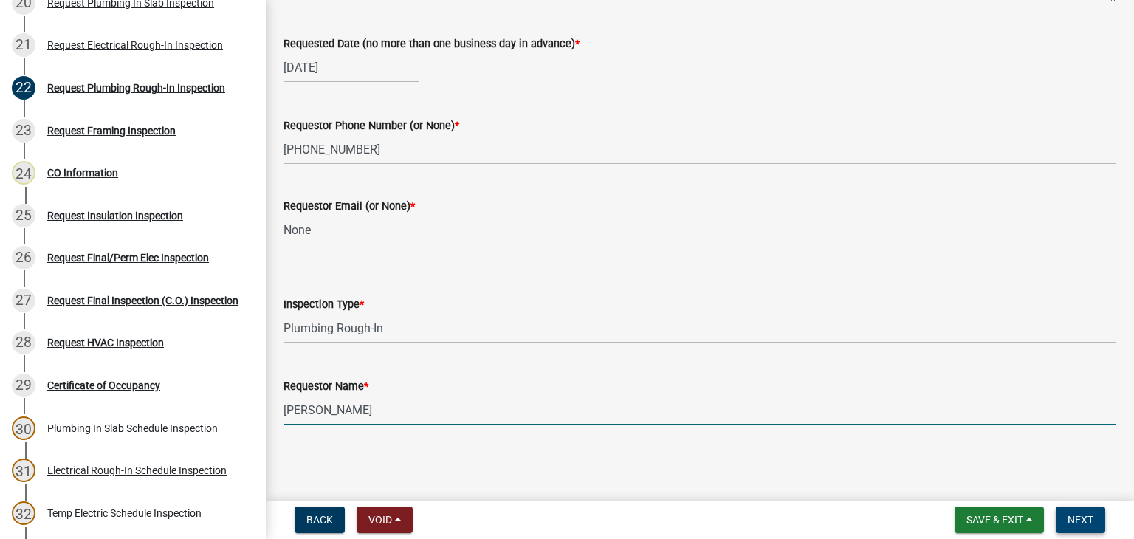
type input "[PERSON_NAME]"
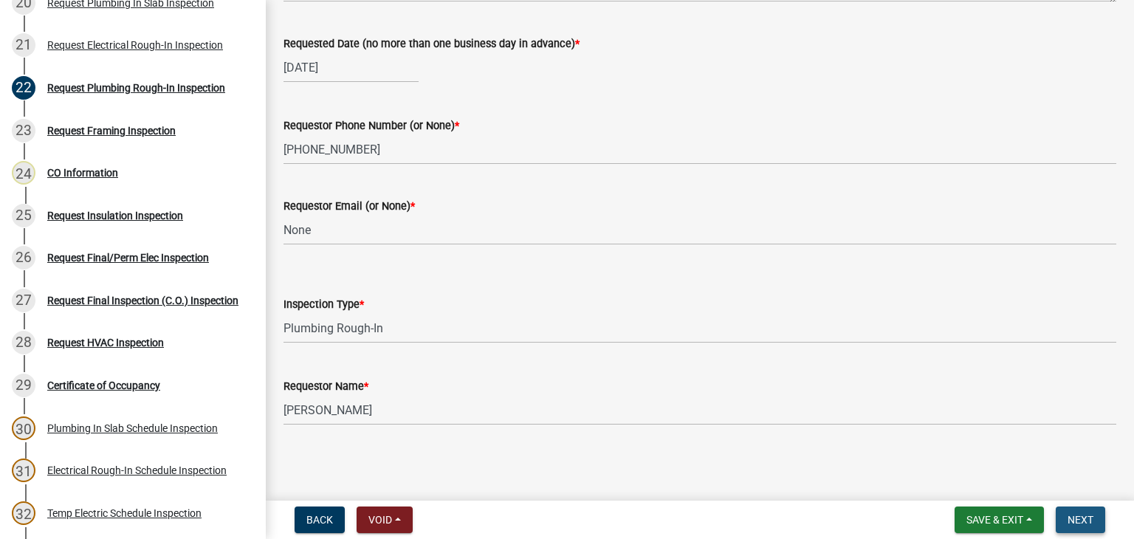
click at [1075, 528] on button "Next" at bounding box center [1079, 519] width 49 height 27
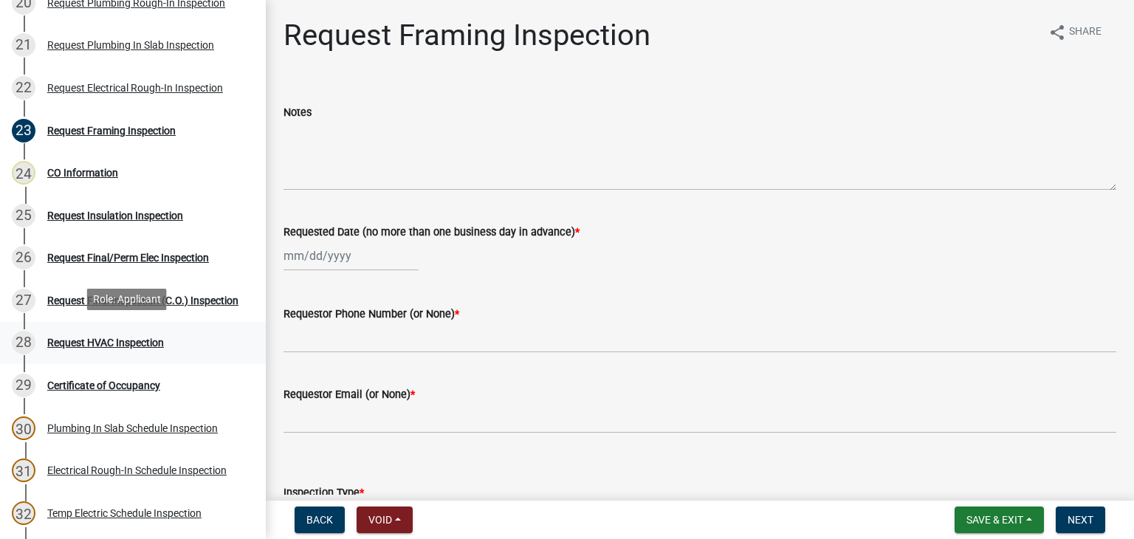
click at [142, 337] on div "Request HVAC Inspection" at bounding box center [105, 342] width 117 height 10
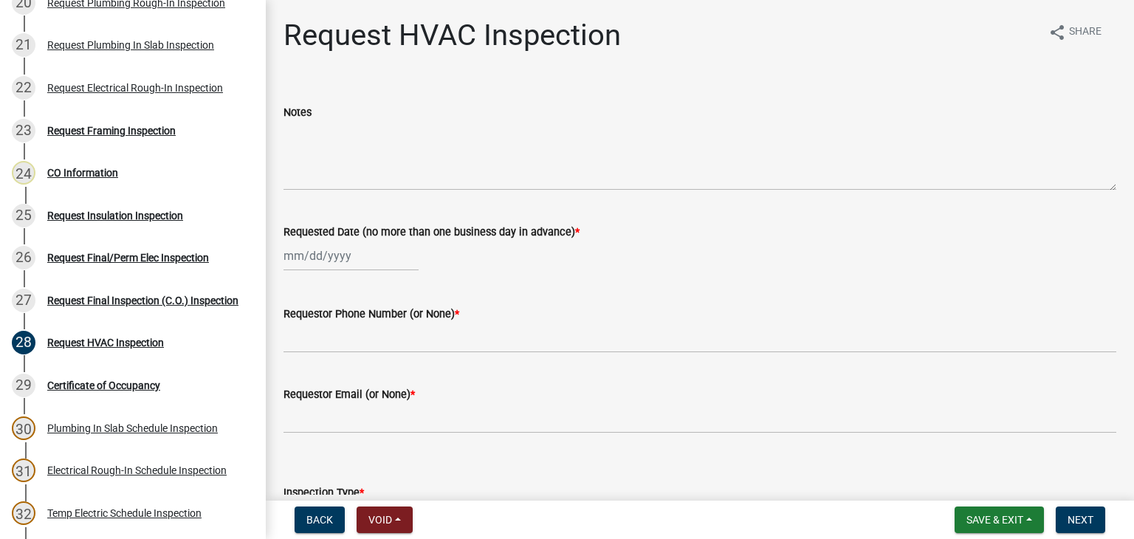
drag, startPoint x: 339, startPoint y: 273, endPoint x: 330, endPoint y: 265, distance: 12.0
click at [337, 272] on wm-data-entity-input "Requested Date (no more than one business day in advance) *" at bounding box center [699, 243] width 833 height 82
click at [330, 265] on div at bounding box center [350, 256] width 135 height 30
select select "8"
select select "2025"
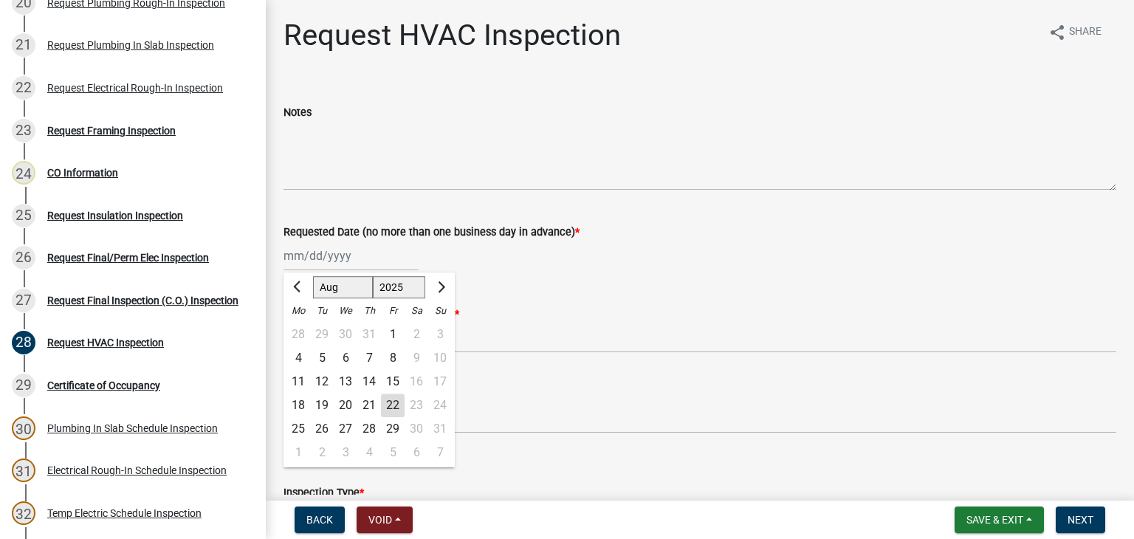
click at [388, 400] on div "22" at bounding box center [393, 405] width 24 height 24
type input "[DATE]"
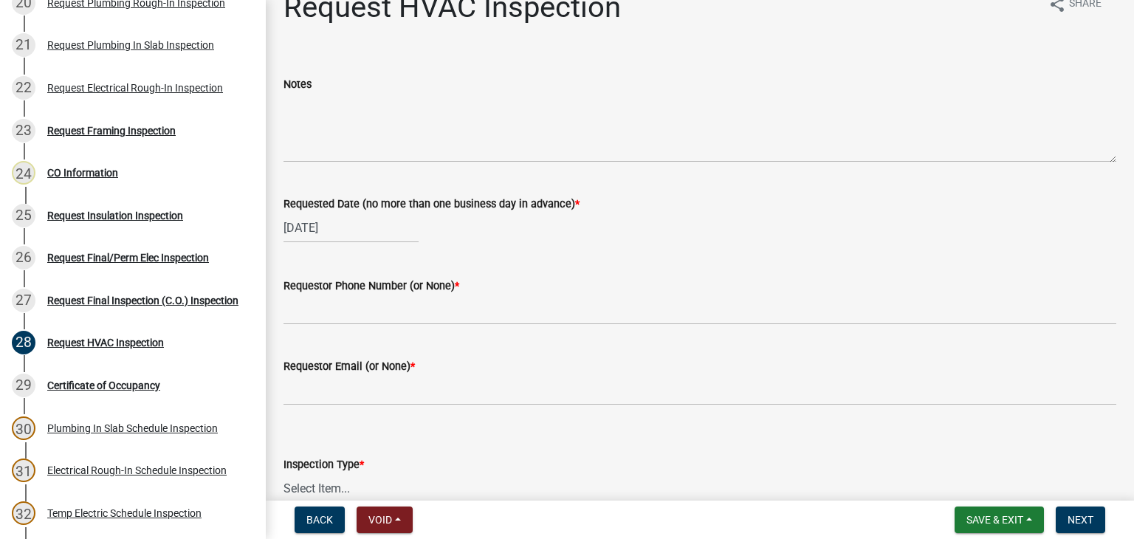
scroll to position [74, 0]
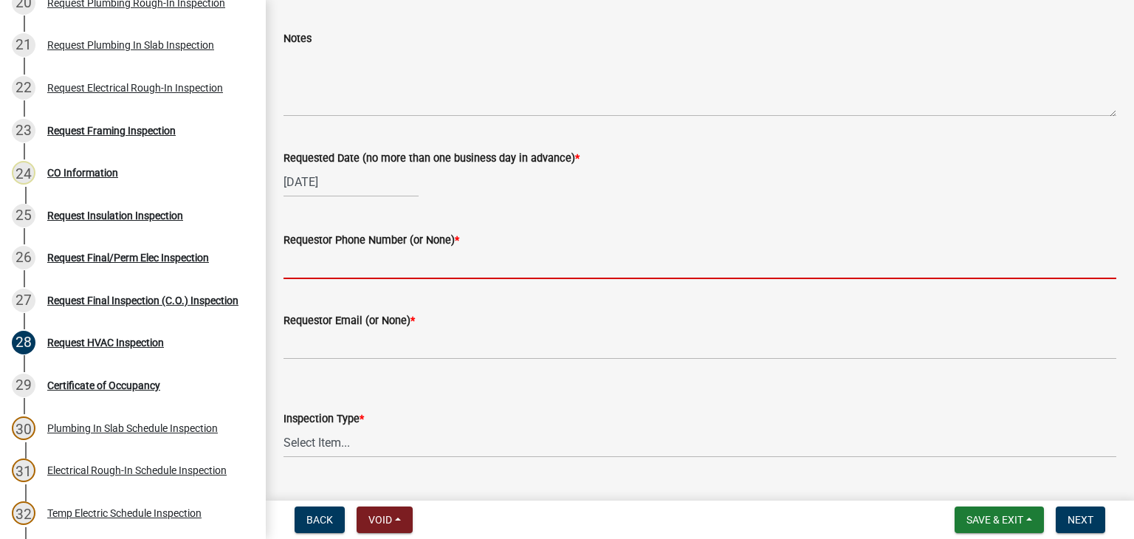
click at [361, 255] on input "Requestor Phone Number (or None) *" at bounding box center [699, 264] width 833 height 30
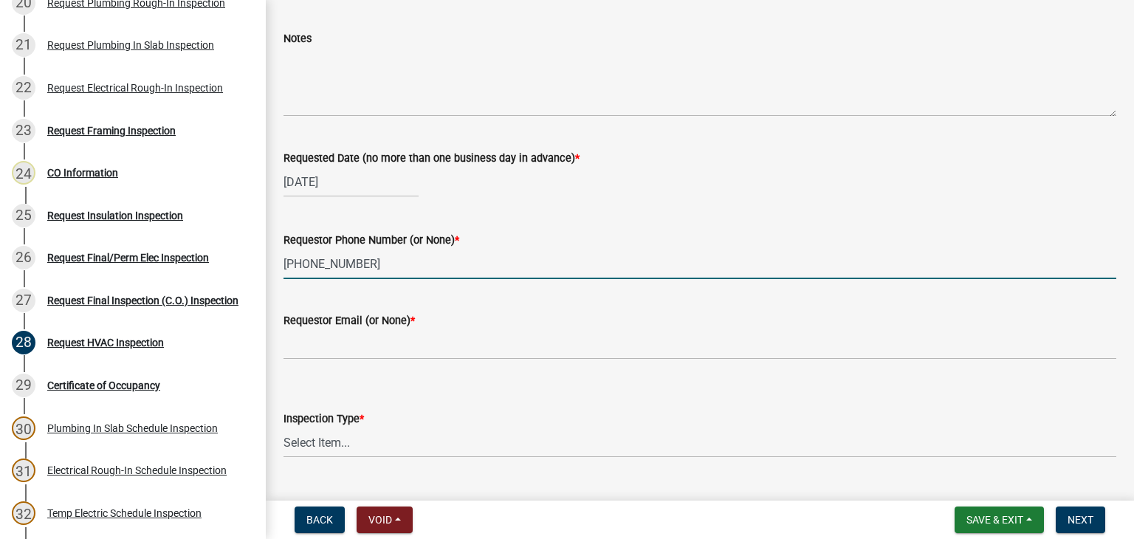
type input "[PHONE_NUMBER]"
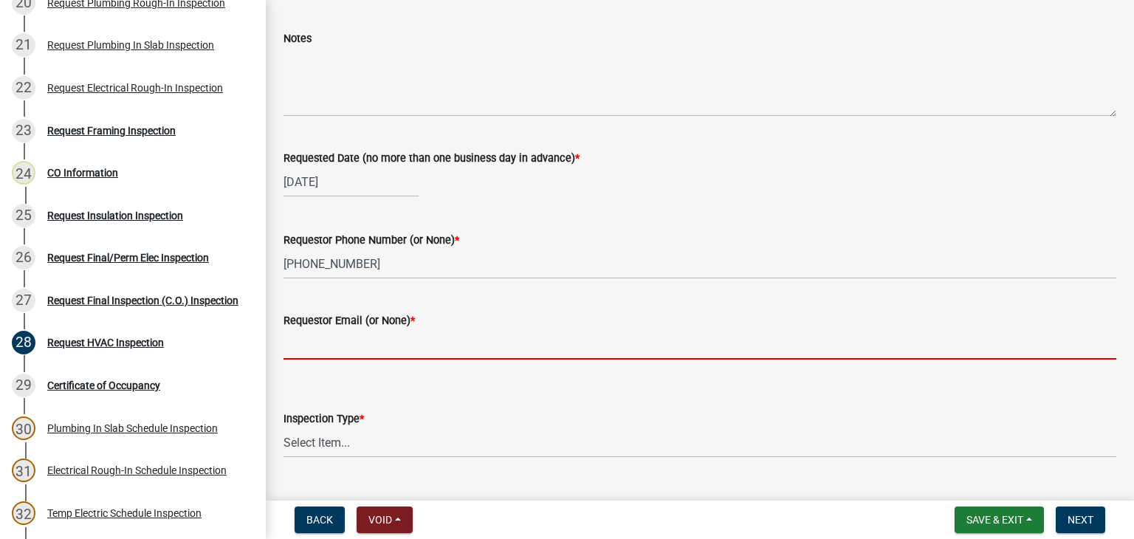
click at [450, 348] on input "Requestor Email (or None) *" at bounding box center [699, 344] width 833 height 30
type input "None"
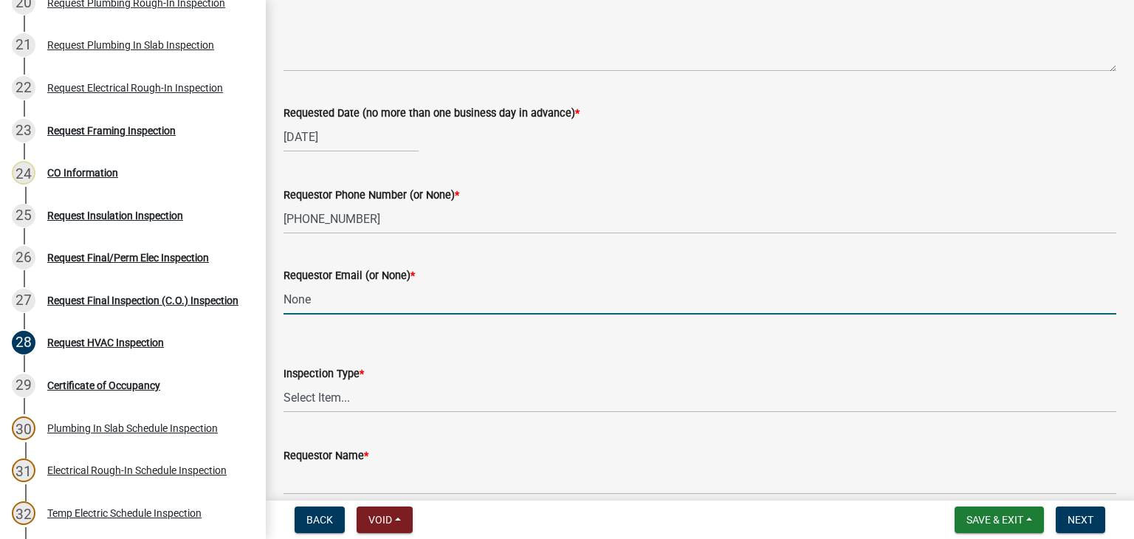
scroll to position [188, 0]
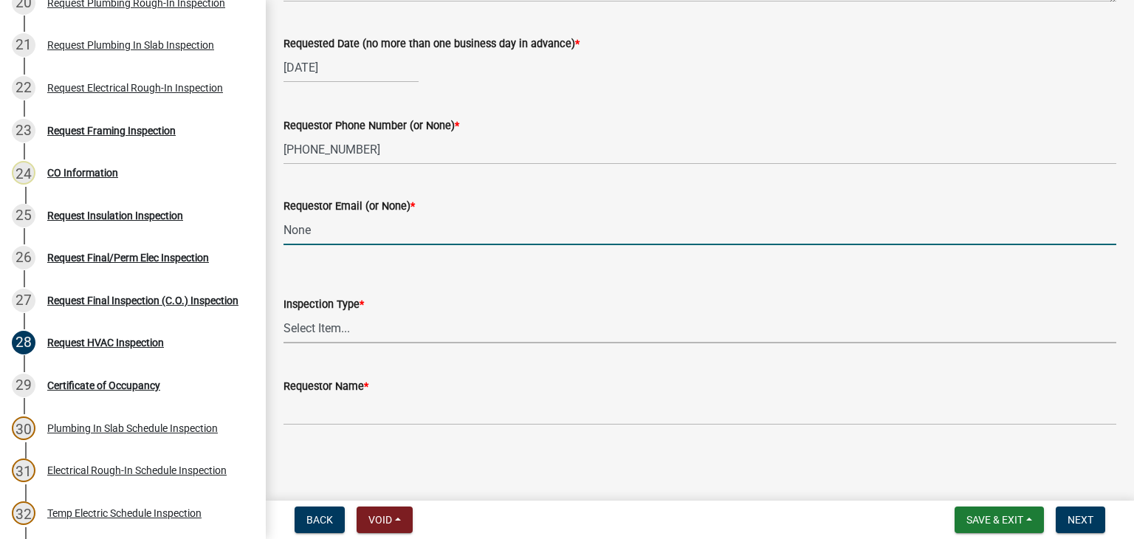
click at [359, 339] on select "Select Item... HVAC" at bounding box center [699, 328] width 833 height 30
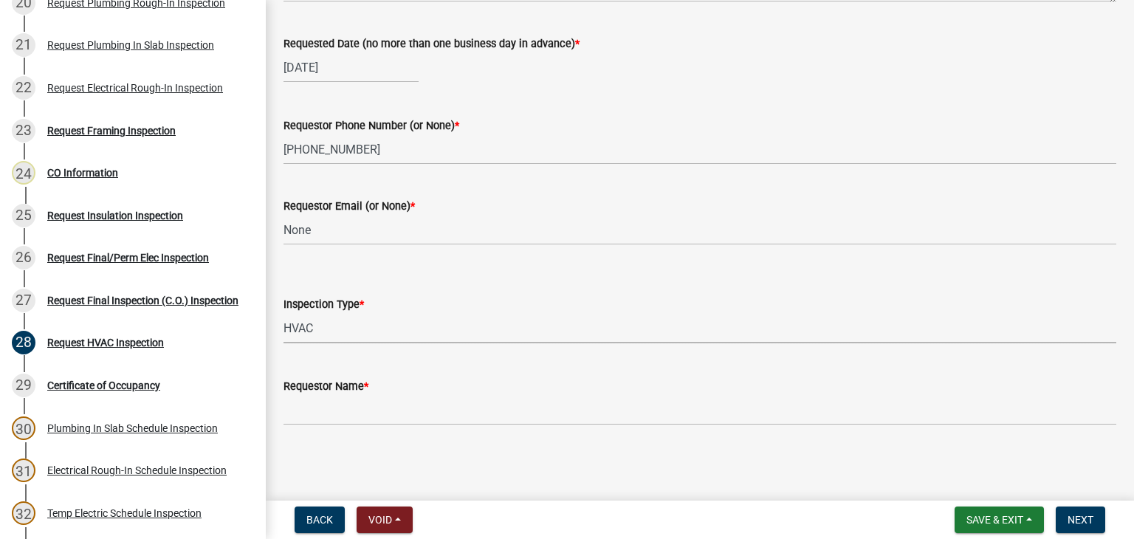
click at [283, 313] on select "Select Item... HVAC" at bounding box center [699, 328] width 833 height 30
select select "9f61f643-e90c-48cb-862c-7dc940cfcd85"
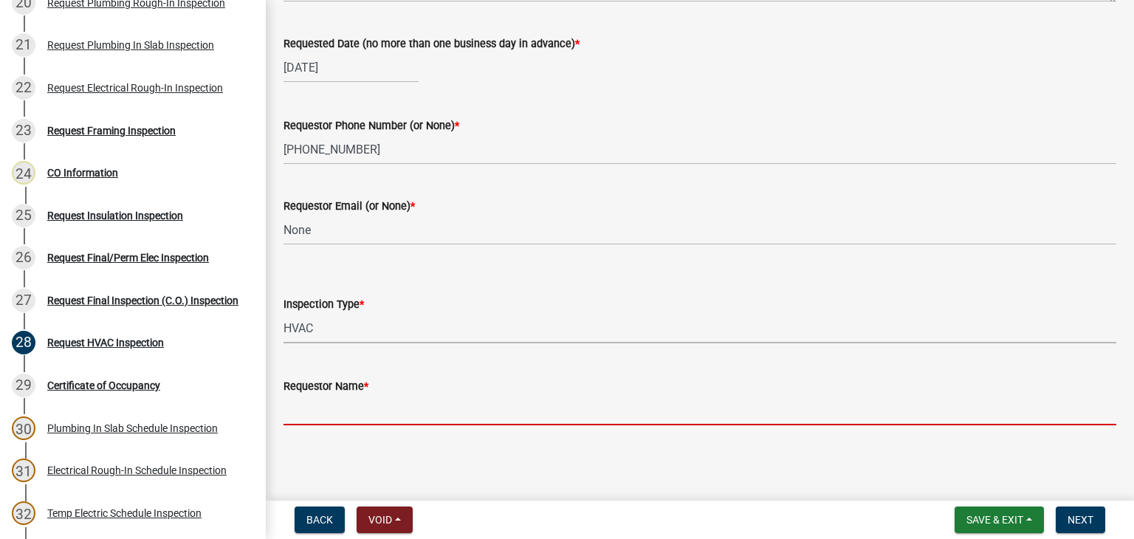
click at [366, 414] on input "Requestor Name *" at bounding box center [699, 410] width 833 height 30
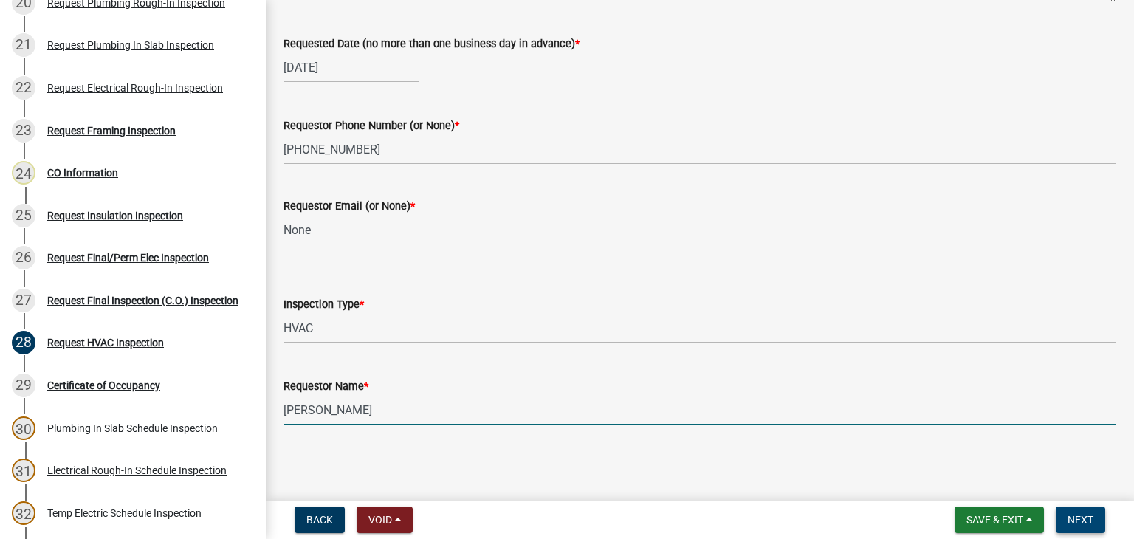
type input "[PERSON_NAME]"
click at [1065, 521] on button "Next" at bounding box center [1079, 519] width 49 height 27
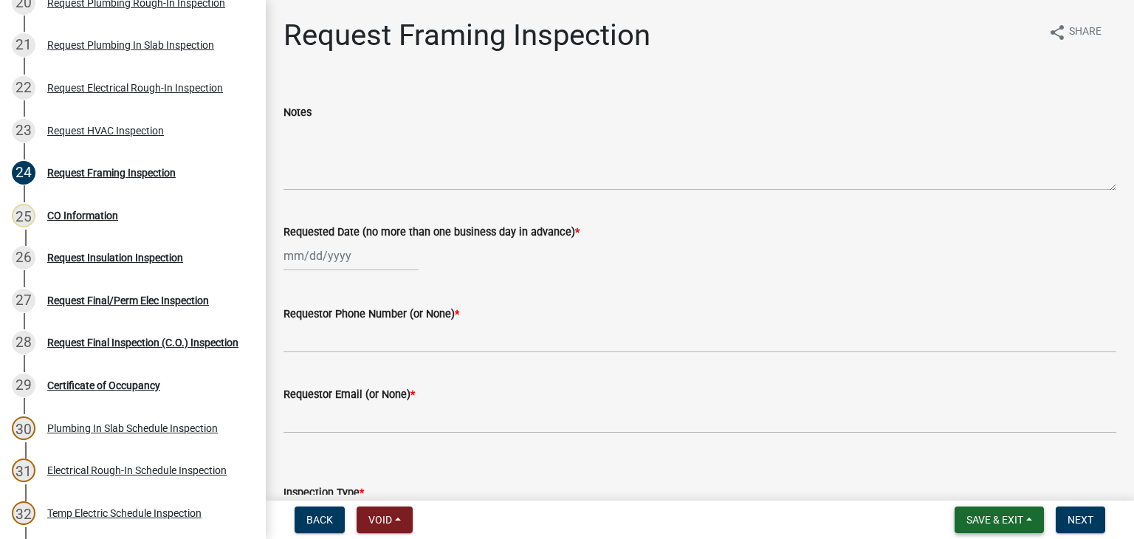
click at [986, 526] on button "Save & Exit" at bounding box center [998, 519] width 89 height 27
click at [948, 482] on button "Save & Exit" at bounding box center [985, 480] width 118 height 35
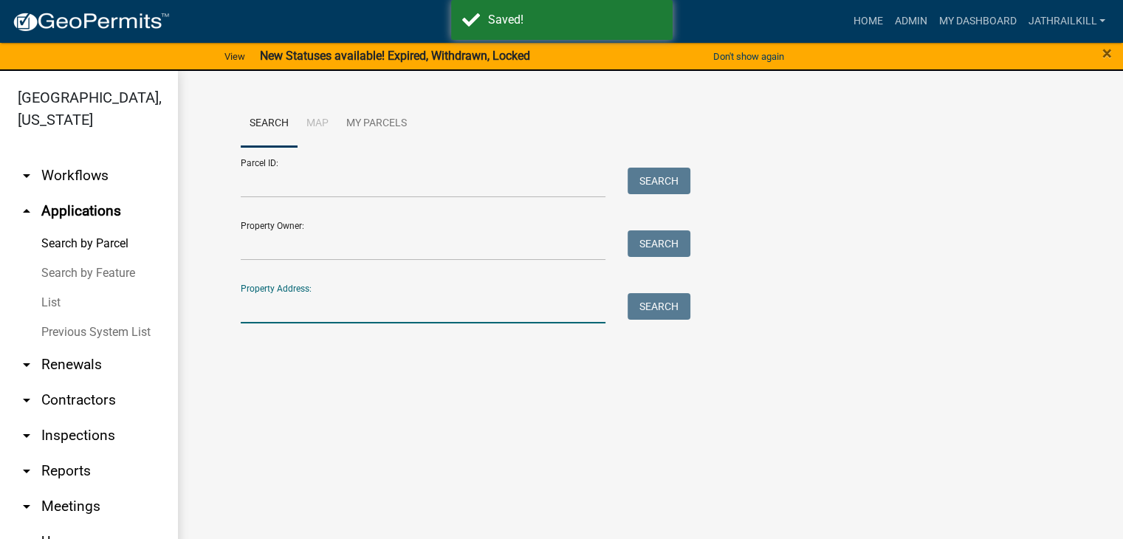
click at [368, 314] on input "Property Address:" at bounding box center [423, 308] width 365 height 30
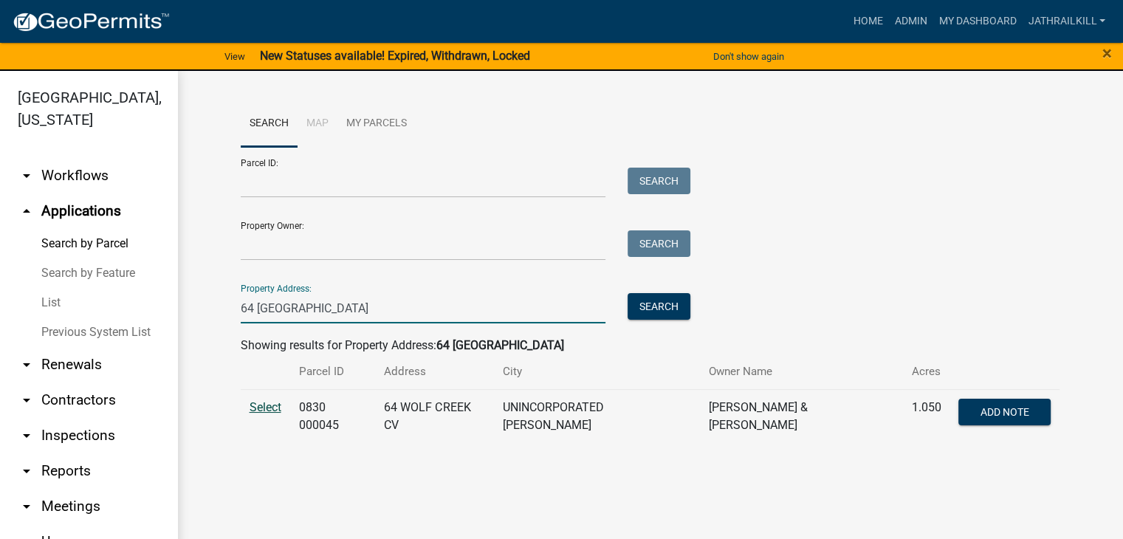
type input "64 [GEOGRAPHIC_DATA]"
click at [263, 405] on span "Select" at bounding box center [265, 407] width 32 height 14
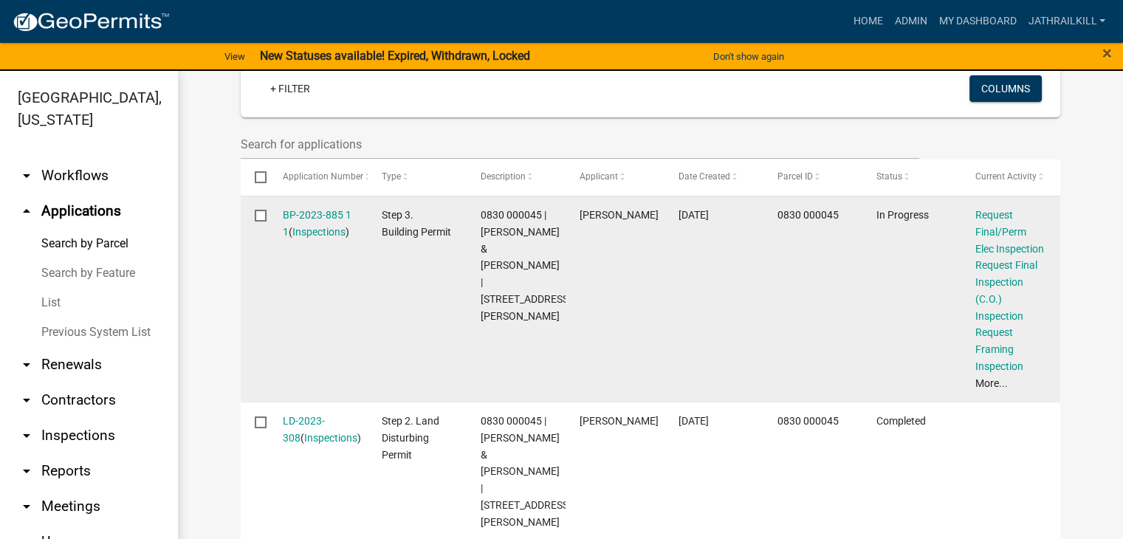
scroll to position [455, 0]
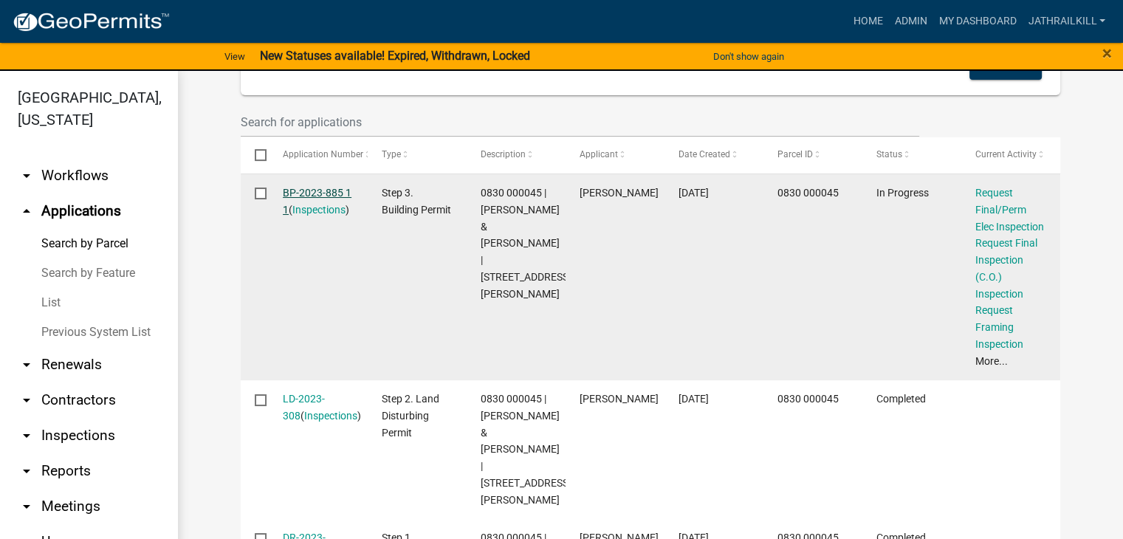
click at [298, 192] on link "BP-2023-885 1 1" at bounding box center [317, 201] width 69 height 29
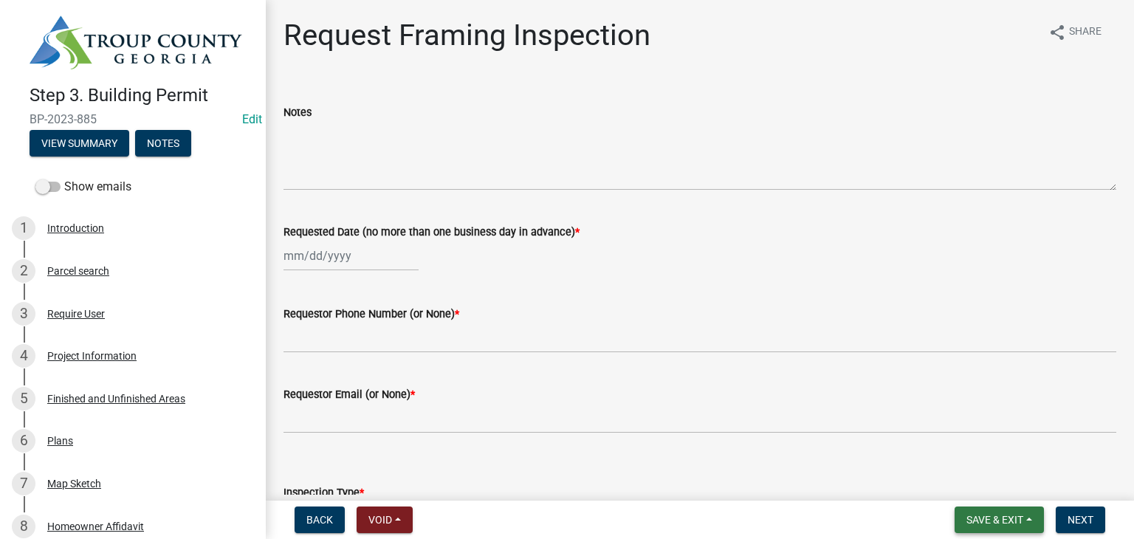
click at [971, 531] on button "Save & Exit" at bounding box center [998, 519] width 89 height 27
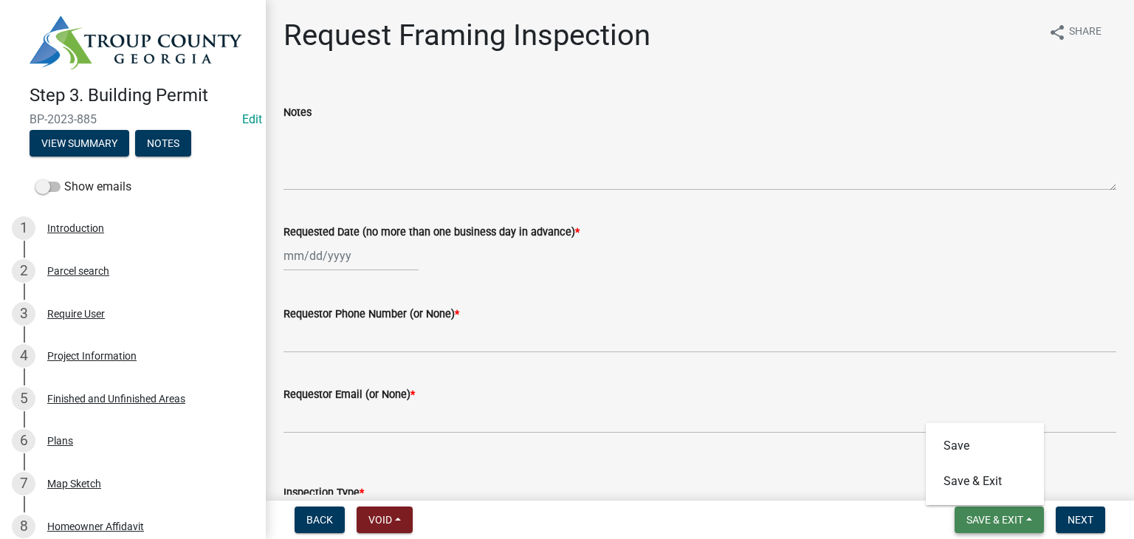
click at [968, 522] on span "Save & Exit" at bounding box center [994, 520] width 57 height 12
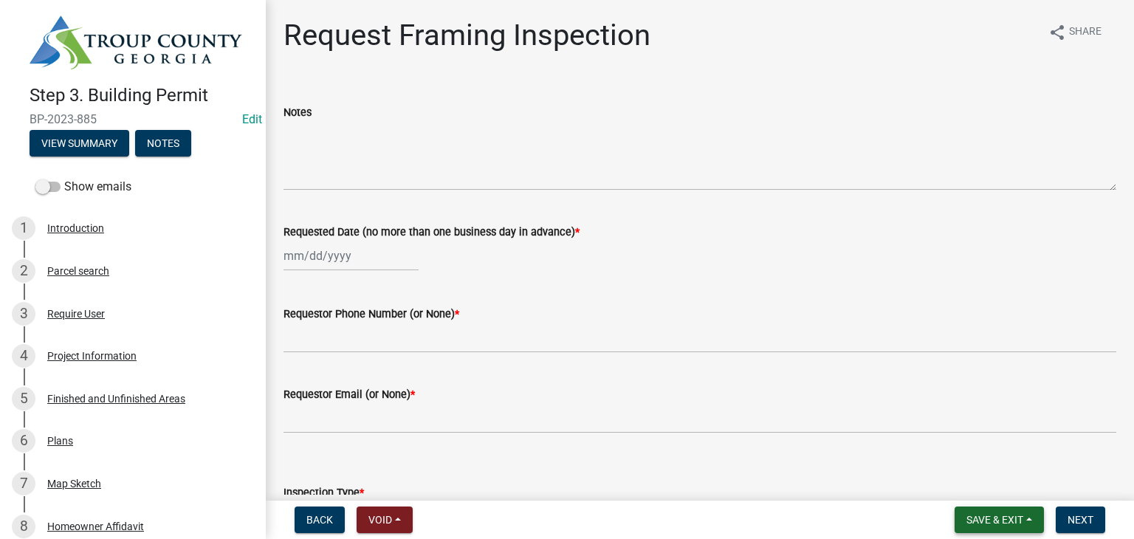
drag, startPoint x: 971, startPoint y: 511, endPoint x: 973, endPoint y: 497, distance: 14.9
click at [971, 511] on button "Save & Exit" at bounding box center [998, 519] width 89 height 27
click at [973, 483] on button "Save & Exit" at bounding box center [985, 480] width 118 height 35
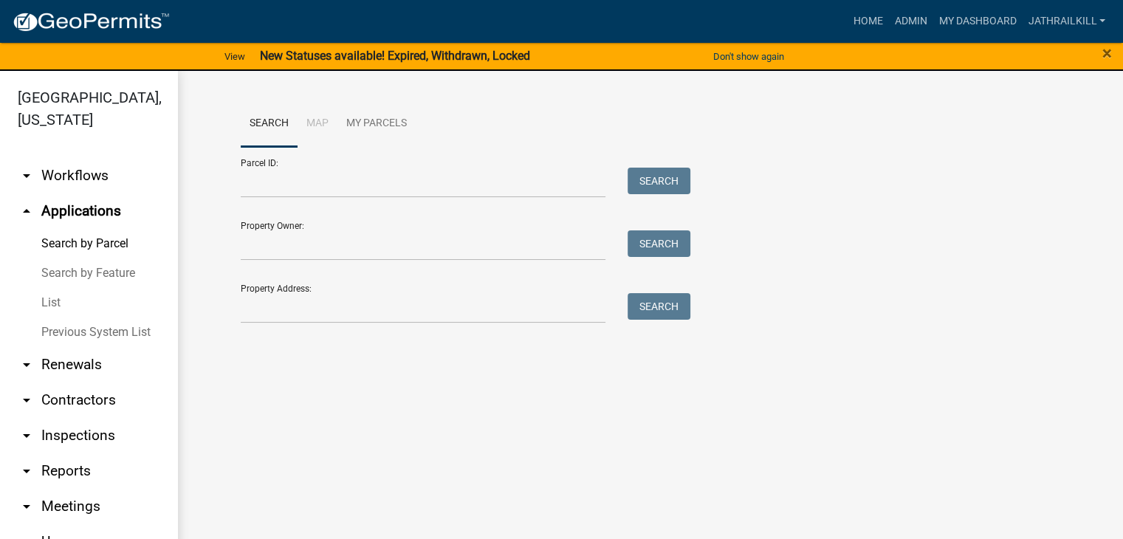
click at [311, 328] on div "Search Map My Parcels Parcel ID: Search Property Owner: Search Property Address…" at bounding box center [650, 218] width 841 height 236
click at [323, 317] on input "Property Address:" at bounding box center [423, 308] width 365 height 30
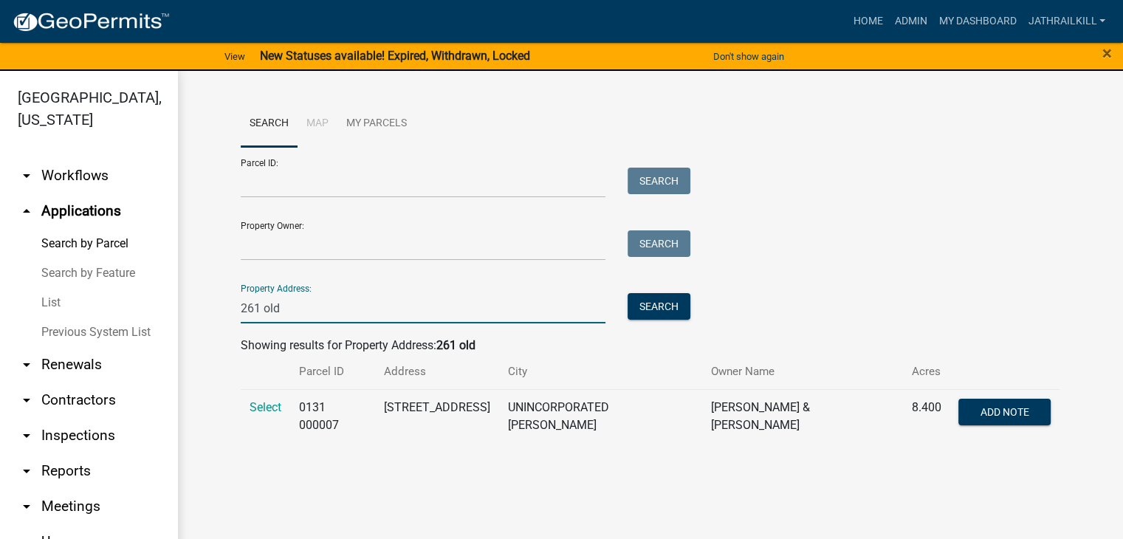
type input "261 old"
click at [276, 399] on td "Select" at bounding box center [265, 416] width 49 height 54
click at [275, 401] on span "Select" at bounding box center [265, 407] width 32 height 14
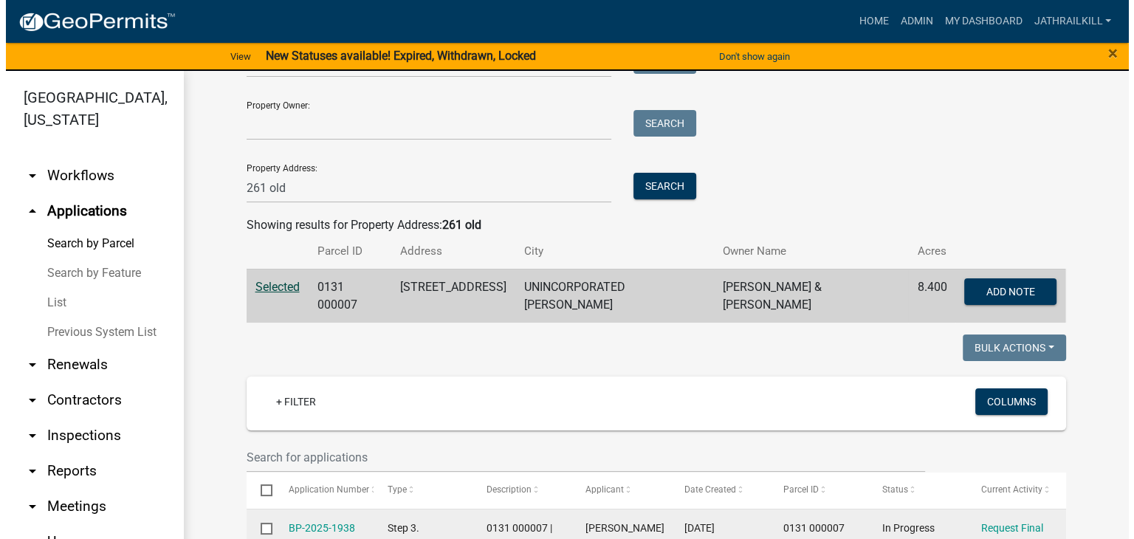
scroll to position [369, 0]
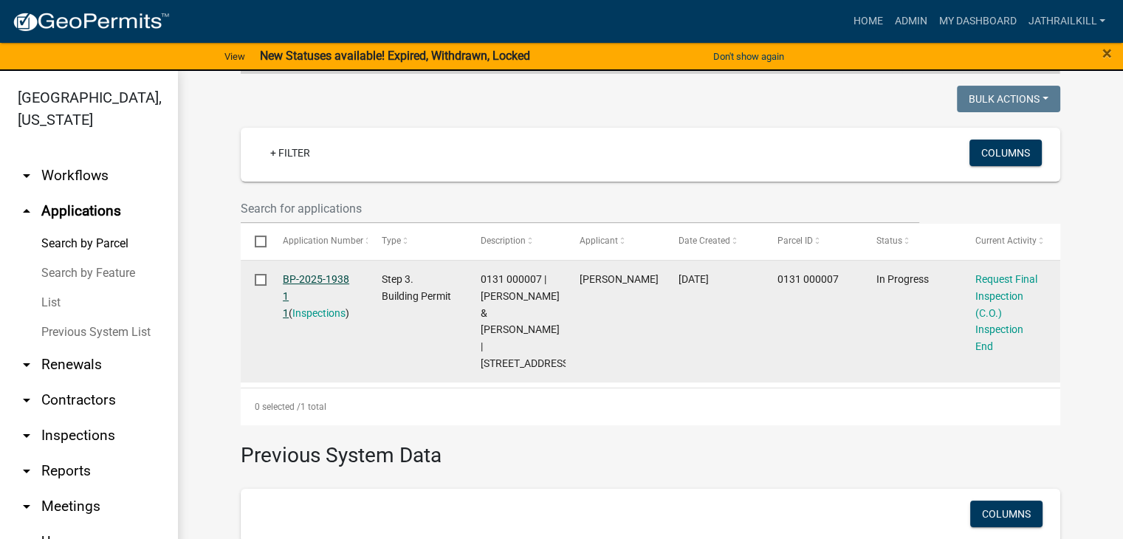
click at [327, 273] on link "BP-2025-1938 1 1" at bounding box center [316, 296] width 66 height 46
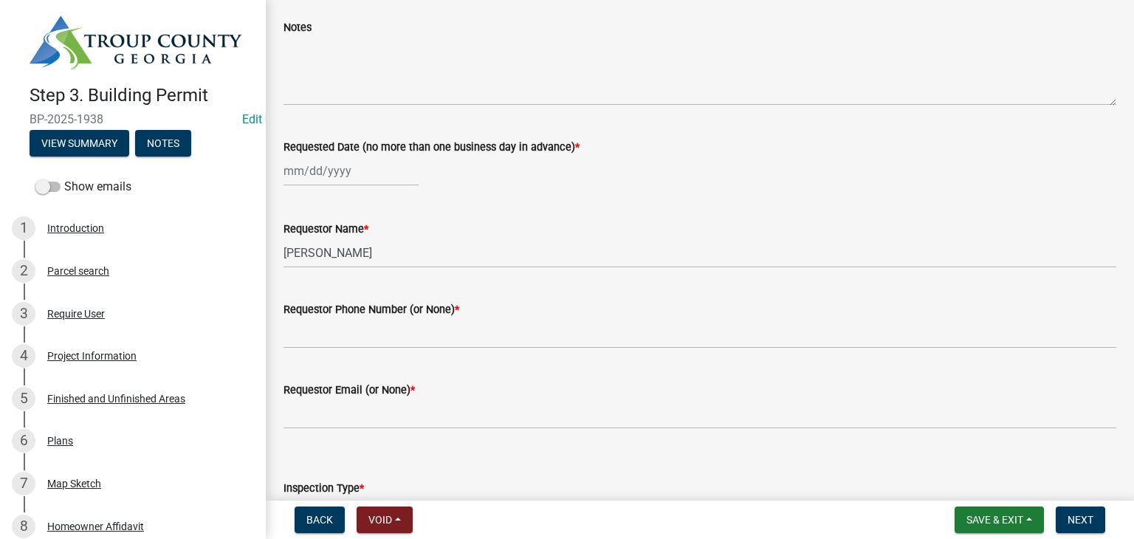
scroll to position [148, 0]
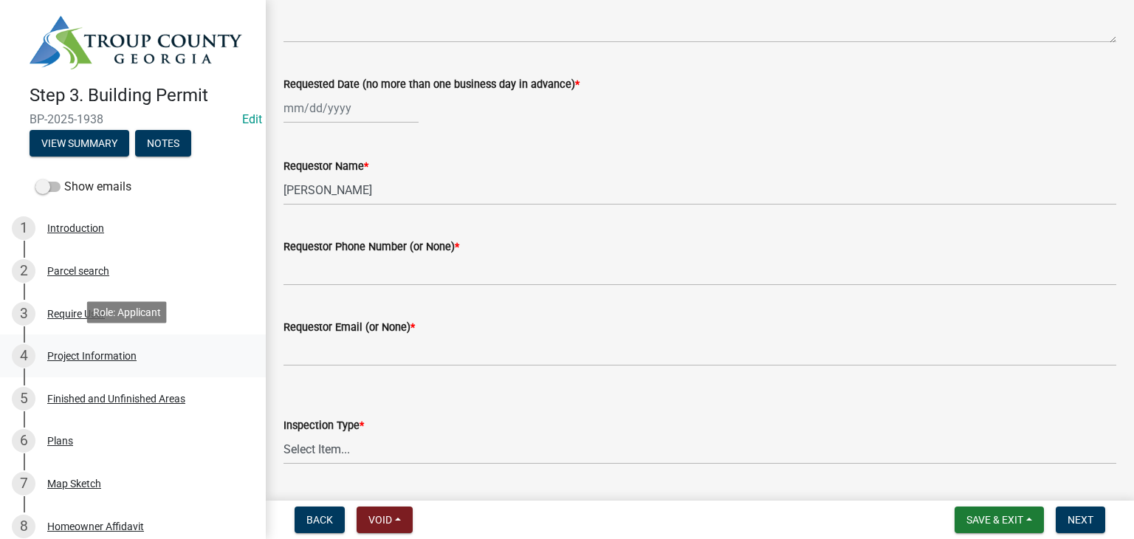
click at [104, 345] on div "4 Project Information" at bounding box center [127, 356] width 230 height 24
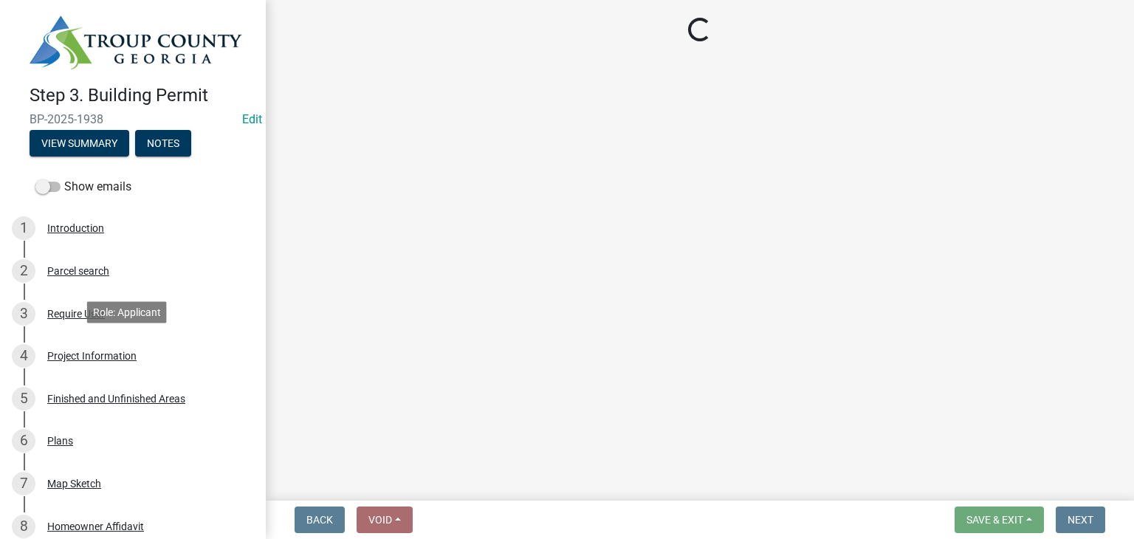
scroll to position [0, 0]
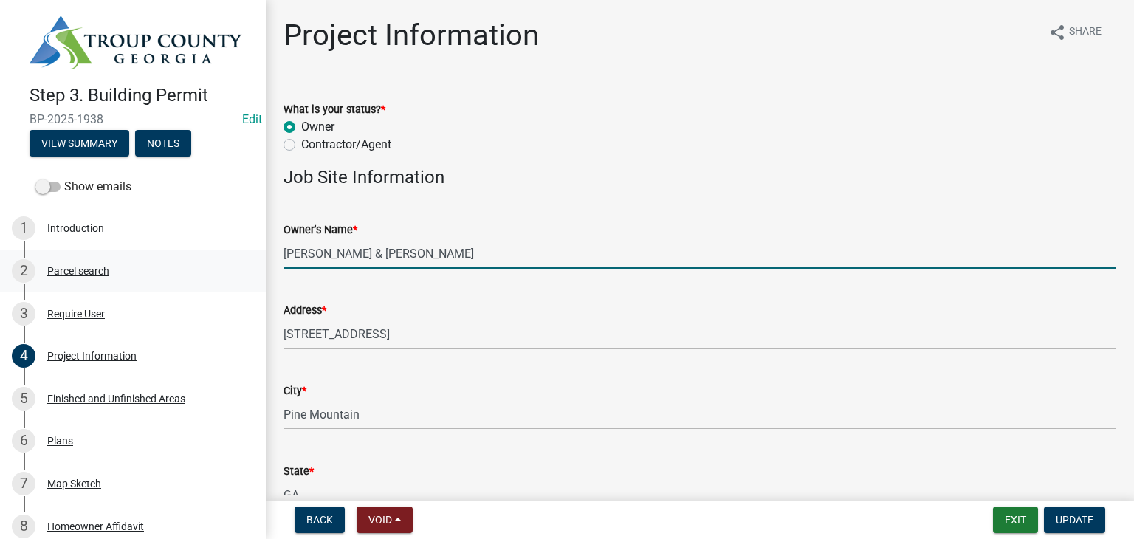
drag, startPoint x: 483, startPoint y: 258, endPoint x: 251, endPoint y: 273, distance: 233.0
click at [235, 263] on div "Step 3. Building Permit BP-2025-1938 Edit View Summary Notes Show emails 1 Intr…" at bounding box center [567, 269] width 1134 height 539
click at [354, 266] on input "[PERSON_NAME] & [PERSON_NAME]" at bounding box center [699, 253] width 833 height 30
drag, startPoint x: 323, startPoint y: 253, endPoint x: 360, endPoint y: 249, distance: 37.2
click at [360, 249] on input "[PERSON_NAME] & [PERSON_NAME]" at bounding box center [699, 253] width 833 height 30
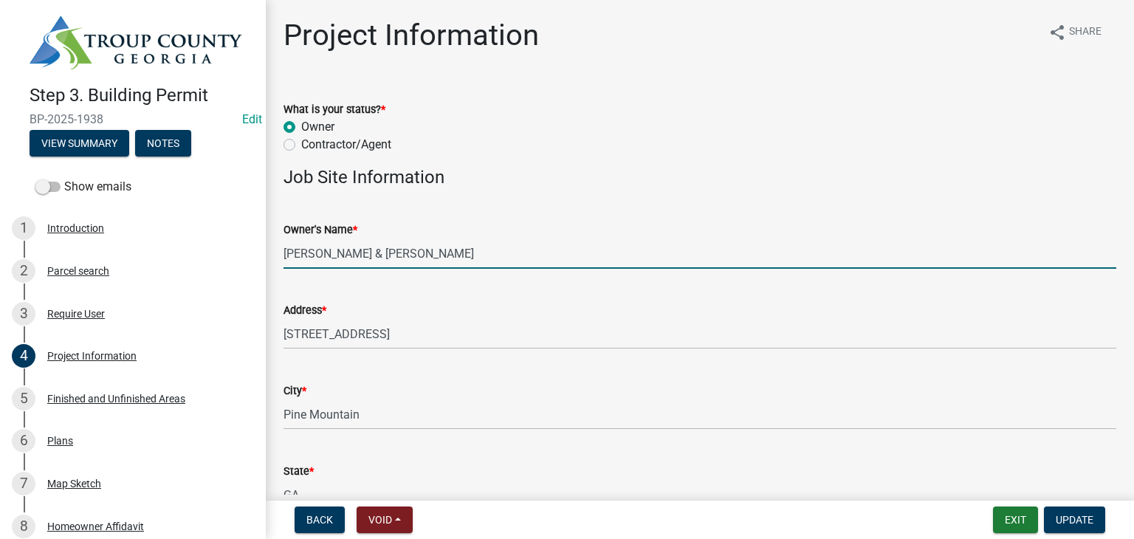
click at [283, 258] on input "[PERSON_NAME] & [PERSON_NAME]" at bounding box center [699, 253] width 833 height 30
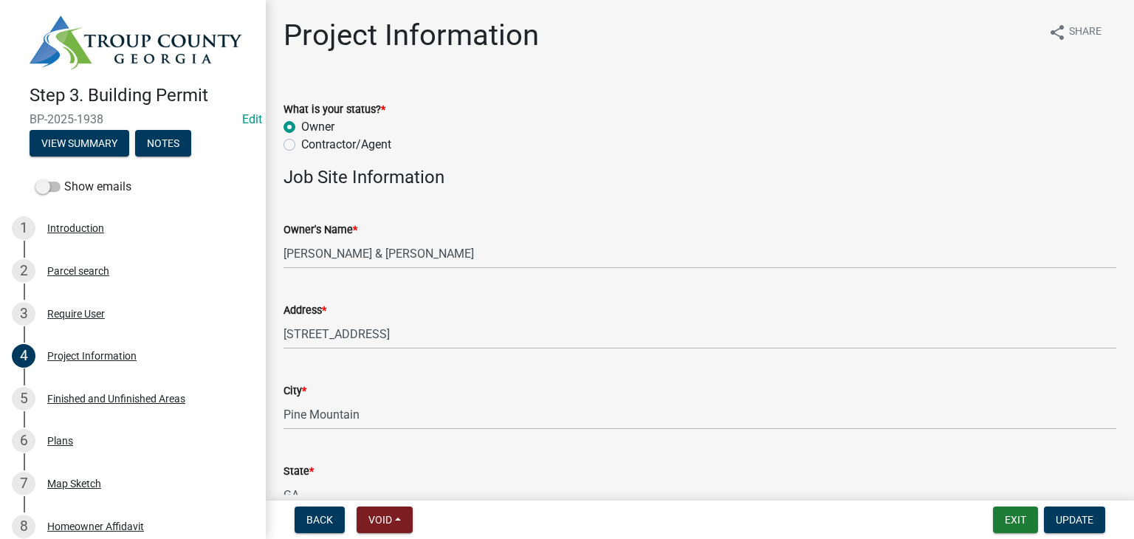
drag, startPoint x: 283, startPoint y: 255, endPoint x: 301, endPoint y: 255, distance: 18.5
click at [301, 255] on div "Owner's Name * [PERSON_NAME] & [PERSON_NAME]" at bounding box center [699, 234] width 855 height 69
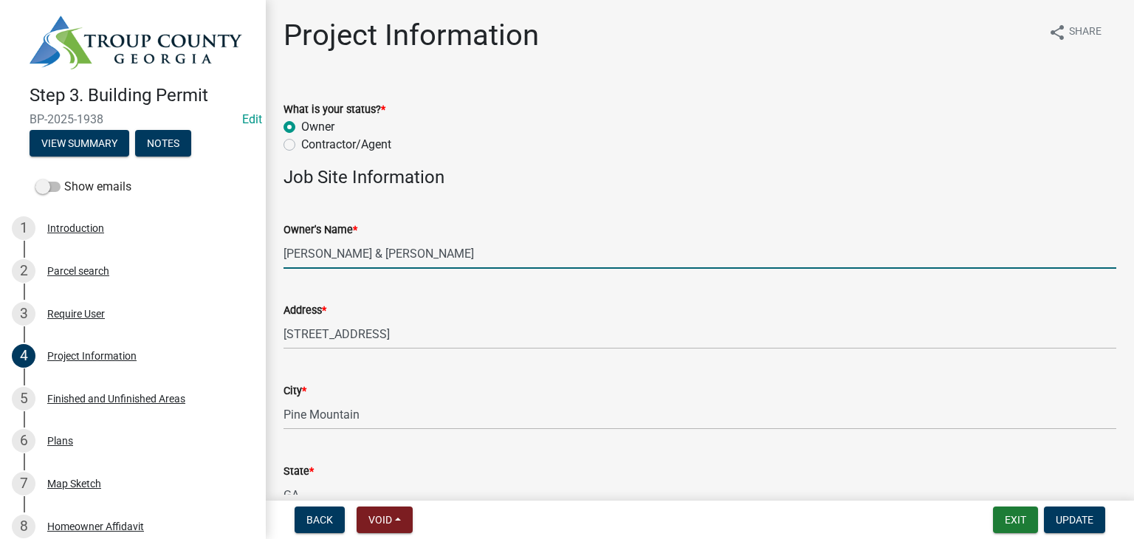
drag, startPoint x: 284, startPoint y: 252, endPoint x: 322, endPoint y: 255, distance: 37.8
click at [319, 256] on input "[PERSON_NAME] & [PERSON_NAME]" at bounding box center [699, 253] width 833 height 30
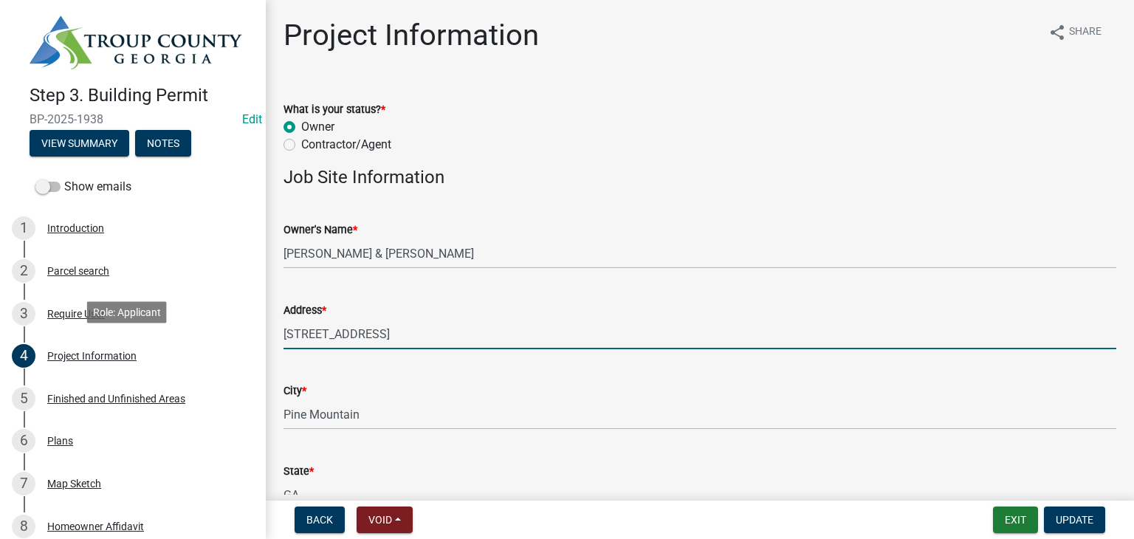
drag, startPoint x: 435, startPoint y: 328, endPoint x: 383, endPoint y: 416, distance: 102.5
click at [255, 378] on div "Step 3. Building Permit BP-2025-1938 Edit View Summary Notes Show emails 1 Intr…" at bounding box center [567, 269] width 1134 height 539
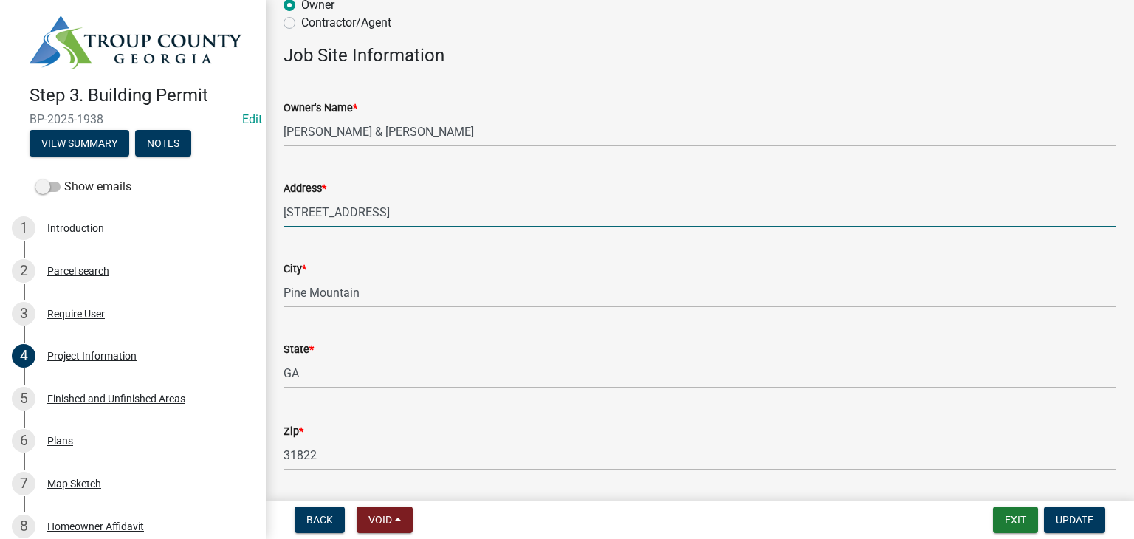
scroll to position [148, 0]
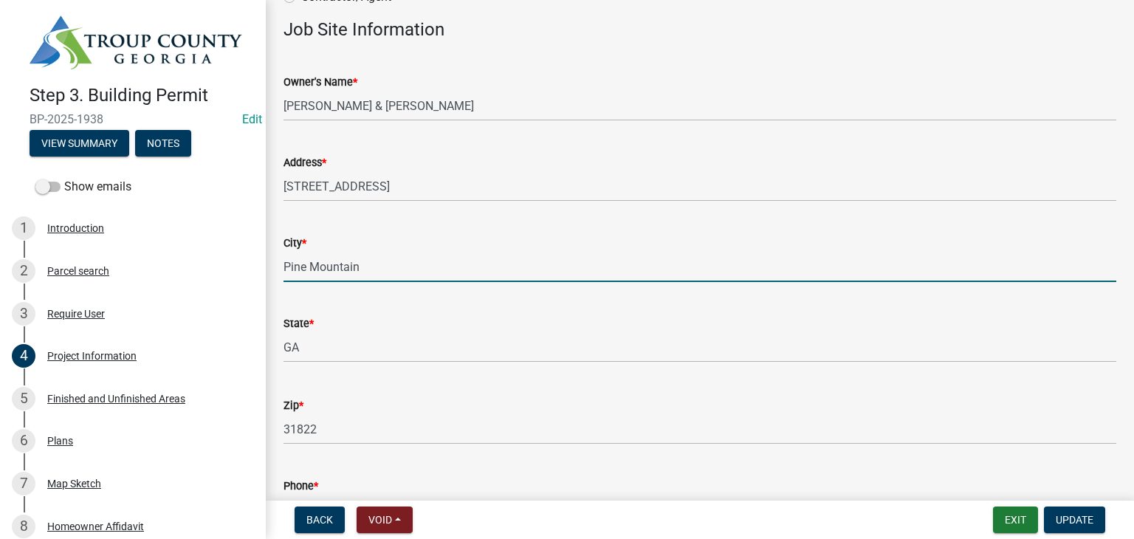
drag, startPoint x: 393, startPoint y: 265, endPoint x: 379, endPoint y: 354, distance: 89.6
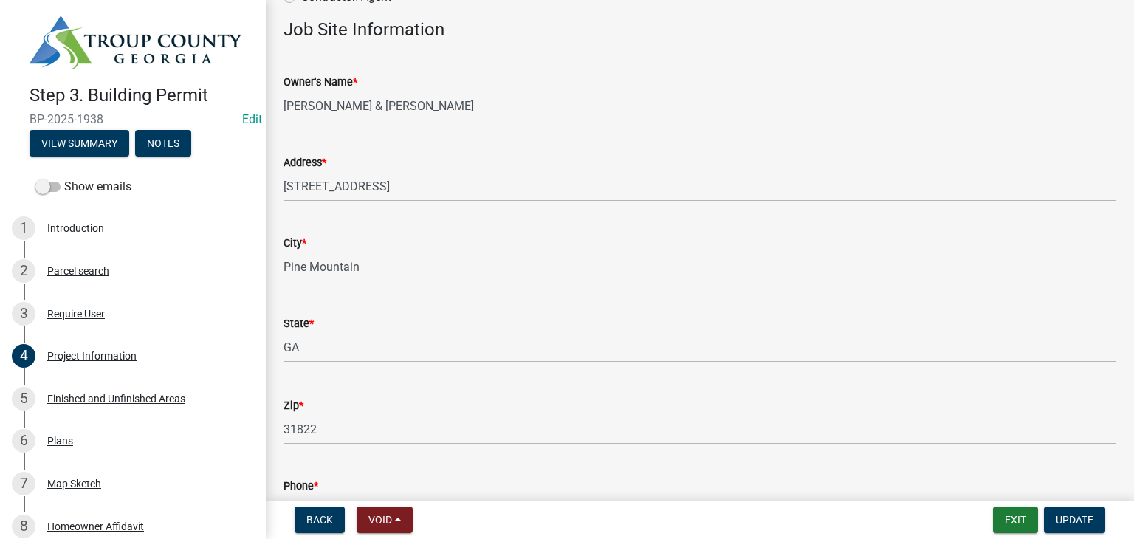
drag, startPoint x: 537, startPoint y: 364, endPoint x: 531, endPoint y: 345, distance: 19.4
click at [538, 365] on wm-data-entity-input "State * [US_STATE]" at bounding box center [699, 335] width 833 height 82
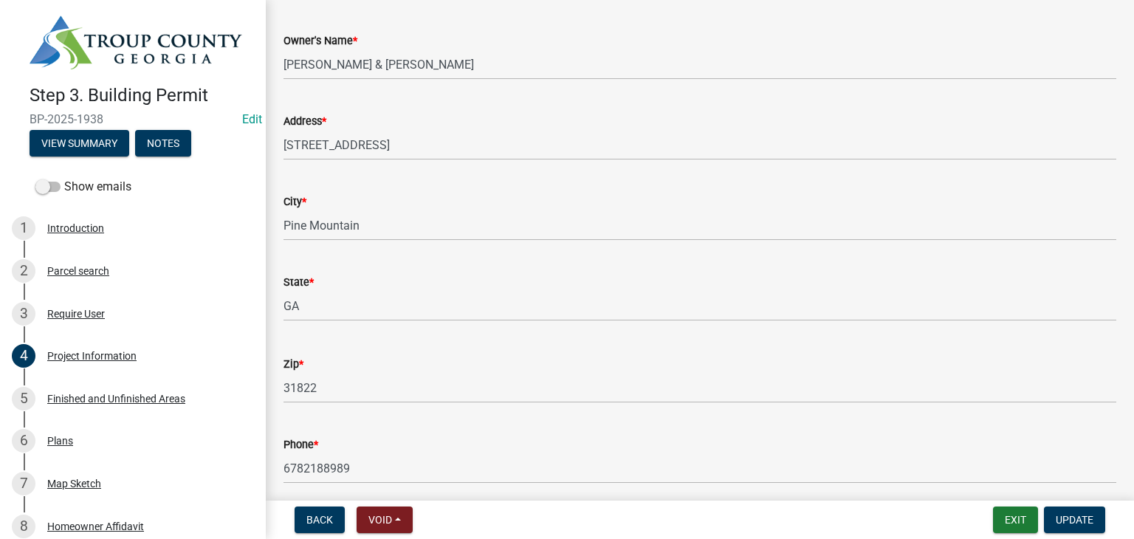
scroll to position [295, 0]
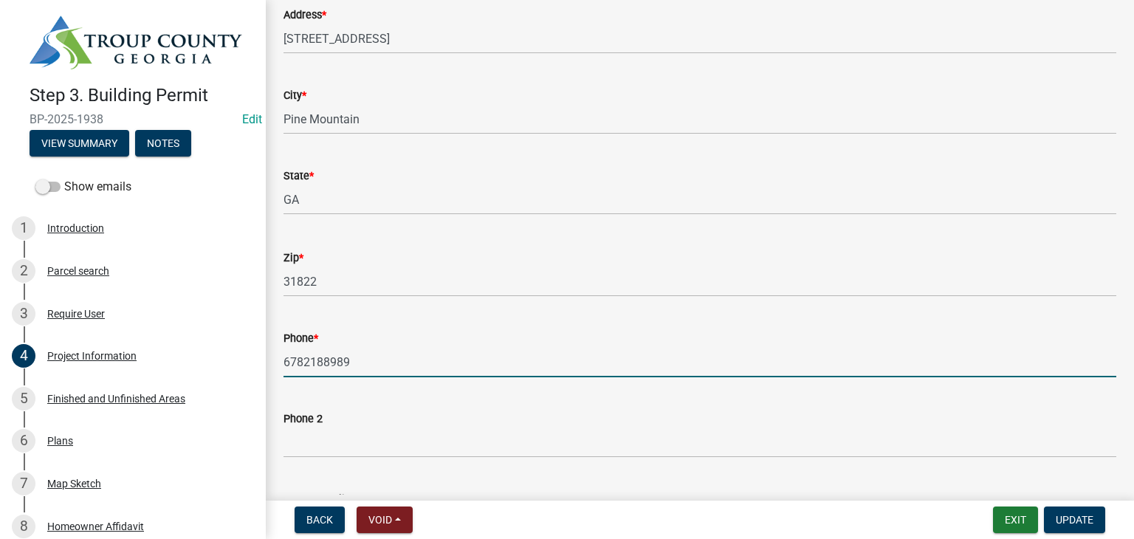
drag, startPoint x: 418, startPoint y: 365, endPoint x: 256, endPoint y: 374, distance: 161.9
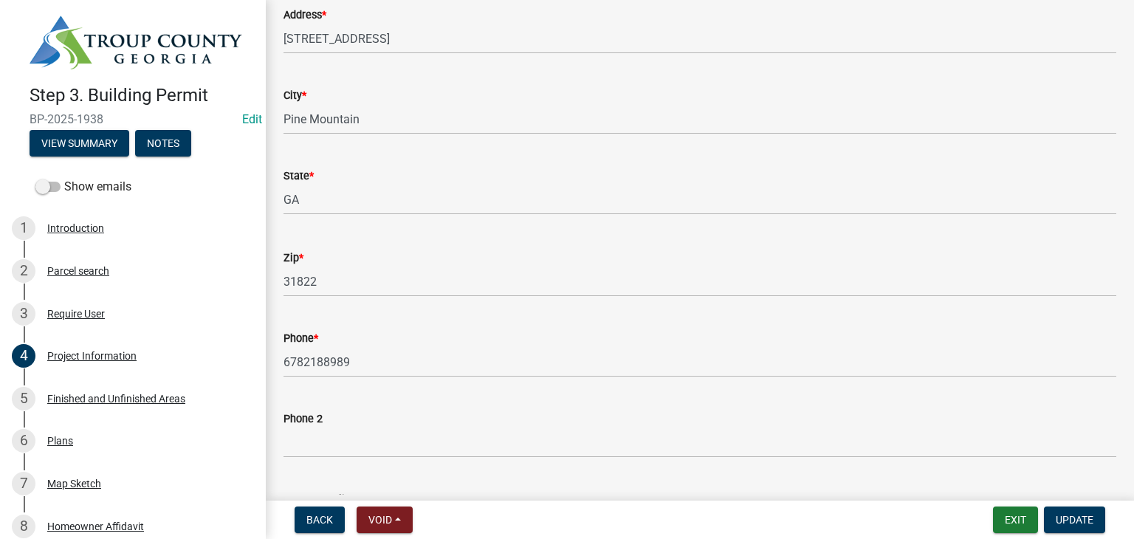
drag, startPoint x: 101, startPoint y: 116, endPoint x: 28, endPoint y: 113, distance: 73.1
click at [28, 113] on div "Step 3. Building Permit BP-2025-1938 Edit View Summary Notes" at bounding box center [133, 116] width 242 height 87
copy span "BP-2025-1938"
click at [468, 299] on wm-data-entity-input "Zip * 31822" at bounding box center [699, 268] width 833 height 80
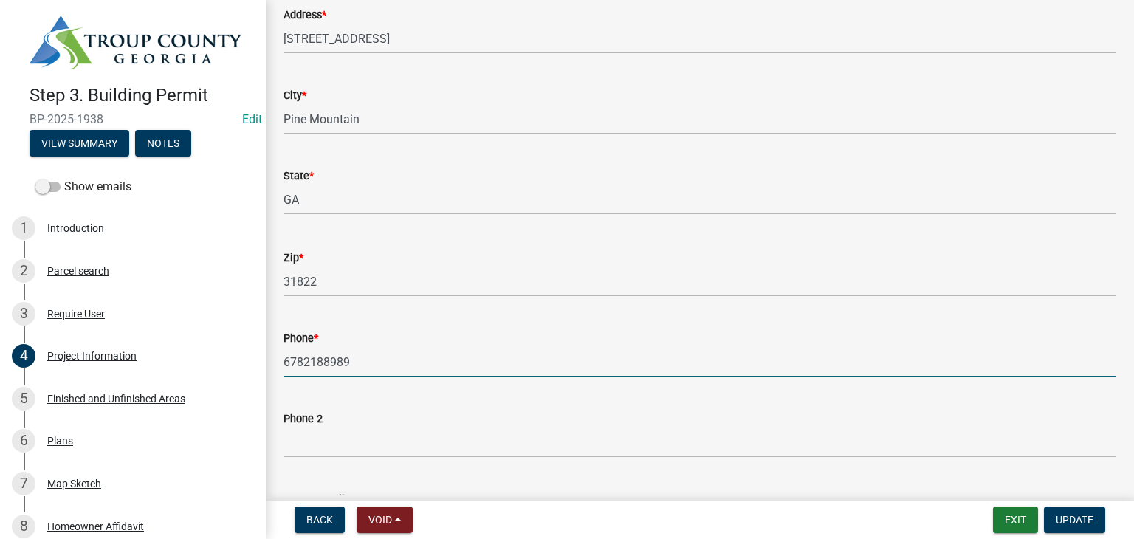
click at [385, 352] on input "6782188989" at bounding box center [699, 362] width 833 height 30
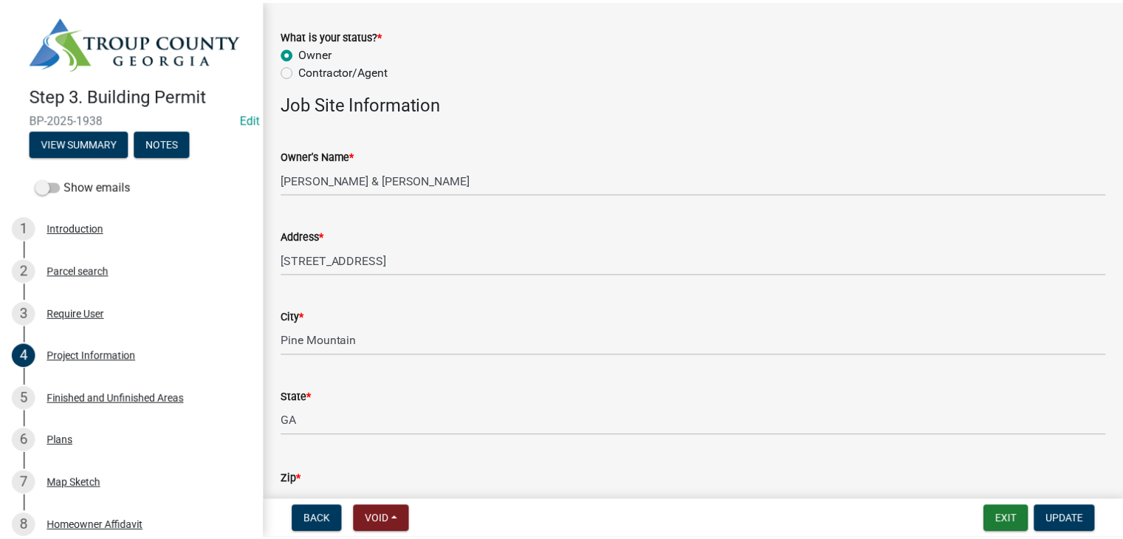
scroll to position [0, 0]
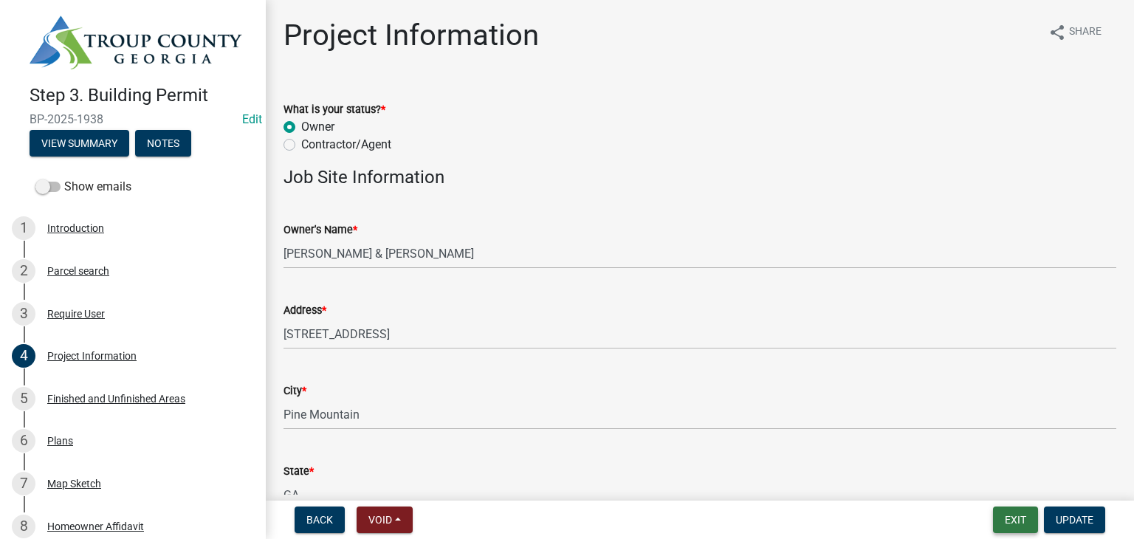
click at [1018, 526] on button "Exit" at bounding box center [1015, 519] width 45 height 27
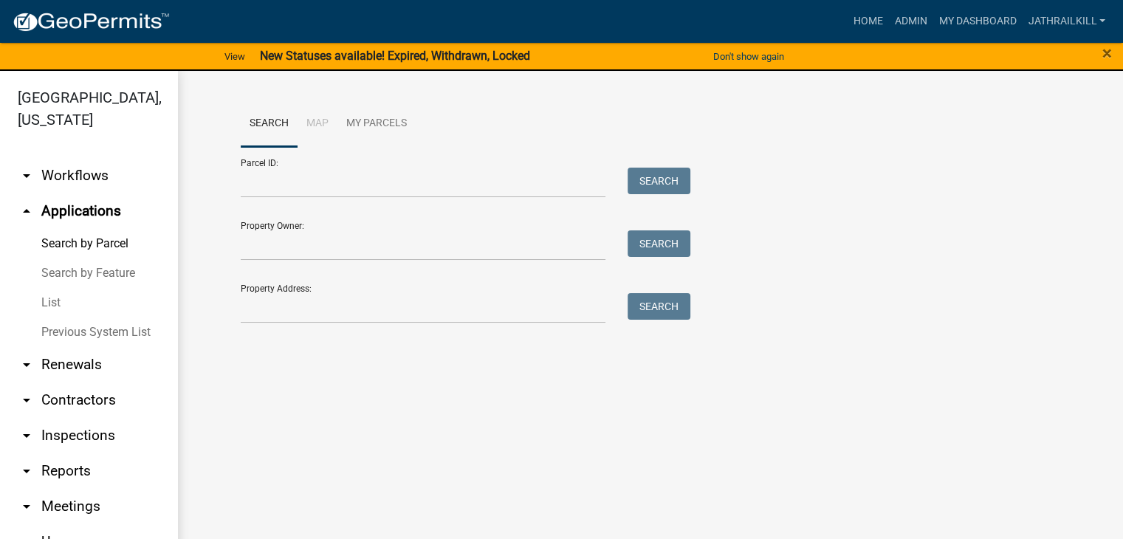
click at [113, 179] on link "arrow_drop_down Workflows" at bounding box center [88, 175] width 177 height 35
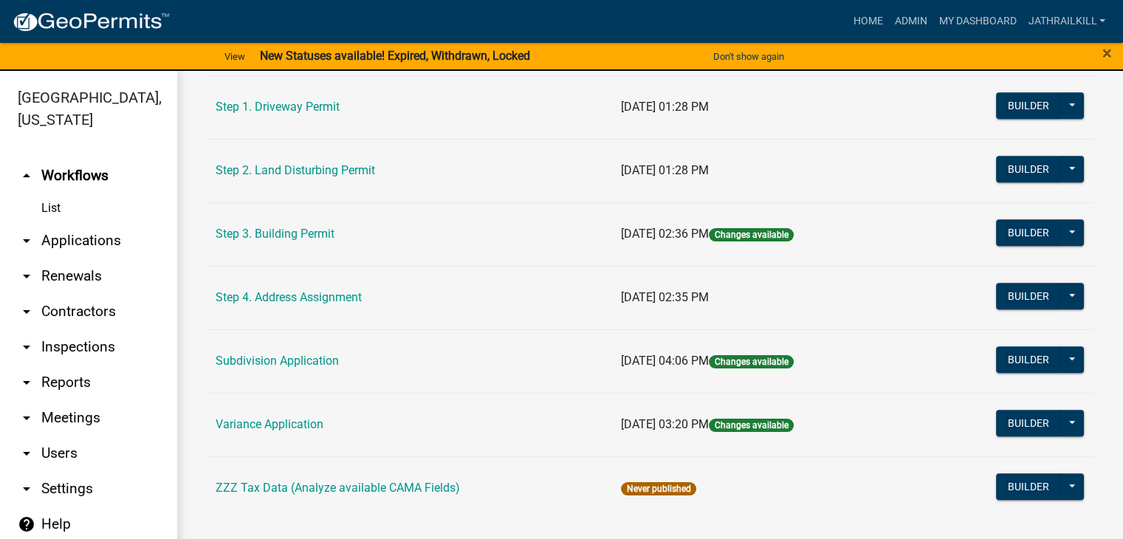
scroll to position [844, 0]
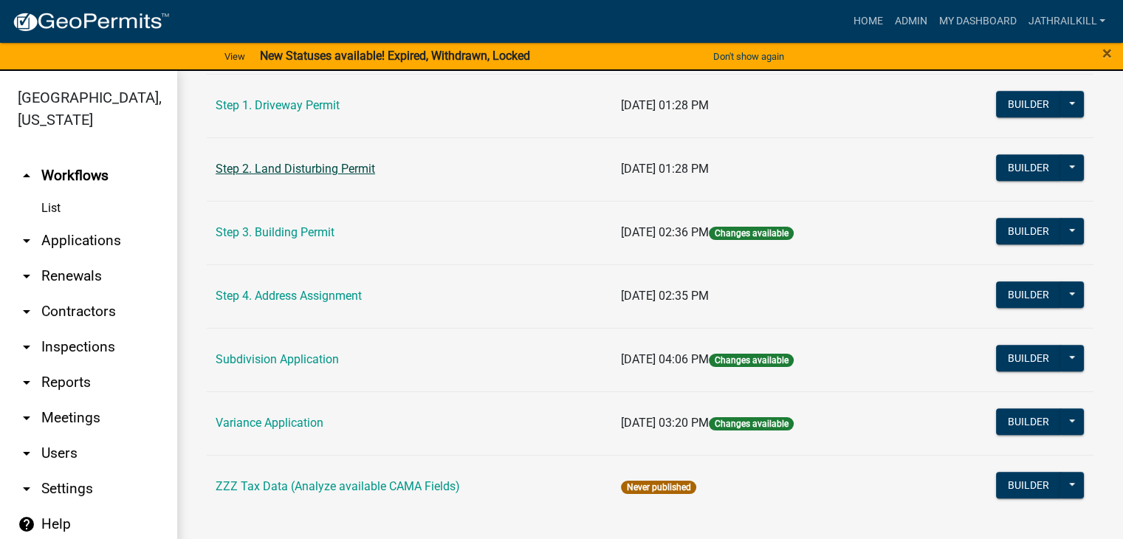
click at [313, 165] on link "Step 2. Land Disturbing Permit" at bounding box center [295, 169] width 159 height 14
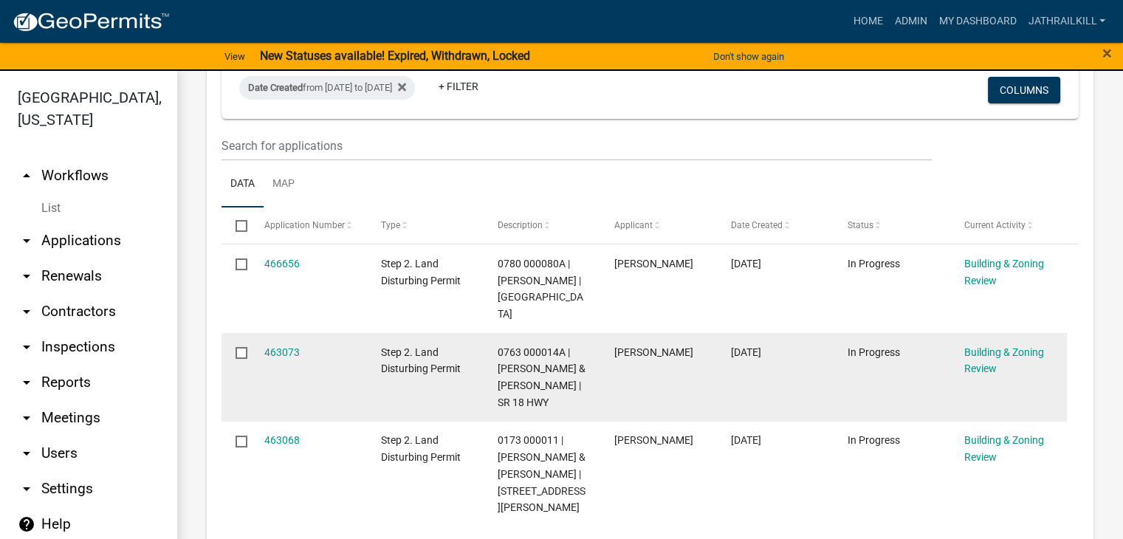
scroll to position [295, 0]
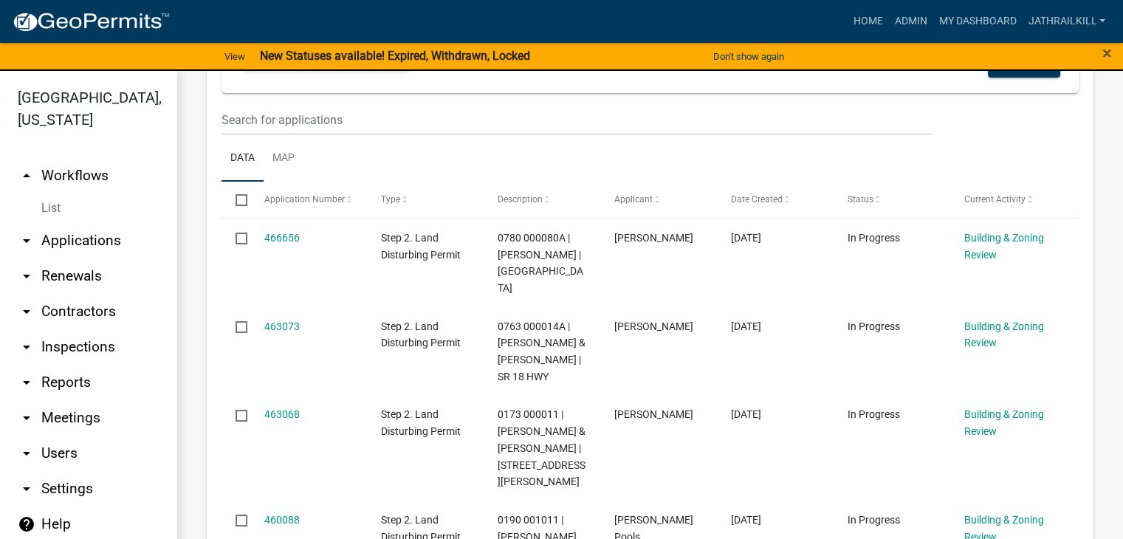
click at [84, 158] on link "arrow_drop_up Workflows" at bounding box center [88, 175] width 177 height 35
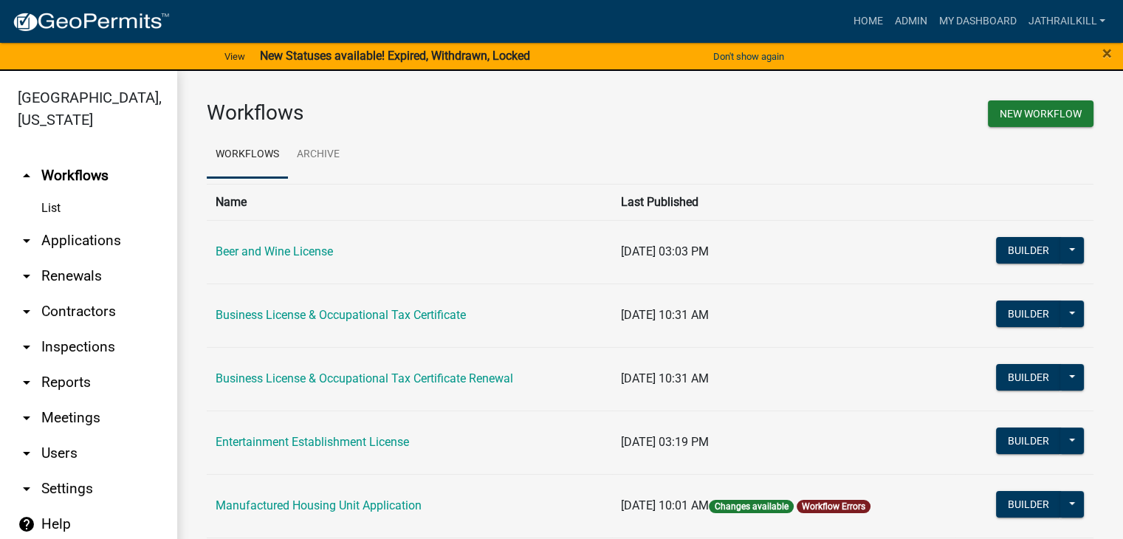
click at [132, 223] on link "arrow_drop_down Applications" at bounding box center [88, 240] width 177 height 35
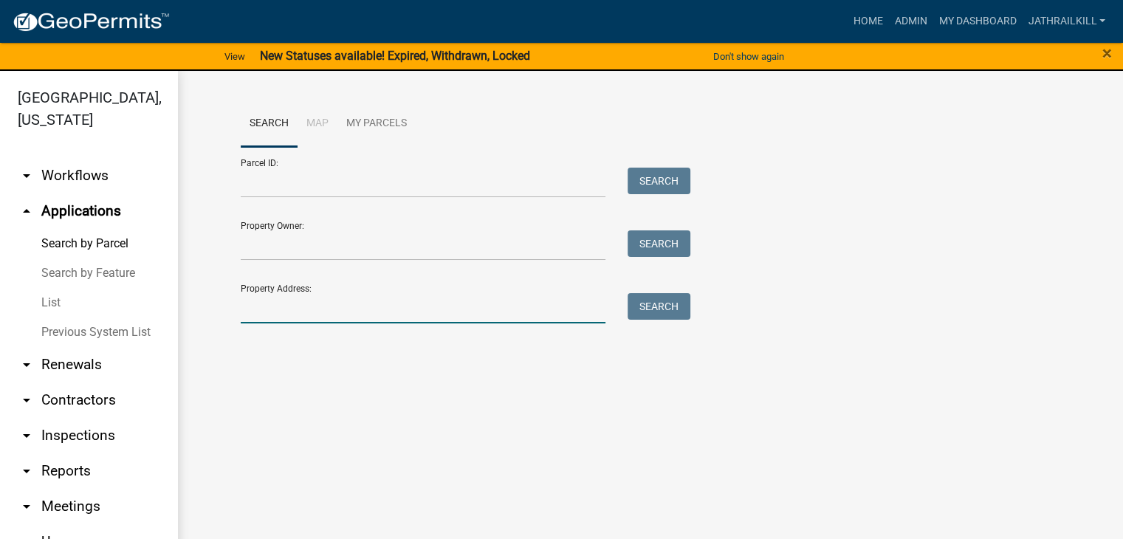
click at [369, 300] on input "Property Address:" at bounding box center [423, 308] width 365 height 30
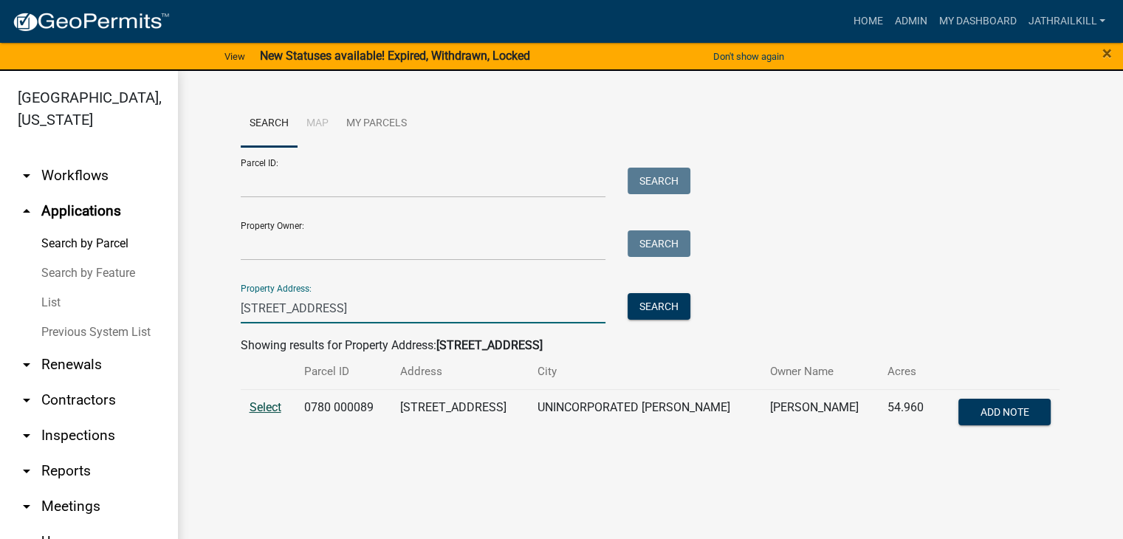
type input "[STREET_ADDRESS]"
click at [278, 403] on span "Select" at bounding box center [265, 407] width 32 height 14
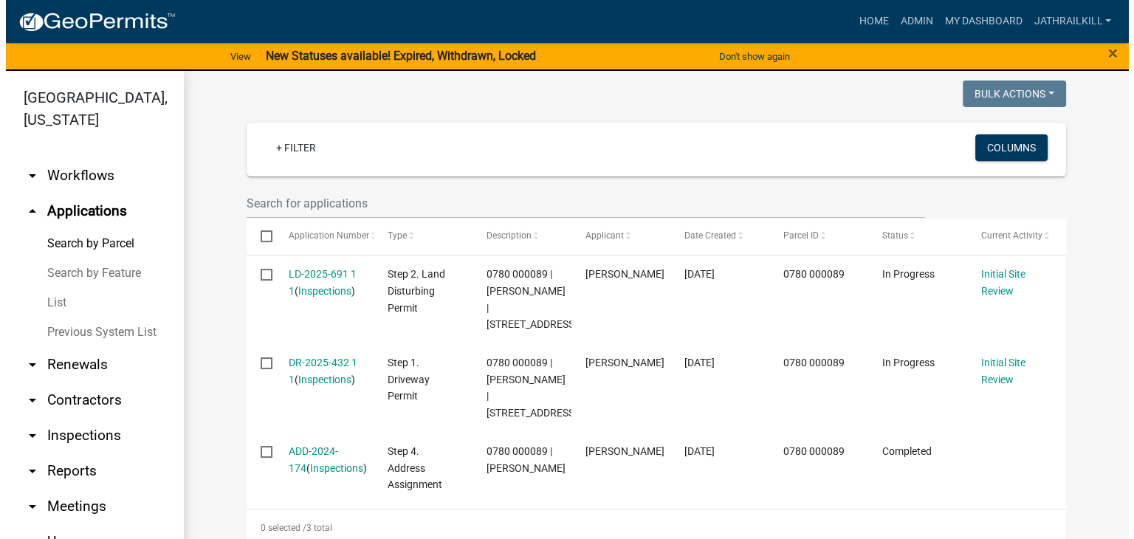
scroll to position [443, 0]
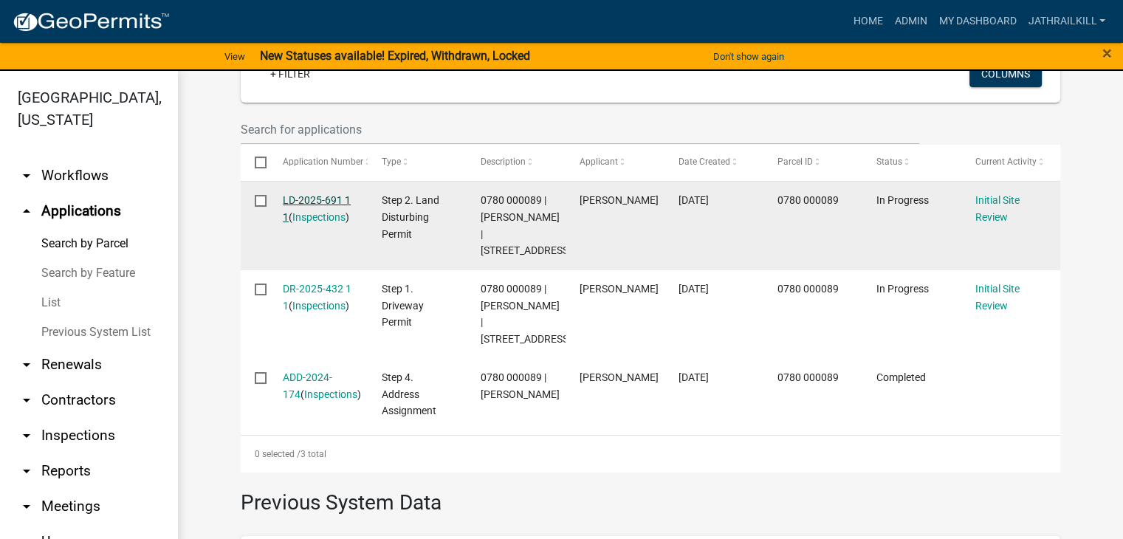
click at [310, 199] on link "LD-2025-691 1 1" at bounding box center [317, 208] width 68 height 29
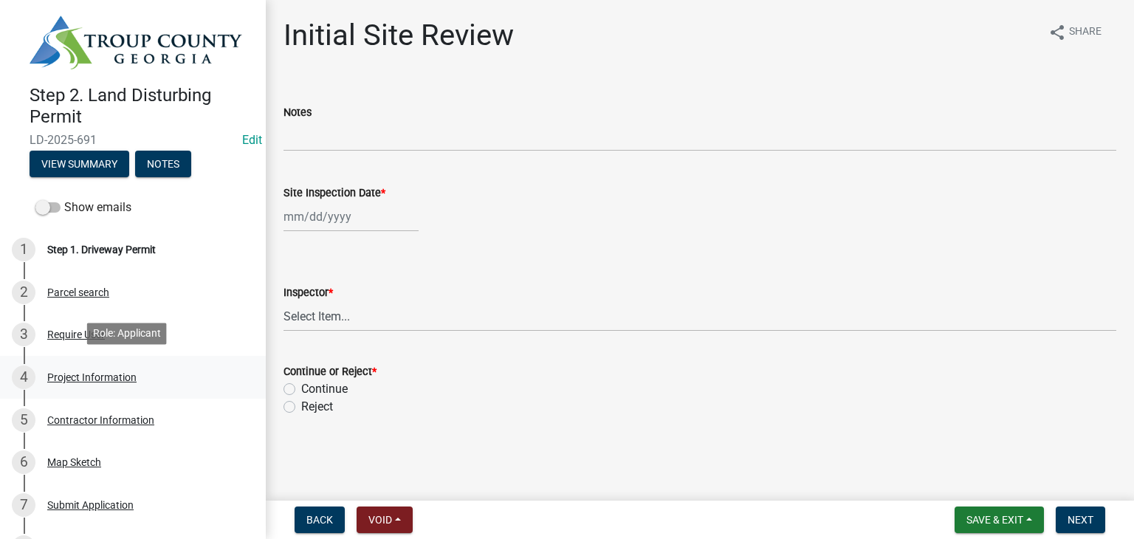
click at [106, 377] on div "Project Information" at bounding box center [91, 377] width 89 height 10
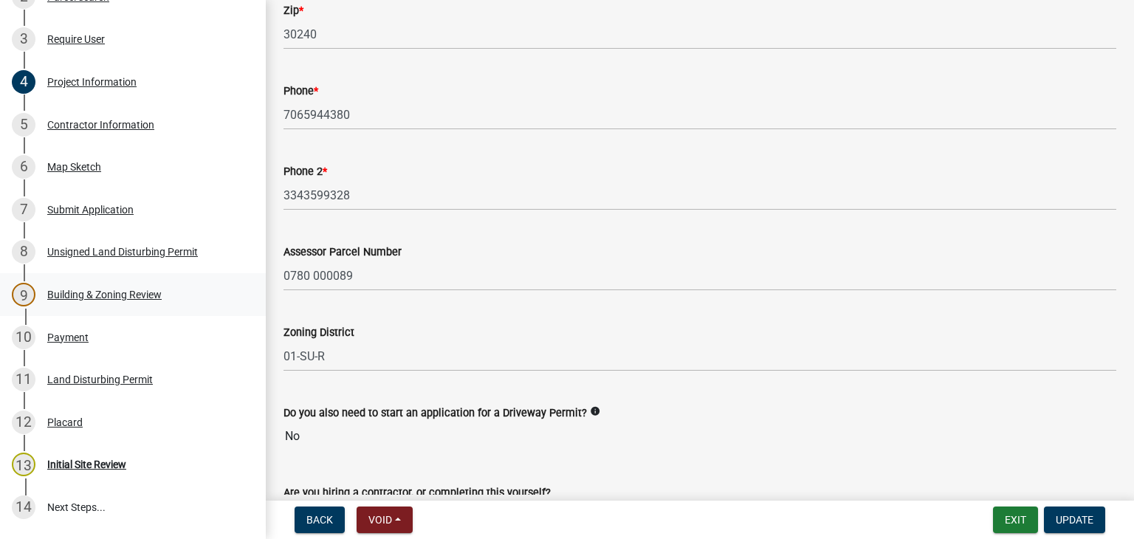
scroll to position [643, 0]
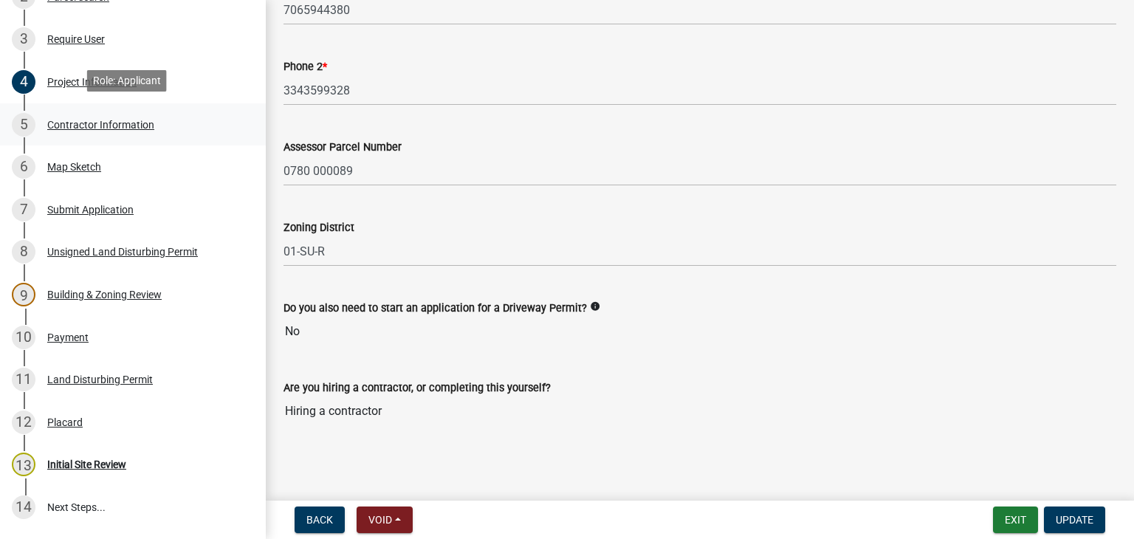
click at [97, 120] on div "Contractor Information" at bounding box center [100, 125] width 107 height 10
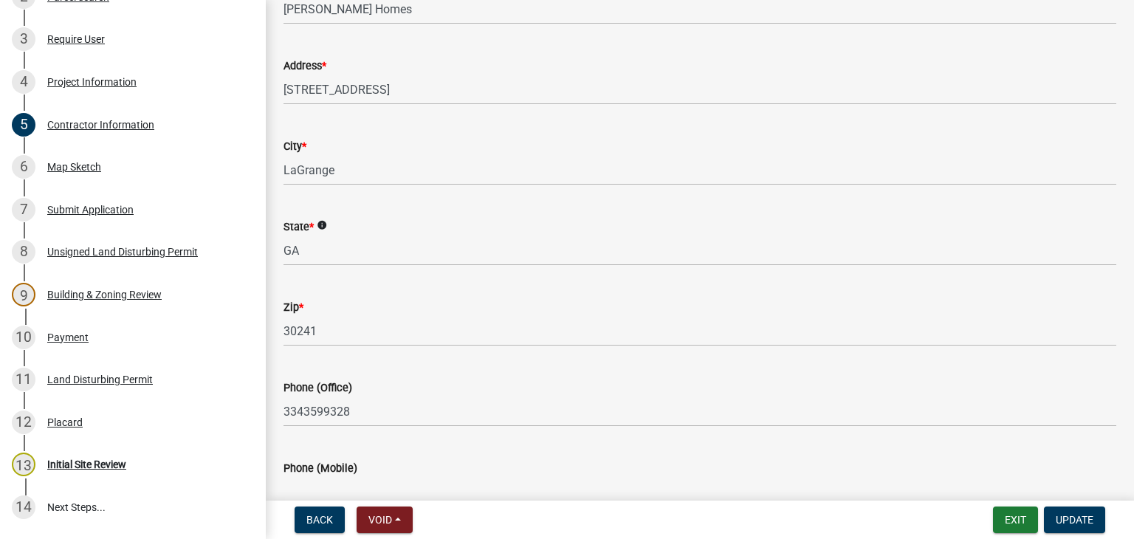
scroll to position [209, 0]
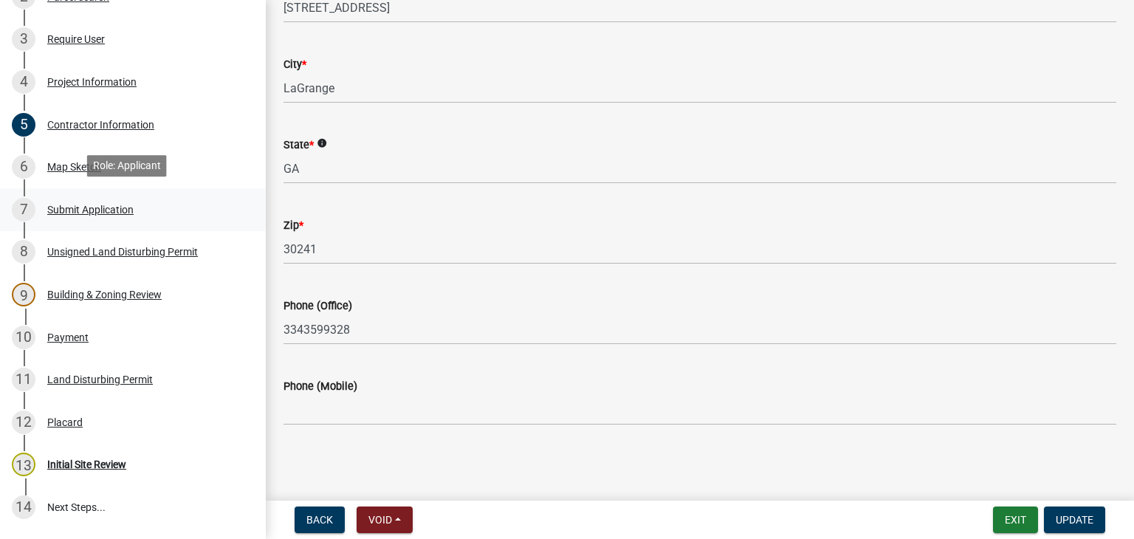
click at [103, 188] on link "7 Submit Application" at bounding box center [133, 209] width 266 height 43
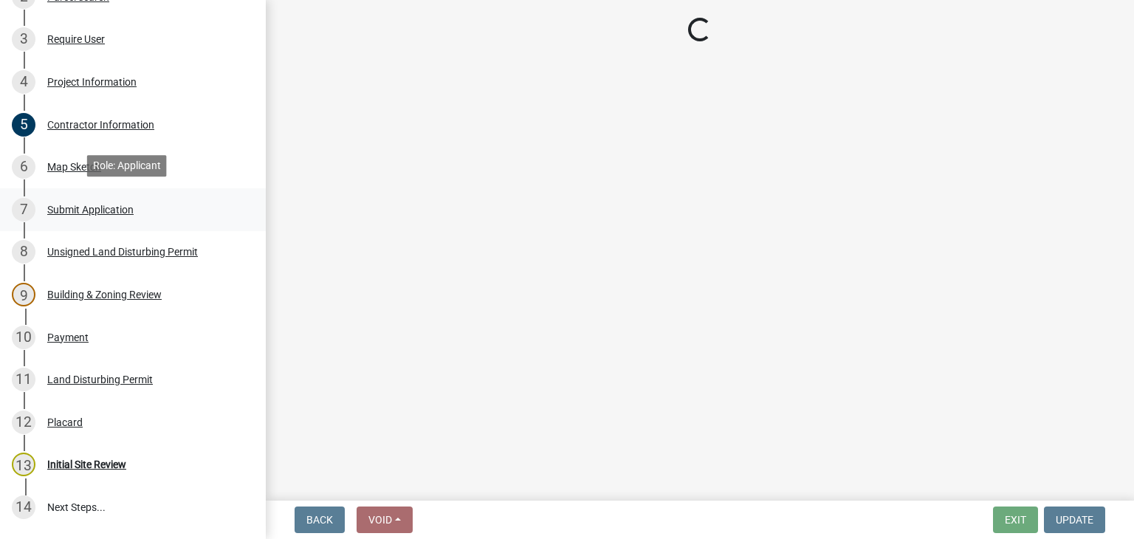
scroll to position [0, 0]
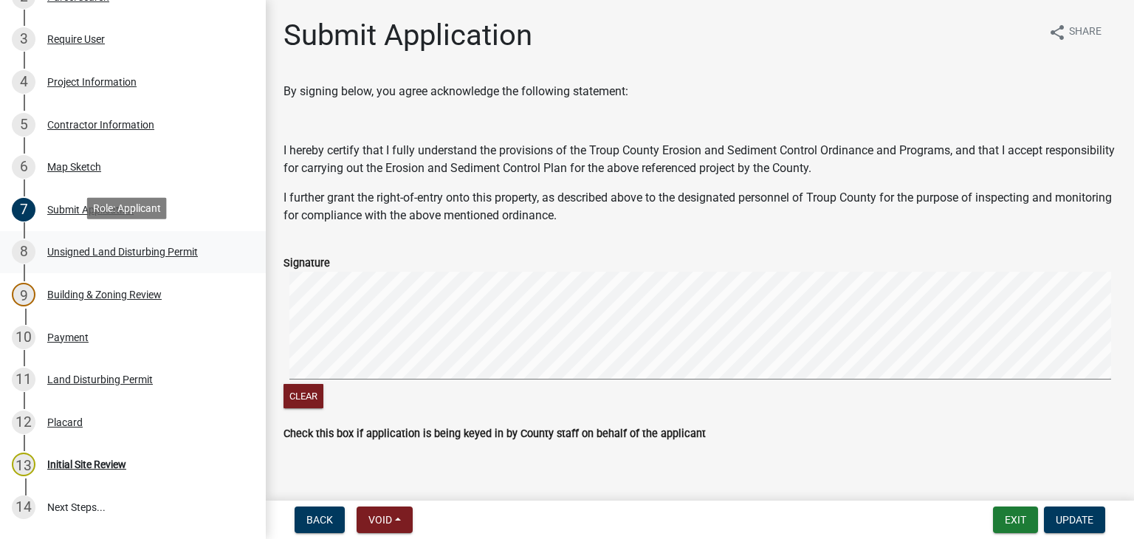
click at [90, 257] on div "8 Unsigned Land Disturbing Permit" at bounding box center [127, 252] width 230 height 24
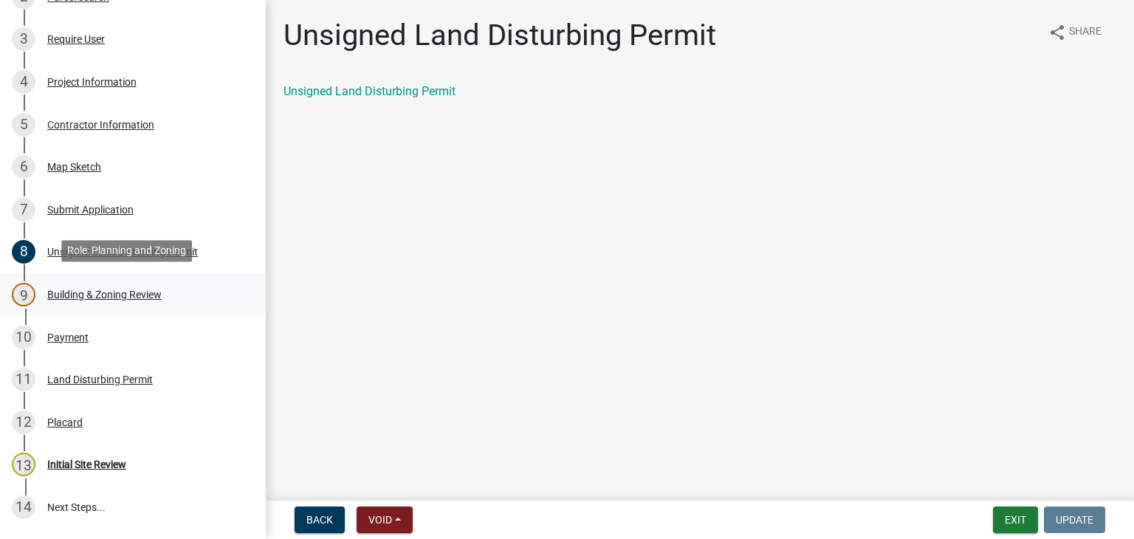
click at [116, 289] on div "Building & Zoning Review" at bounding box center [104, 294] width 114 height 10
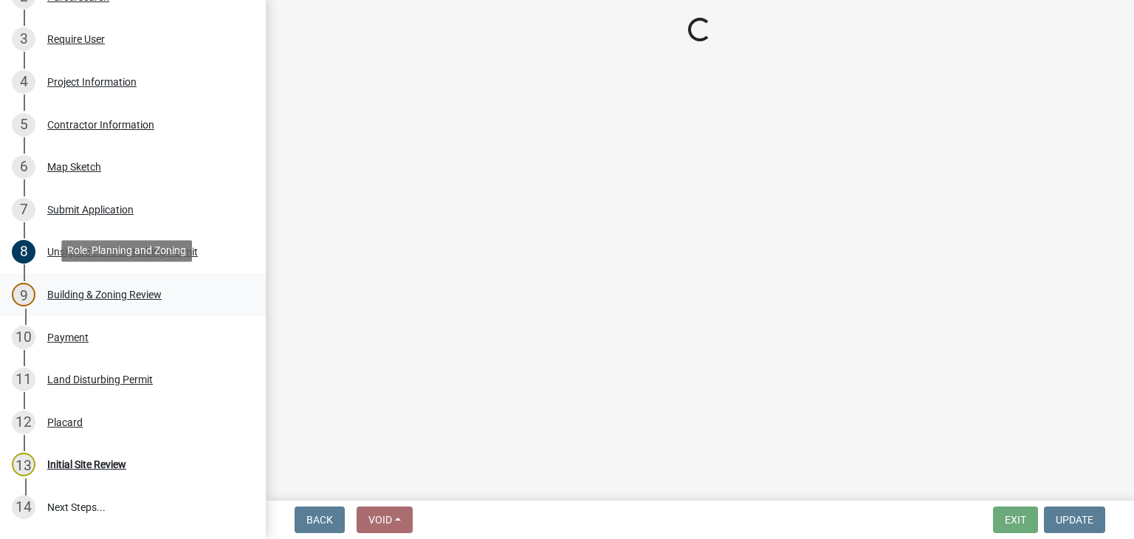
select select "66ea0911-b6de-4b18-a15f-eb653539a3e3"
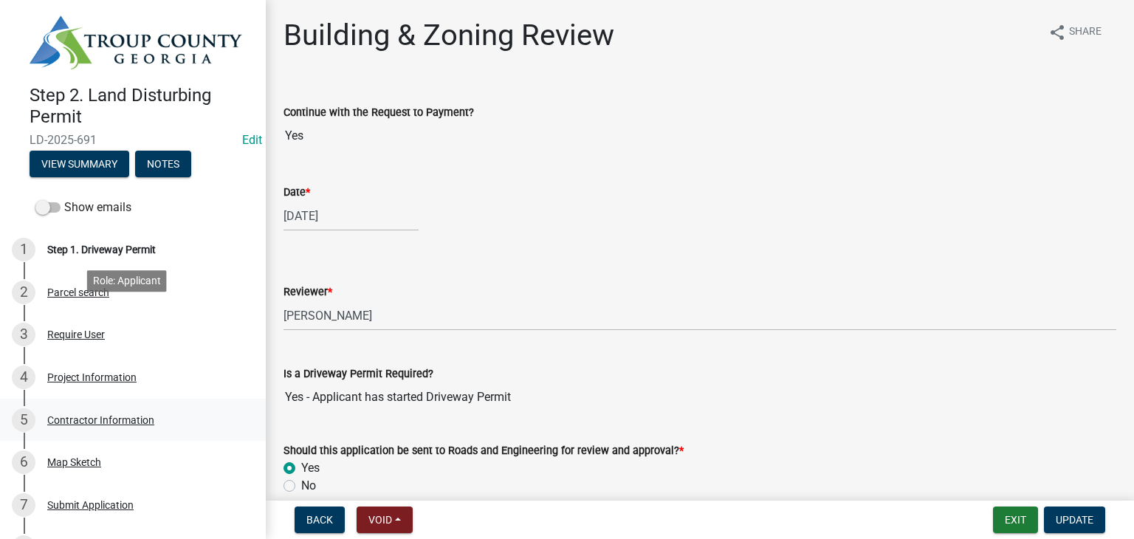
scroll to position [74, 0]
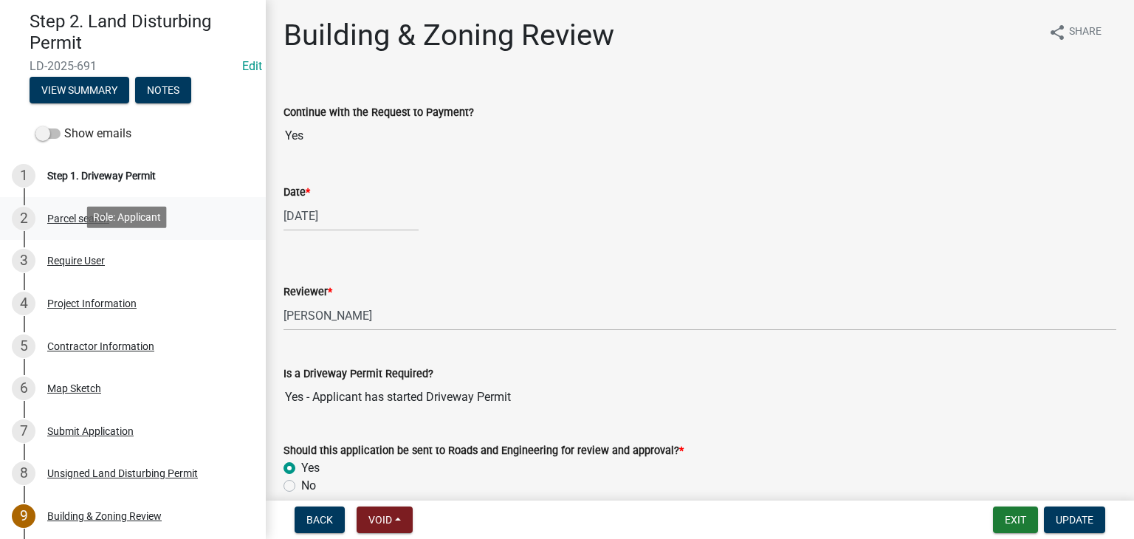
click at [128, 210] on div "2 Parcel search" at bounding box center [127, 219] width 230 height 24
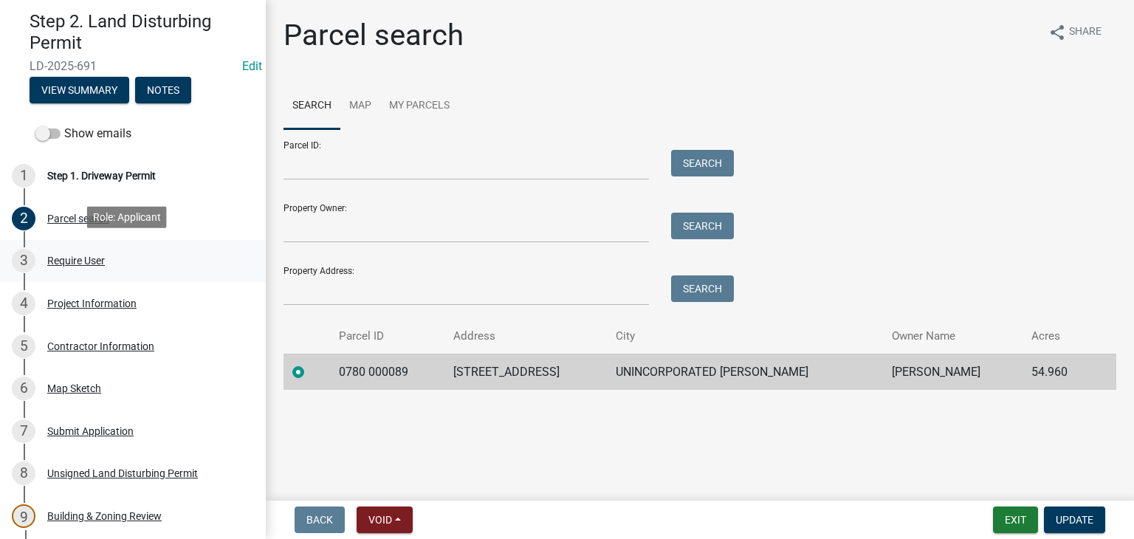
click at [136, 275] on link "3 Require User" at bounding box center [133, 261] width 266 height 43
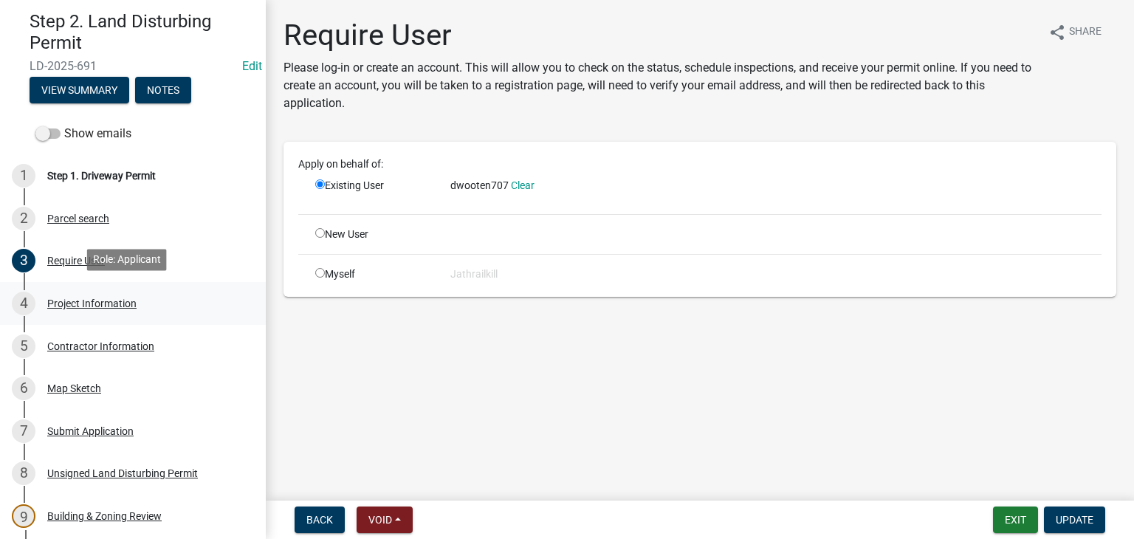
click at [136, 297] on div "4 Project Information" at bounding box center [127, 304] width 230 height 24
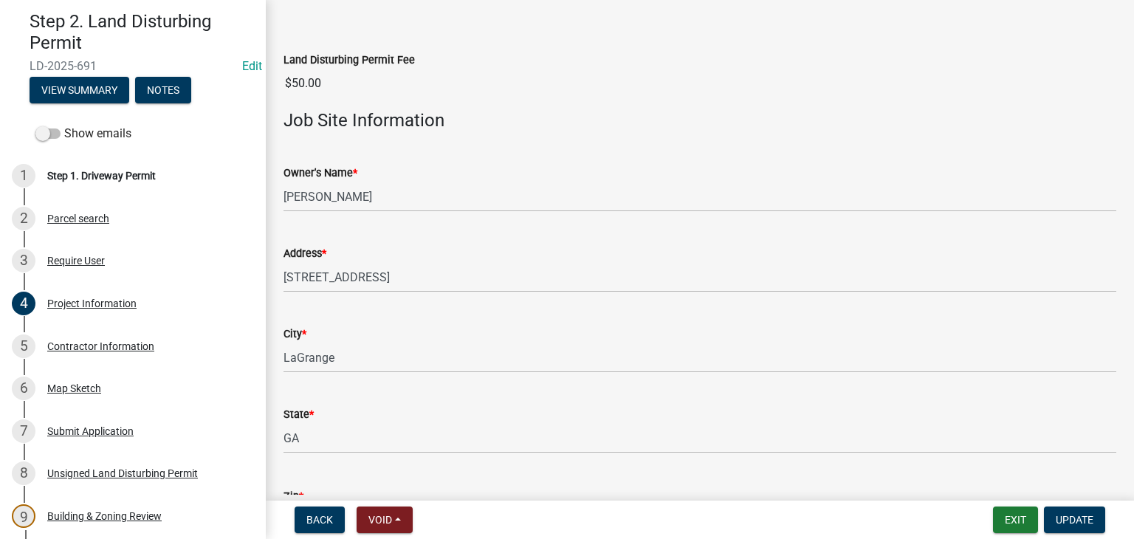
scroll to position [0, 0]
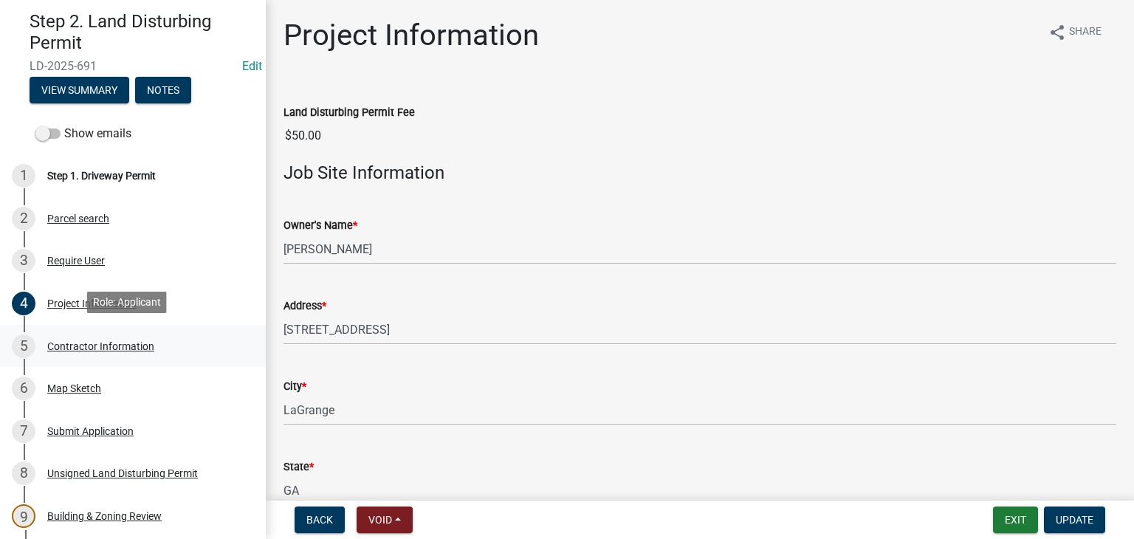
click at [139, 334] on div "5 Contractor Information" at bounding box center [127, 346] width 230 height 24
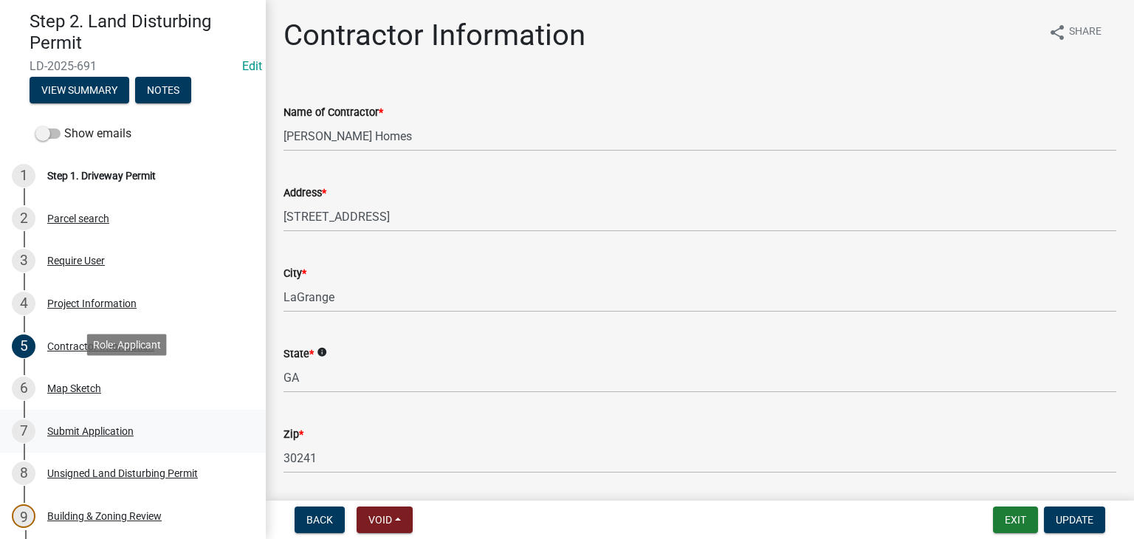
click at [106, 413] on link "7 Submit Application" at bounding box center [133, 431] width 266 height 43
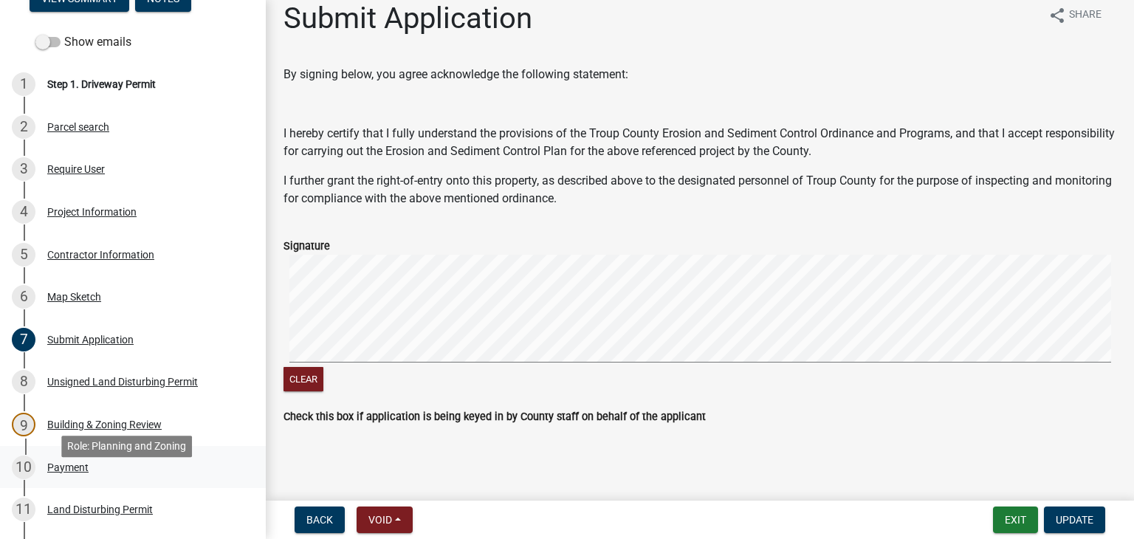
scroll to position [221, 0]
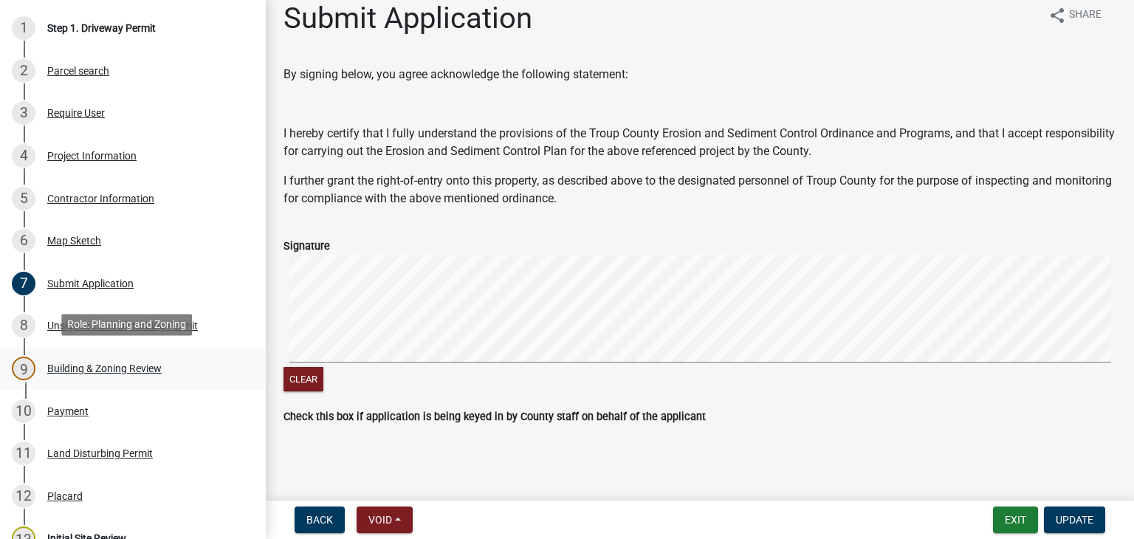
click at [137, 363] on div "Building & Zoning Review" at bounding box center [104, 368] width 114 height 10
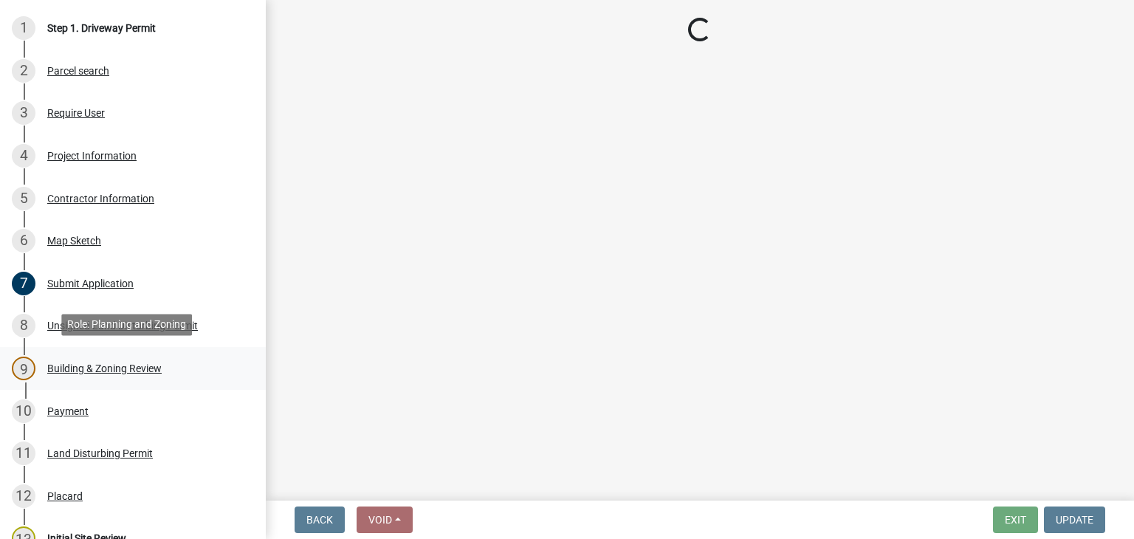
scroll to position [0, 0]
select select "66ea0911-b6de-4b18-a15f-eb653539a3e3"
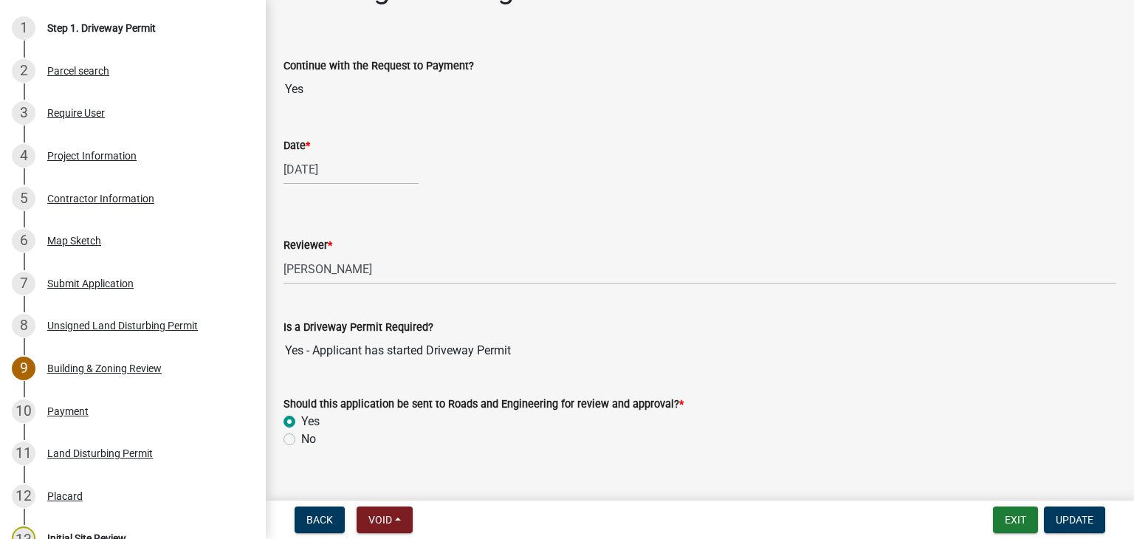
scroll to position [71, 0]
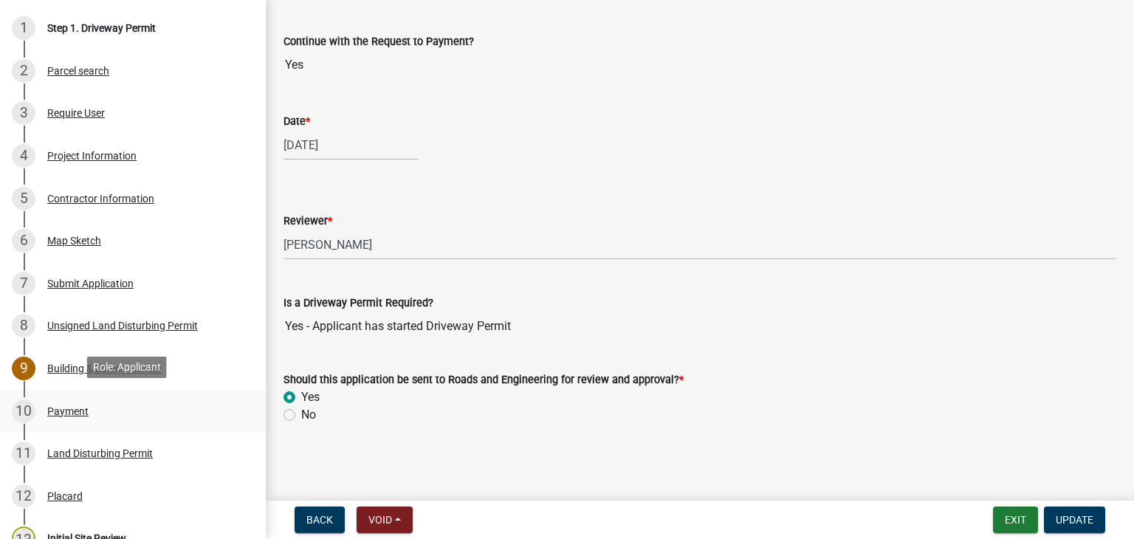
click at [123, 416] on div "10 Payment" at bounding box center [127, 411] width 230 height 24
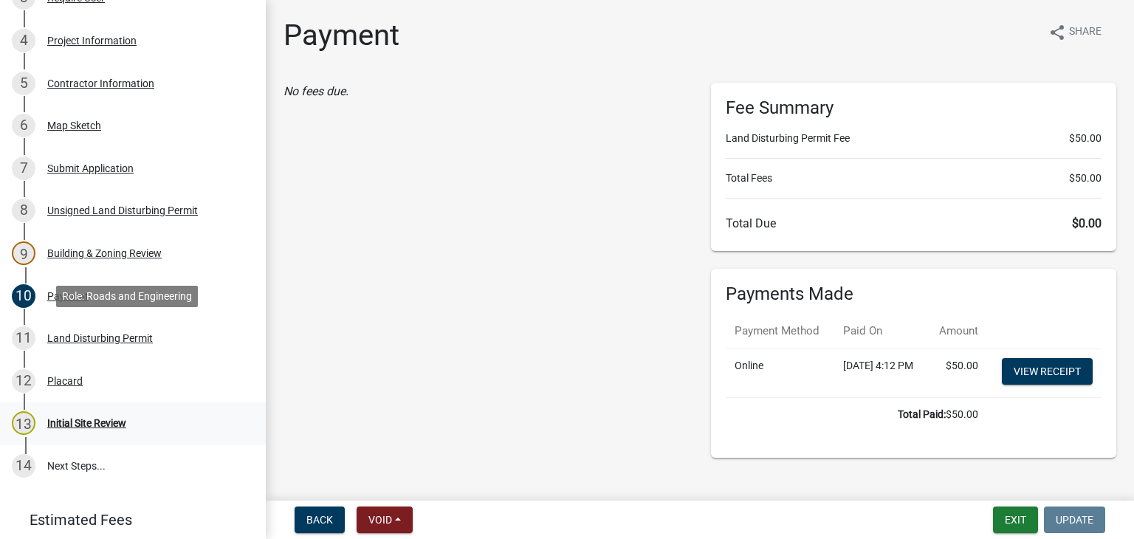
scroll to position [419, 0]
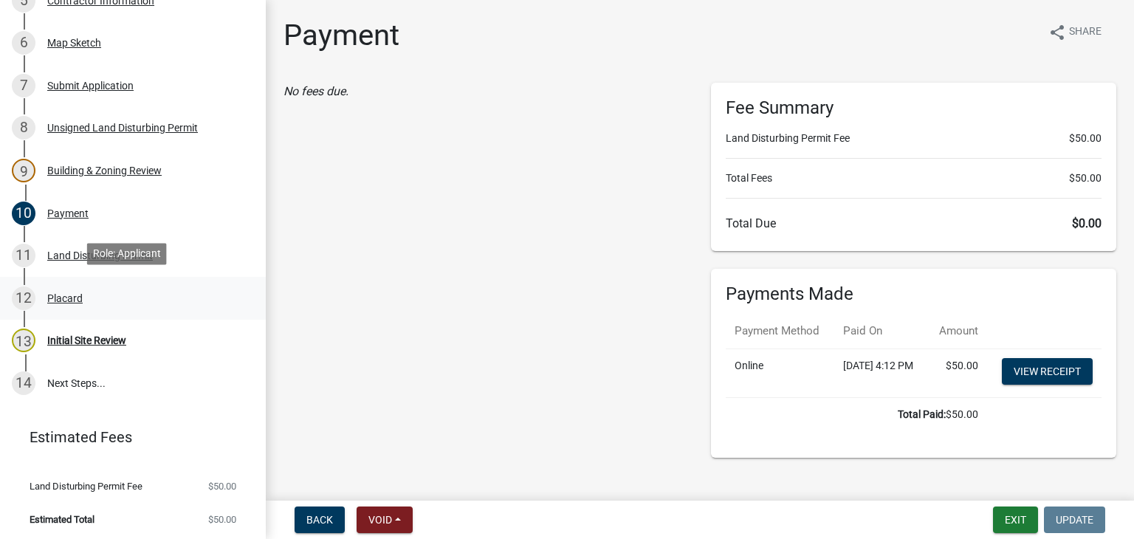
click at [117, 281] on link "12 Placard" at bounding box center [133, 298] width 266 height 43
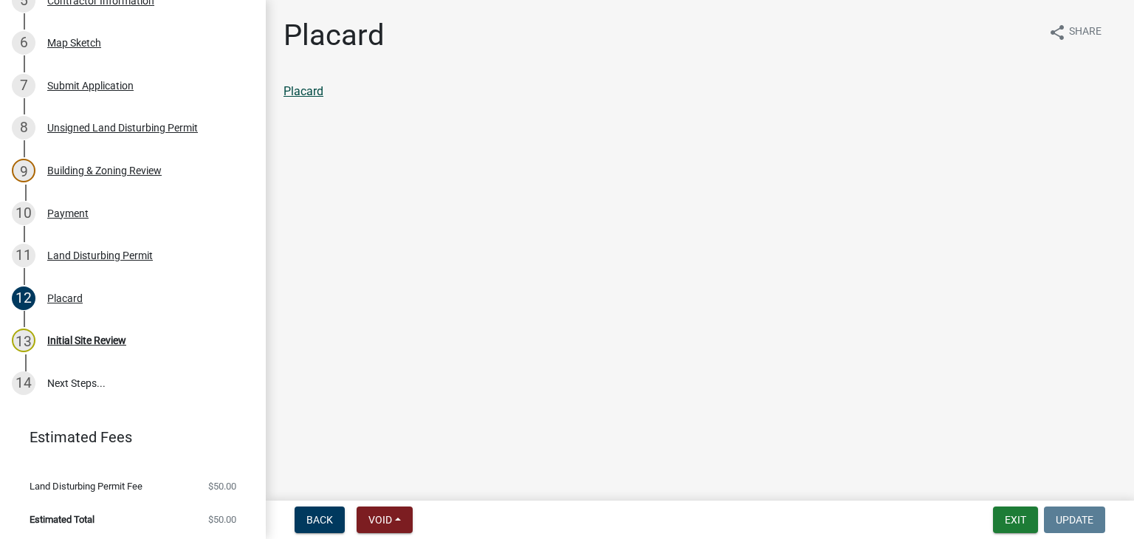
click at [314, 92] on link "Placard" at bounding box center [303, 91] width 40 height 14
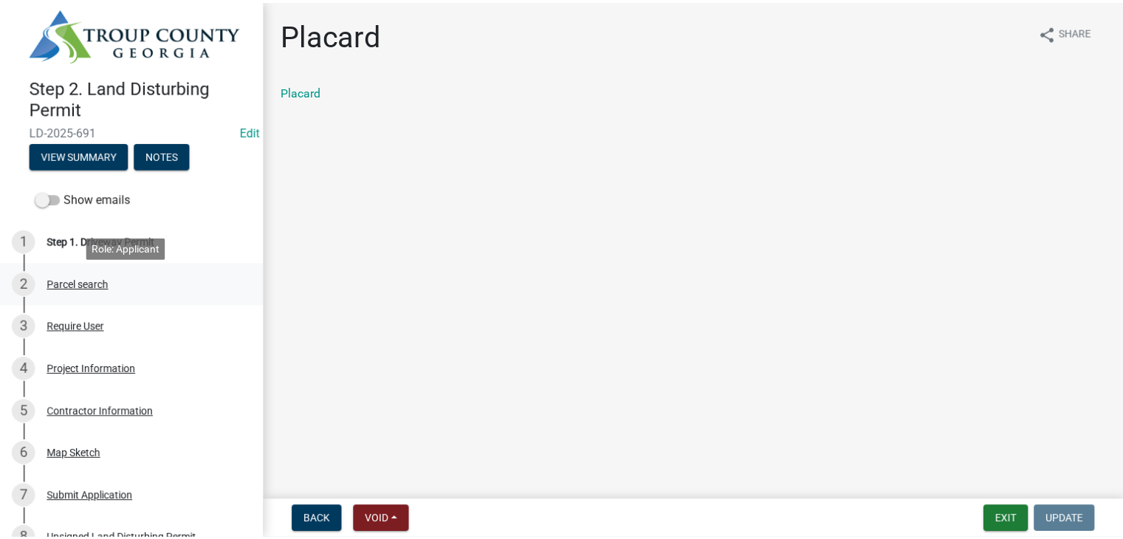
scroll to position [0, 0]
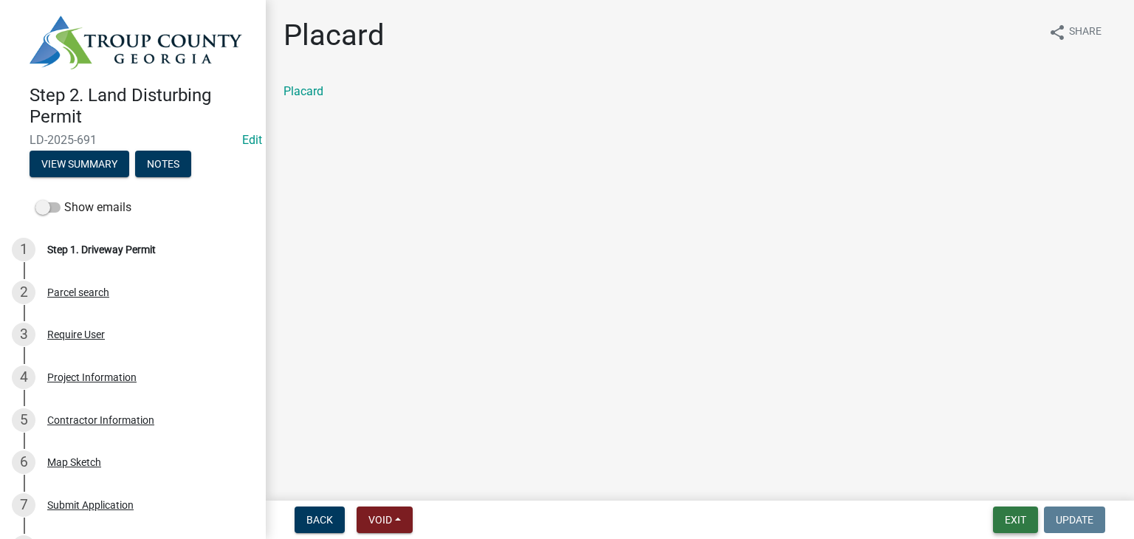
click at [1004, 527] on button "Exit" at bounding box center [1015, 519] width 45 height 27
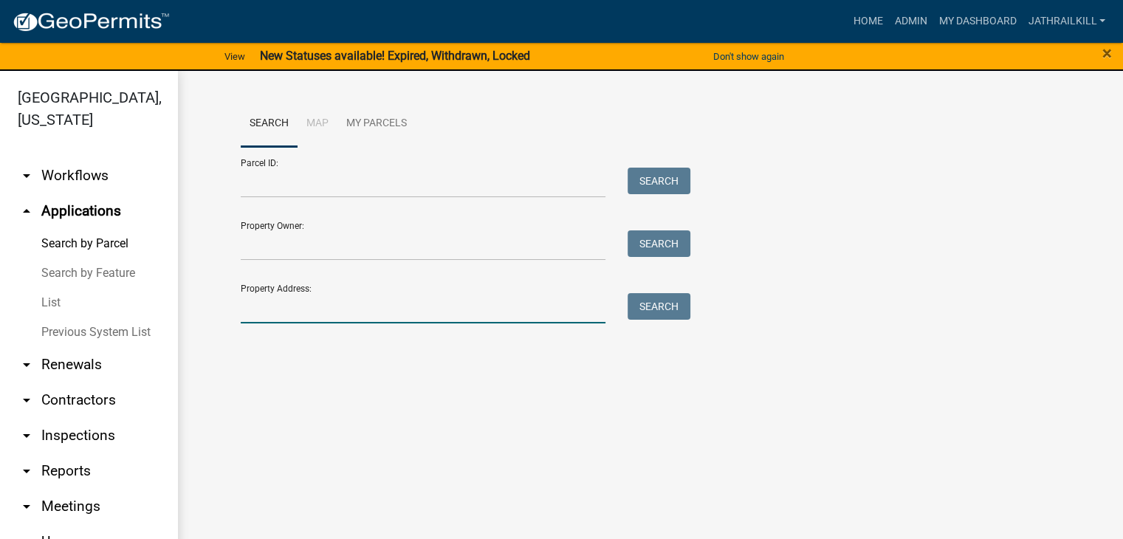
click at [374, 317] on input "Property Address:" at bounding box center [423, 308] width 365 height 30
type input "[STREET_ADDRESS]"
click at [669, 311] on button "Search" at bounding box center [658, 306] width 63 height 27
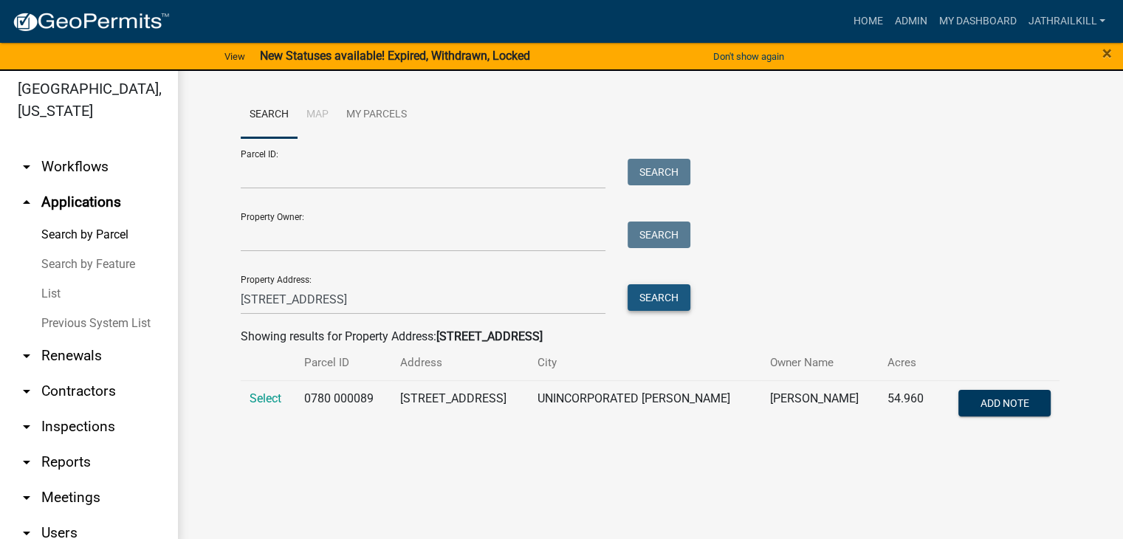
scroll to position [18, 0]
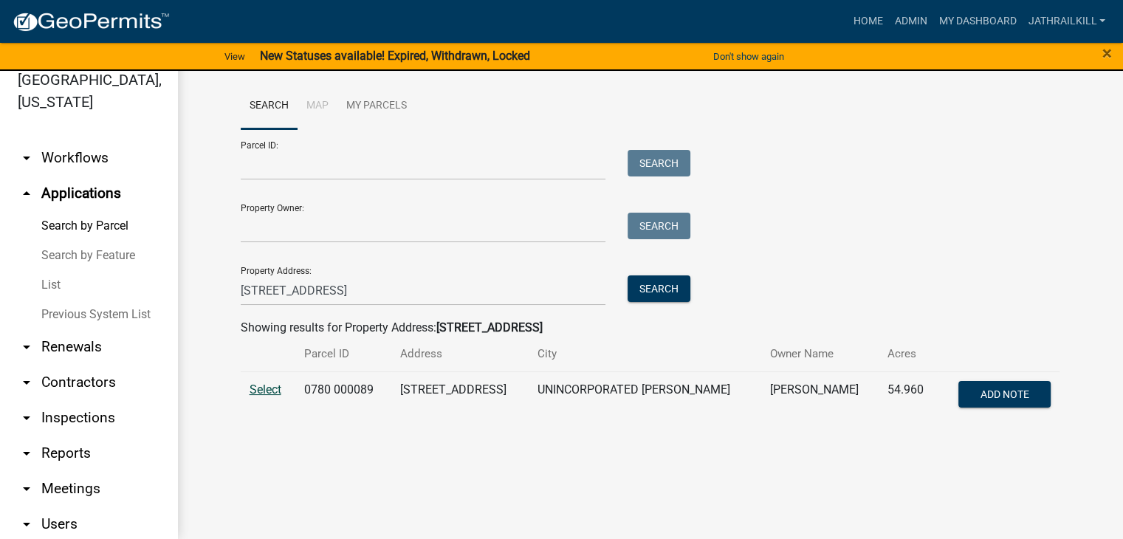
click at [272, 382] on td "Select" at bounding box center [268, 395] width 55 height 49
click at [269, 392] on span "Select" at bounding box center [265, 389] width 32 height 14
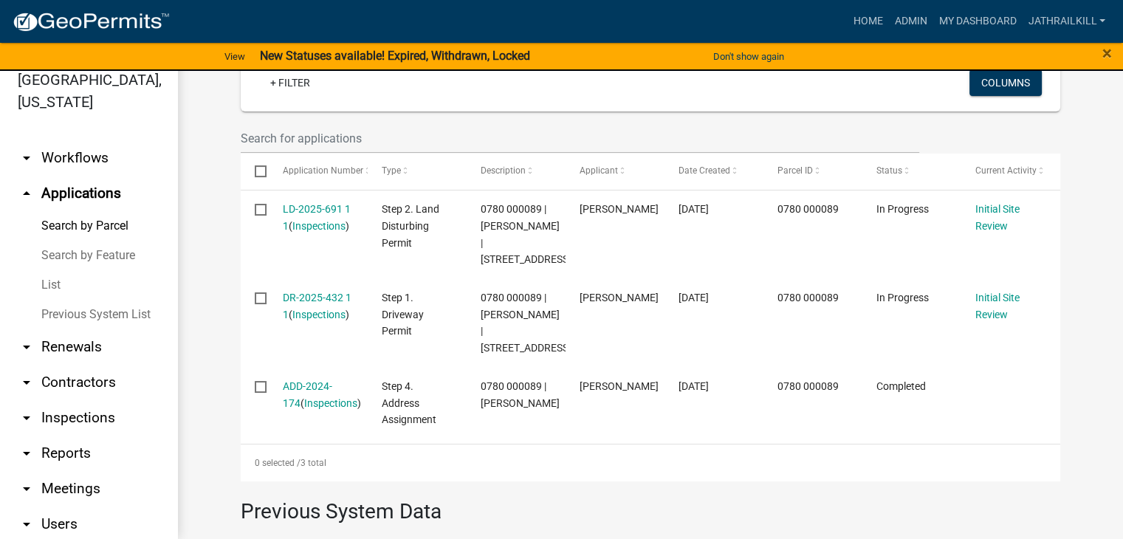
scroll to position [442, 0]
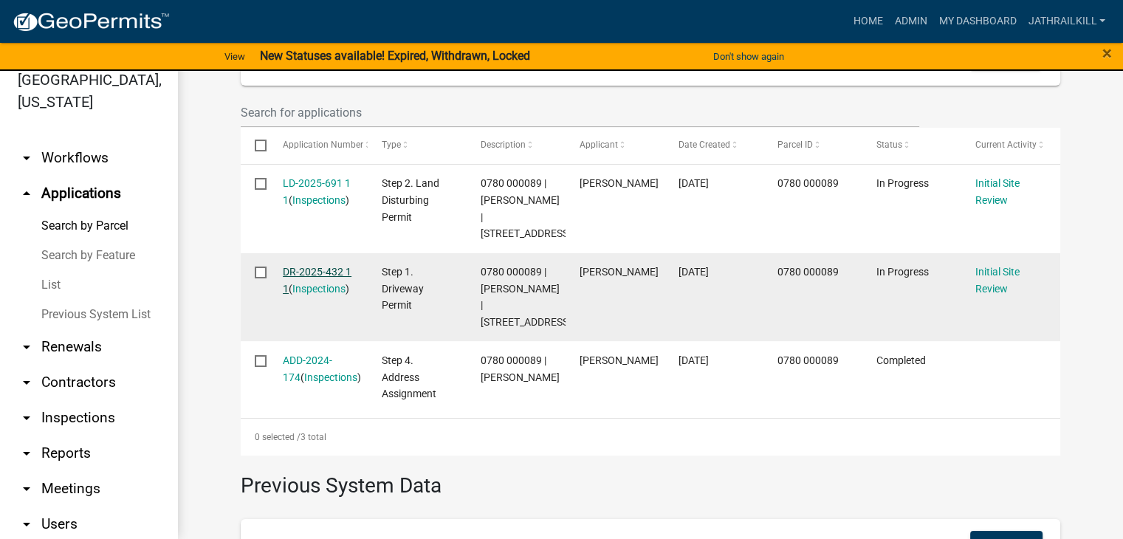
click at [319, 294] on link "DR-2025-432 1 1" at bounding box center [317, 280] width 69 height 29
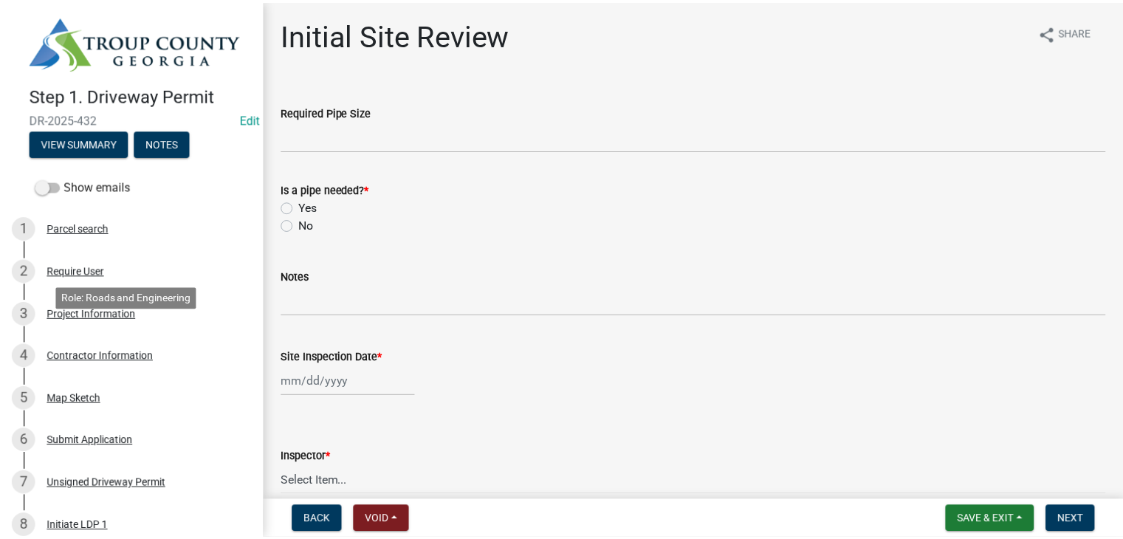
scroll to position [399, 0]
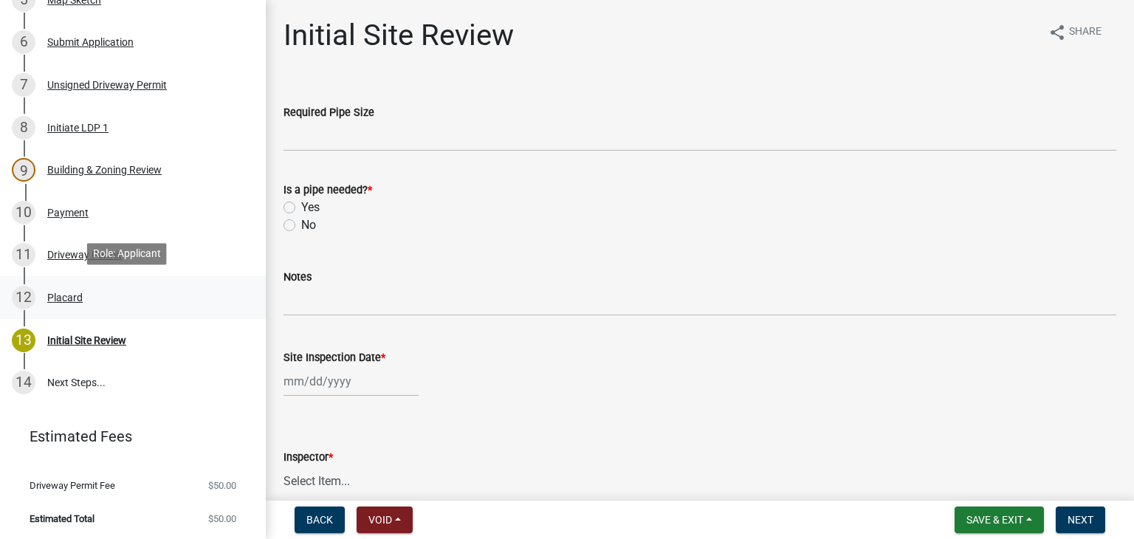
click at [111, 286] on div "12 Placard" at bounding box center [127, 298] width 230 height 24
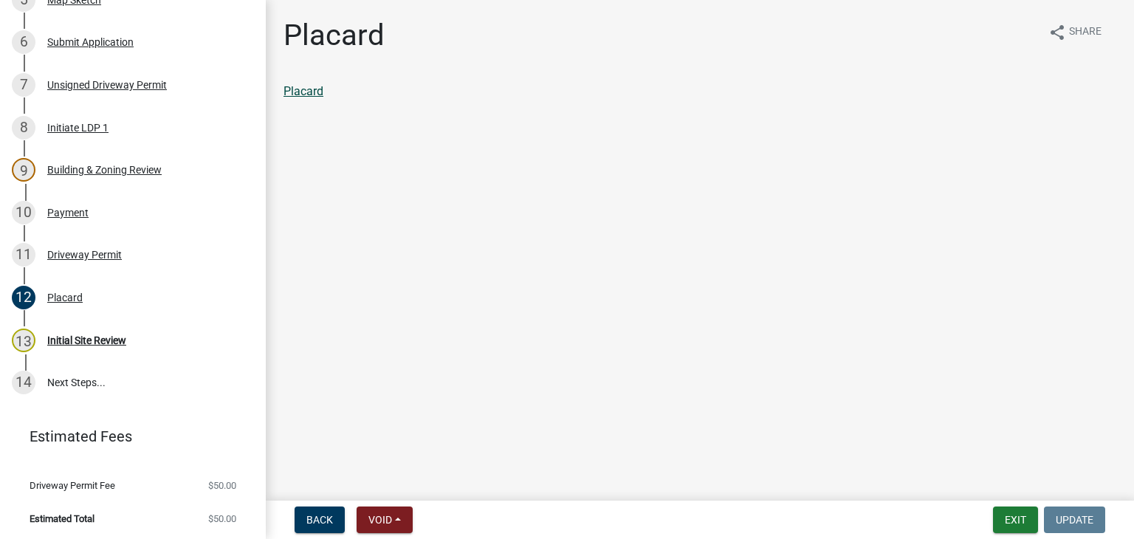
click at [297, 87] on link "Placard" at bounding box center [303, 91] width 40 height 14
click at [1013, 512] on button "Exit" at bounding box center [1015, 519] width 45 height 27
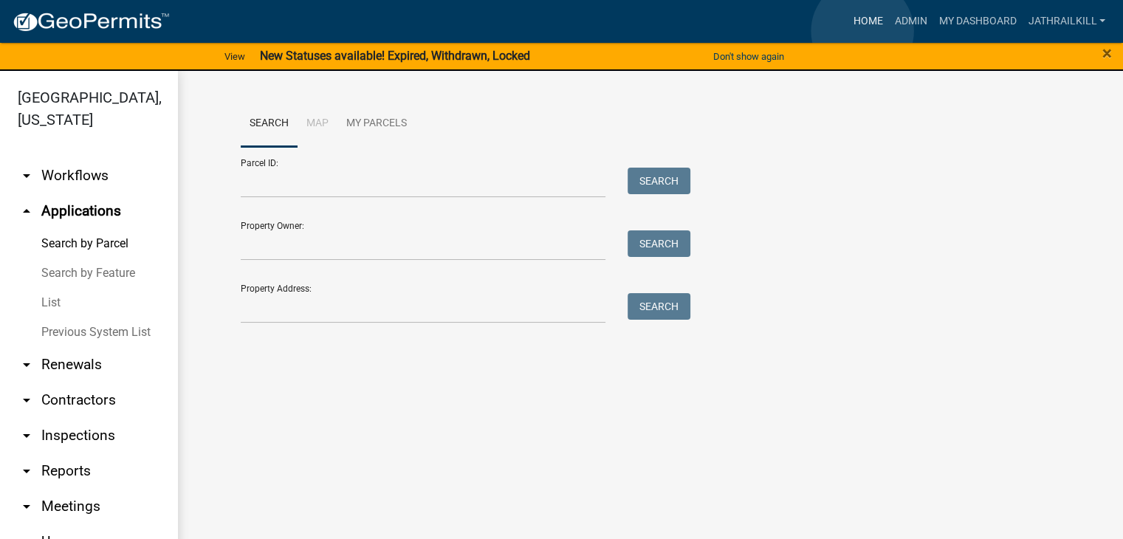
click at [862, 31] on link "Home" at bounding box center [867, 21] width 41 height 28
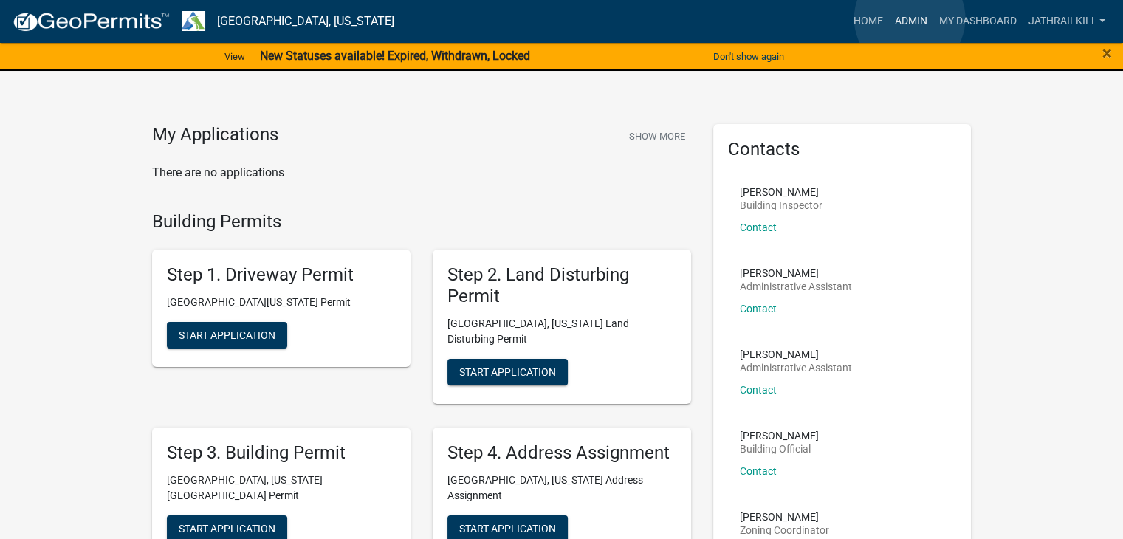
click at [909, 18] on link "Admin" at bounding box center [910, 21] width 44 height 28
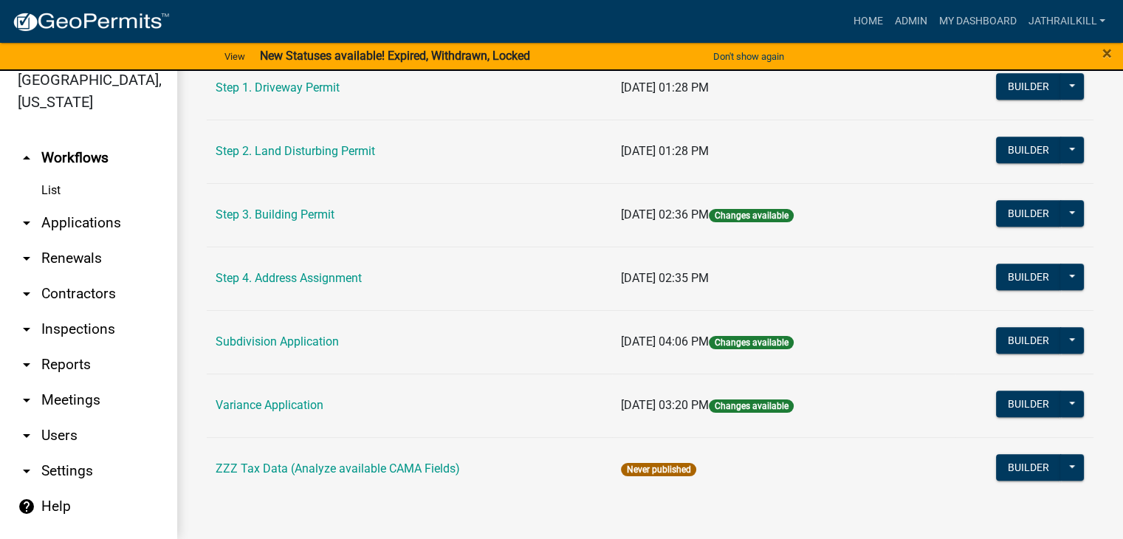
scroll to position [771, 0]
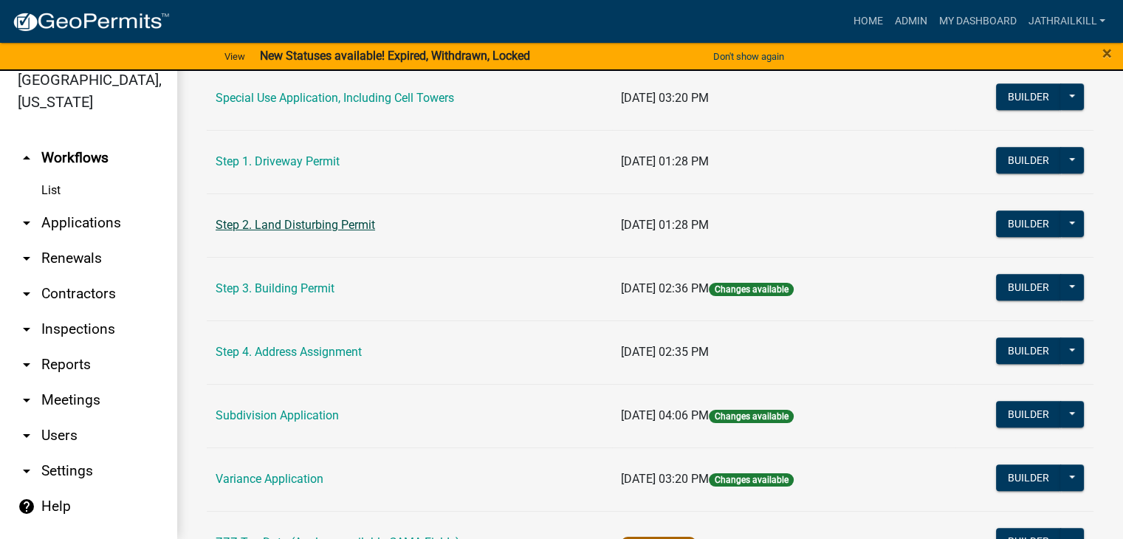
click at [313, 218] on link "Step 2. Land Disturbing Permit" at bounding box center [295, 225] width 159 height 14
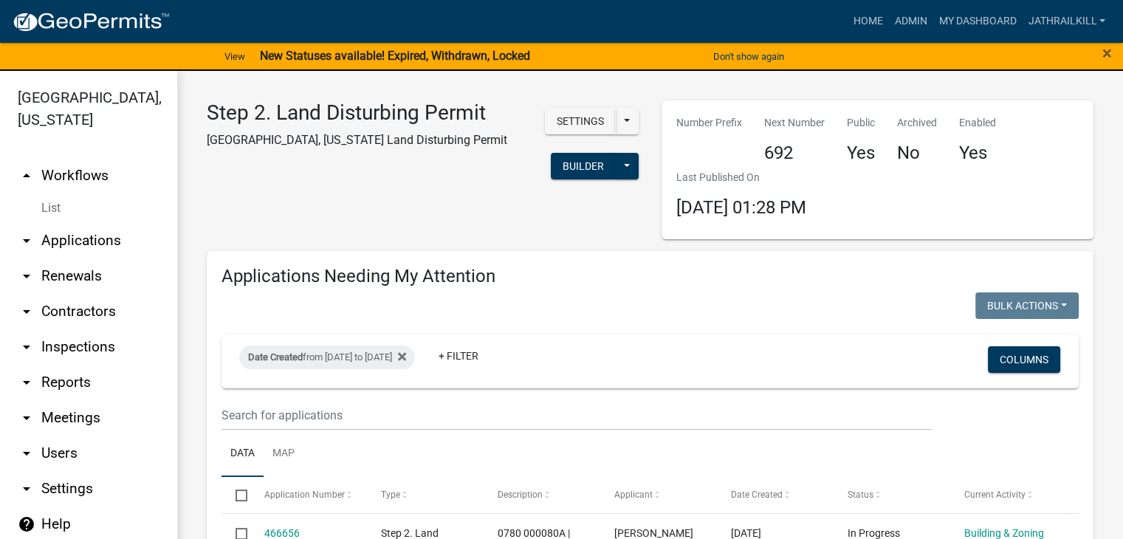
click at [95, 158] on link "arrow_drop_up Workflows" at bounding box center [88, 175] width 177 height 35
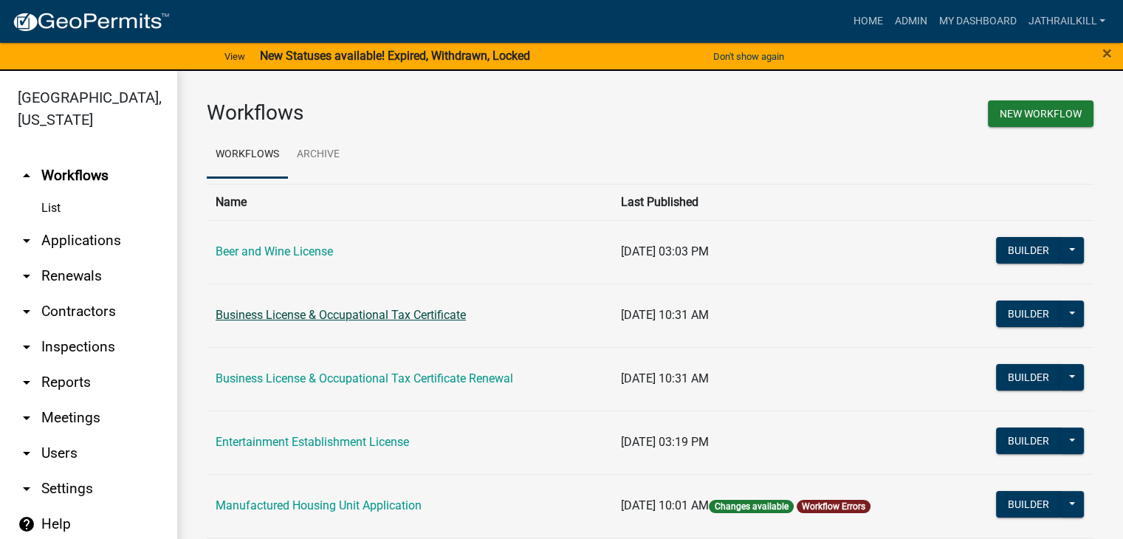
click at [462, 310] on link "Business License & Occupational Tax Certificate" at bounding box center [341, 315] width 250 height 14
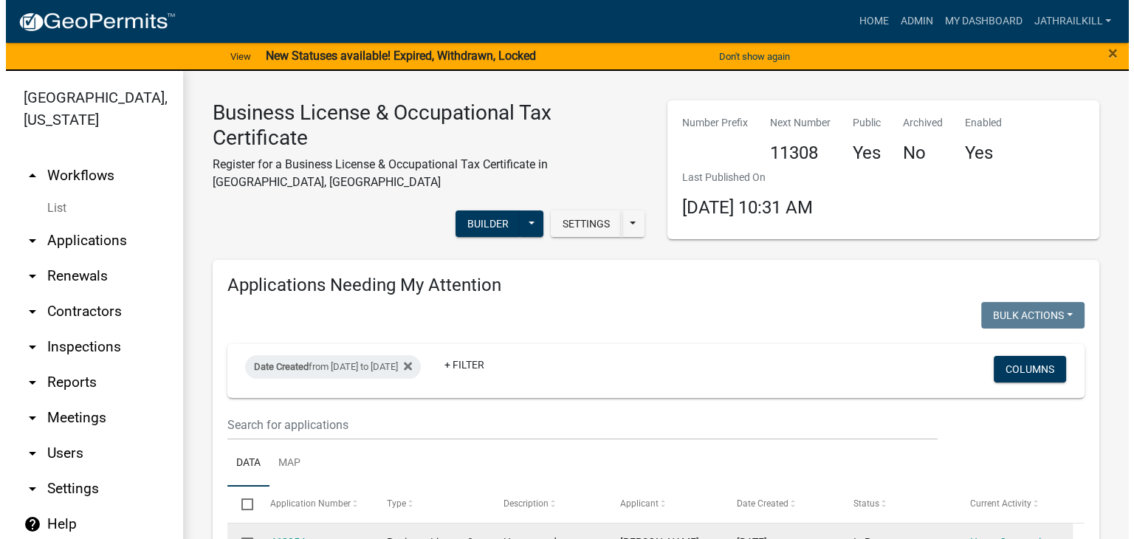
scroll to position [369, 0]
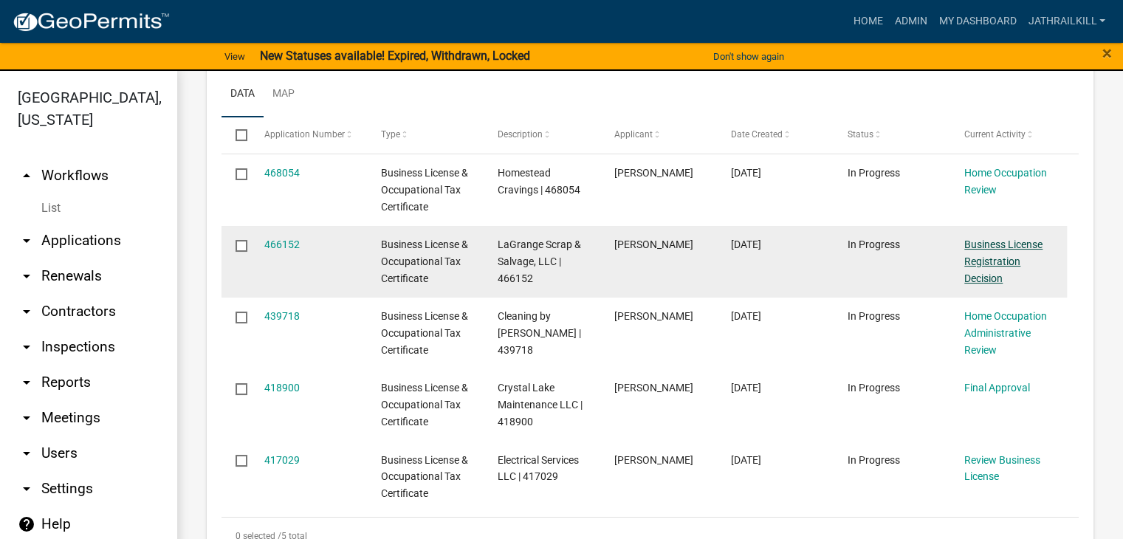
click at [990, 256] on link "Business License Registration Decision" at bounding box center [1003, 261] width 78 height 46
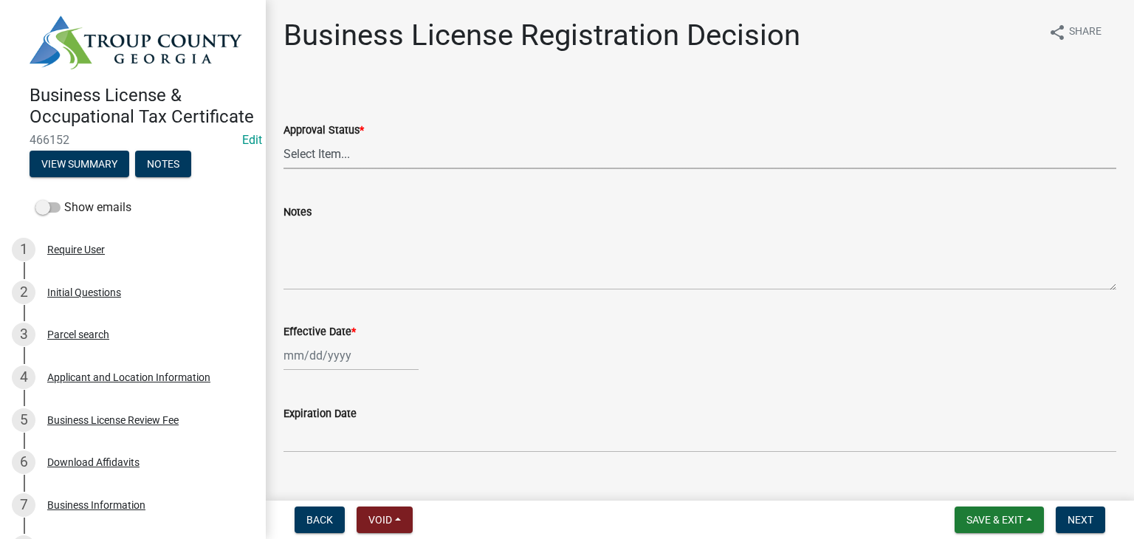
click at [380, 148] on select "Select Item... Approved Denied" at bounding box center [699, 154] width 833 height 30
click at [283, 139] on select "Select Item... Approved Denied" at bounding box center [699, 154] width 833 height 30
select select "4b86b809-39dd-4c68-9f3d-fdb3e7050482"
click at [343, 344] on div at bounding box center [350, 355] width 135 height 30
select select "8"
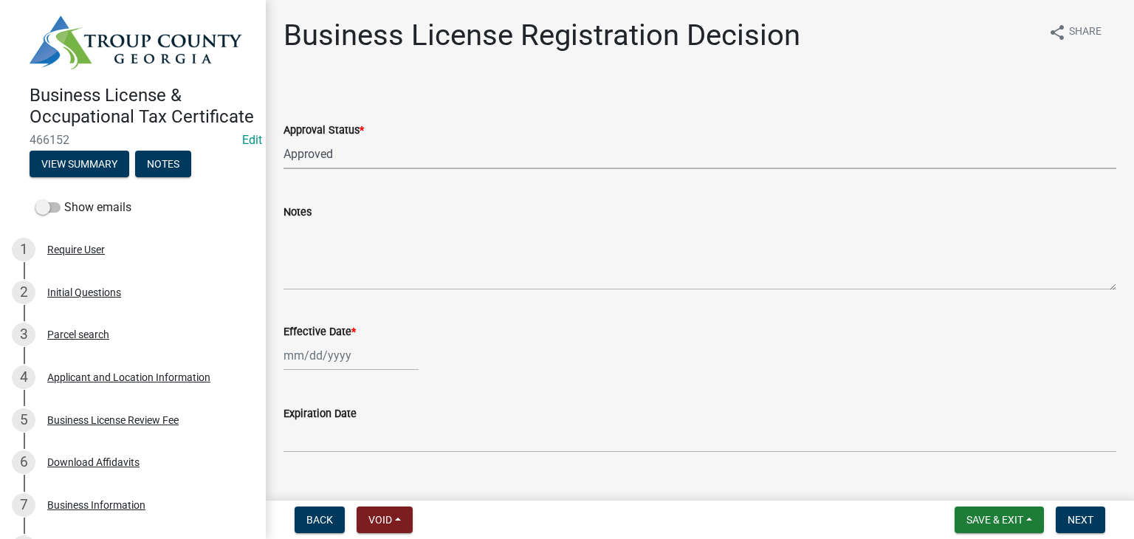
select select "2025"
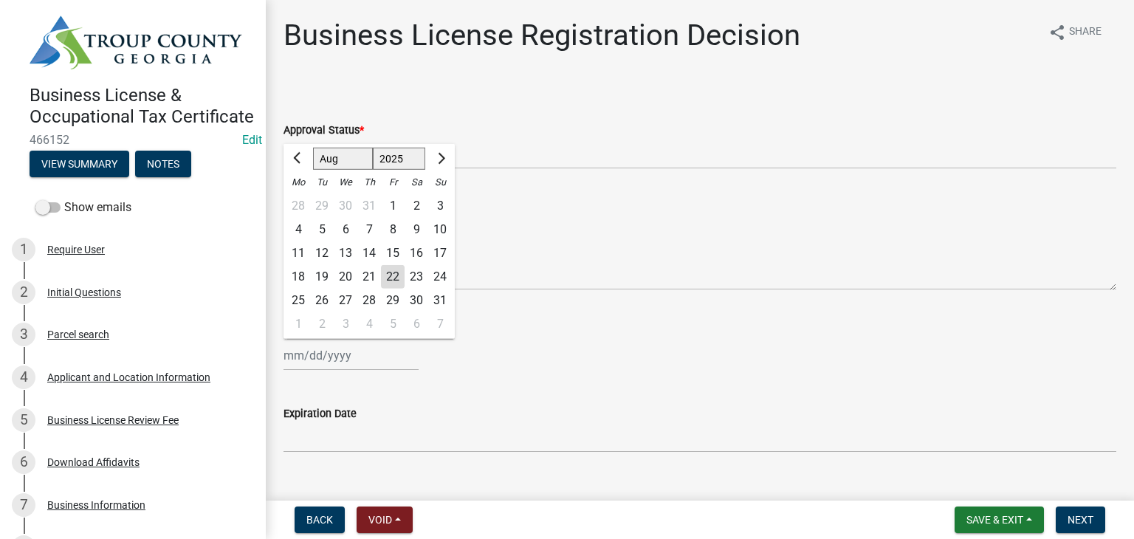
click at [390, 280] on div "22" at bounding box center [393, 277] width 24 height 24
type input "[DATE]"
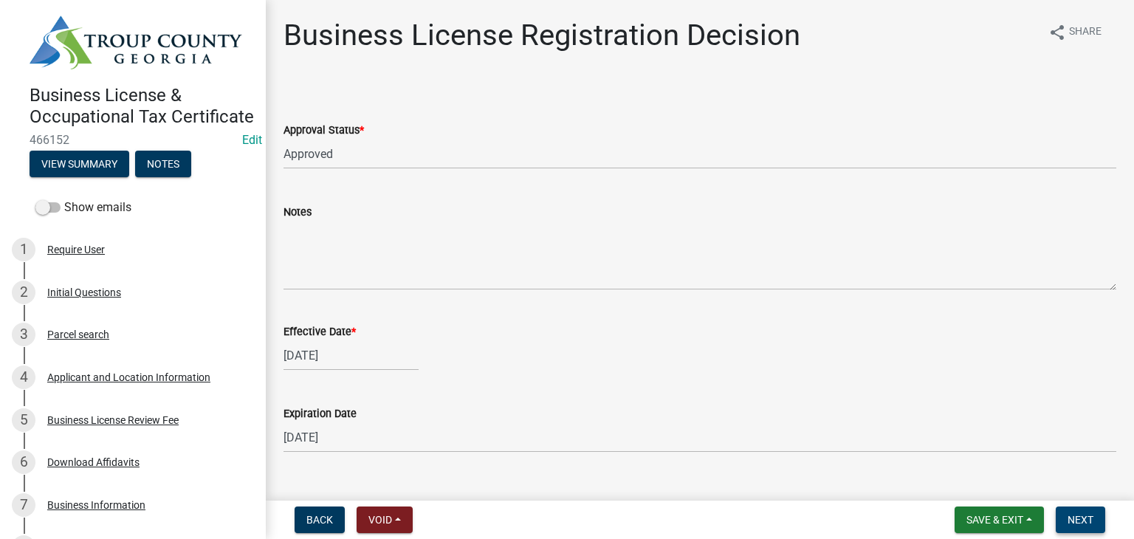
click at [1082, 520] on span "Next" at bounding box center [1080, 520] width 26 height 12
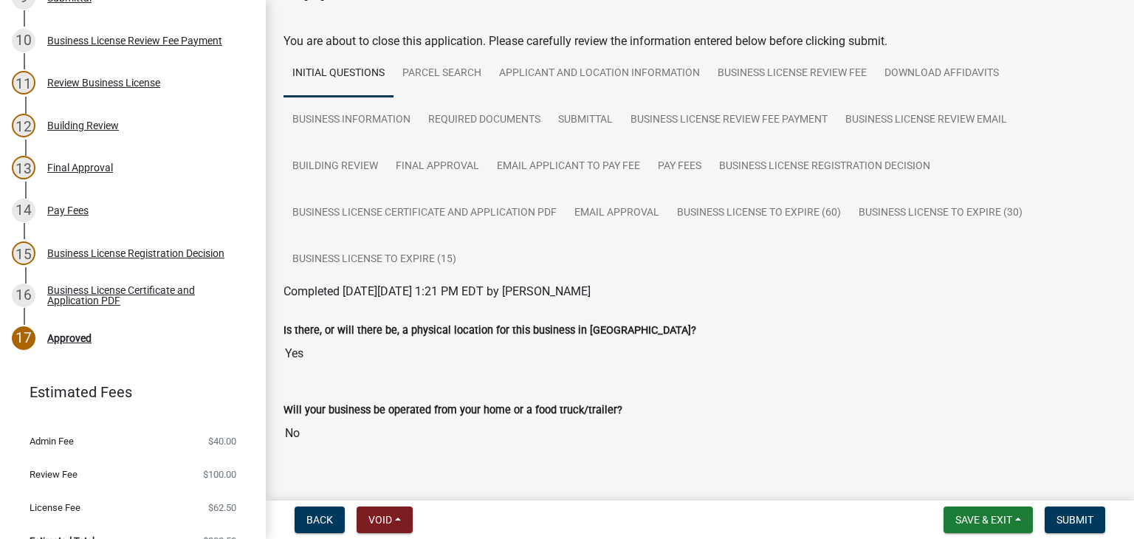
scroll to position [74, 0]
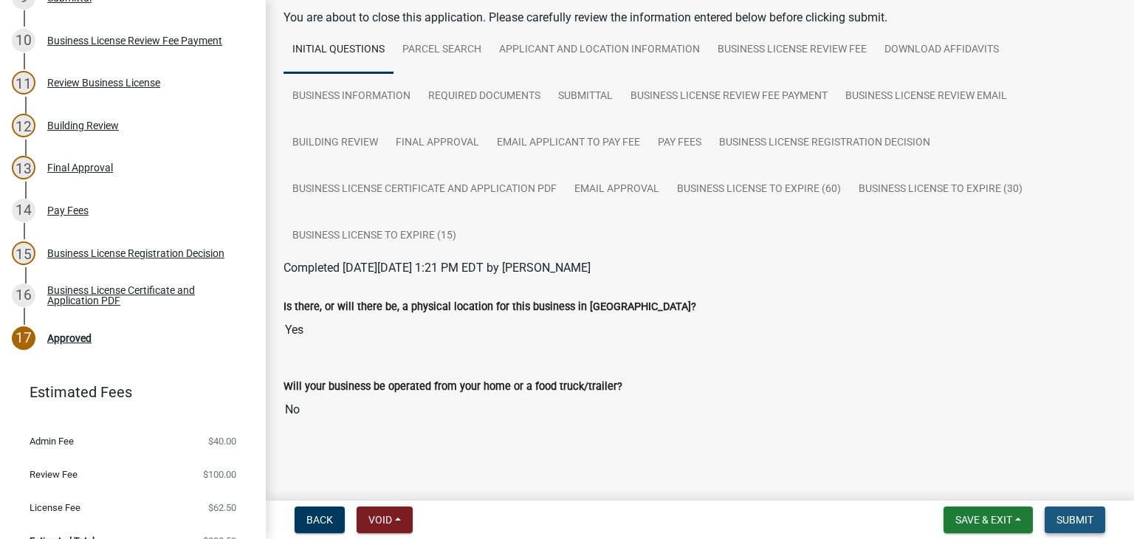
click at [1102, 514] on button "Submit" at bounding box center [1074, 519] width 61 height 27
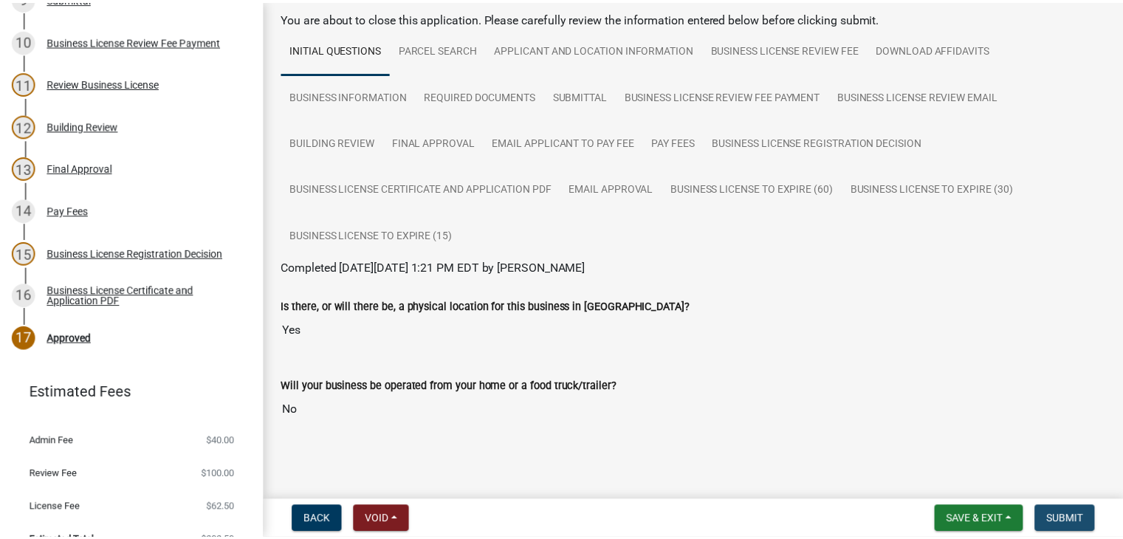
scroll to position [0, 0]
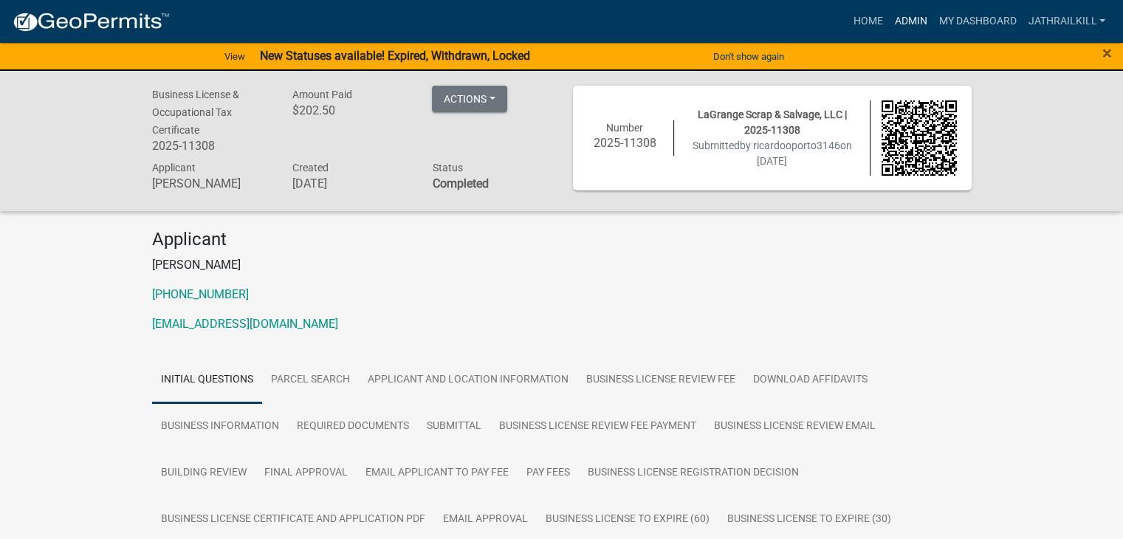
click at [911, 18] on link "Admin" at bounding box center [910, 21] width 44 height 28
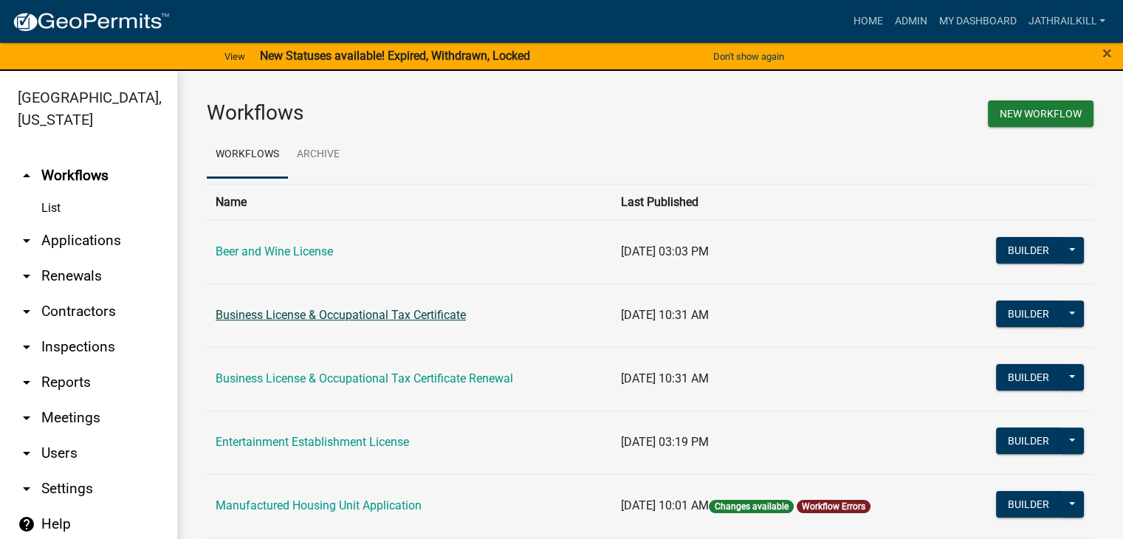
click at [320, 315] on link "Business License & Occupational Tax Certificate" at bounding box center [341, 315] width 250 height 14
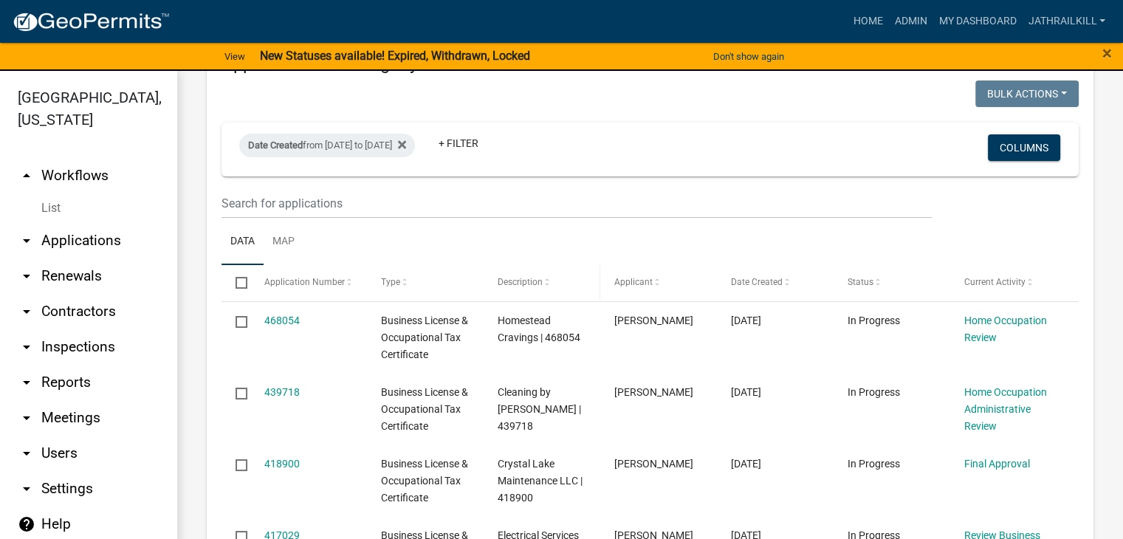
scroll to position [148, 0]
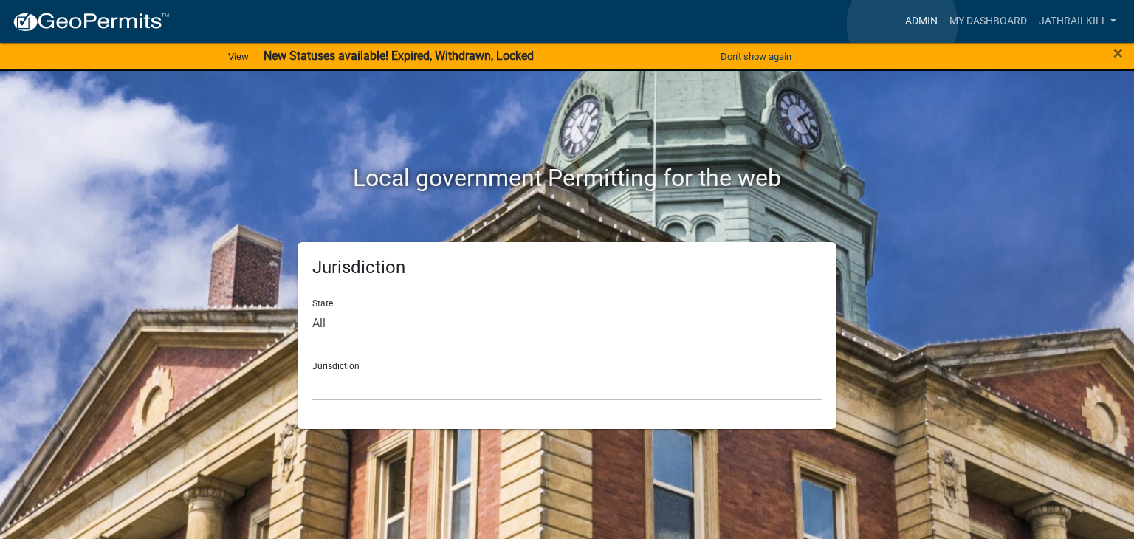
click at [902, 24] on link "Admin" at bounding box center [921, 21] width 44 height 28
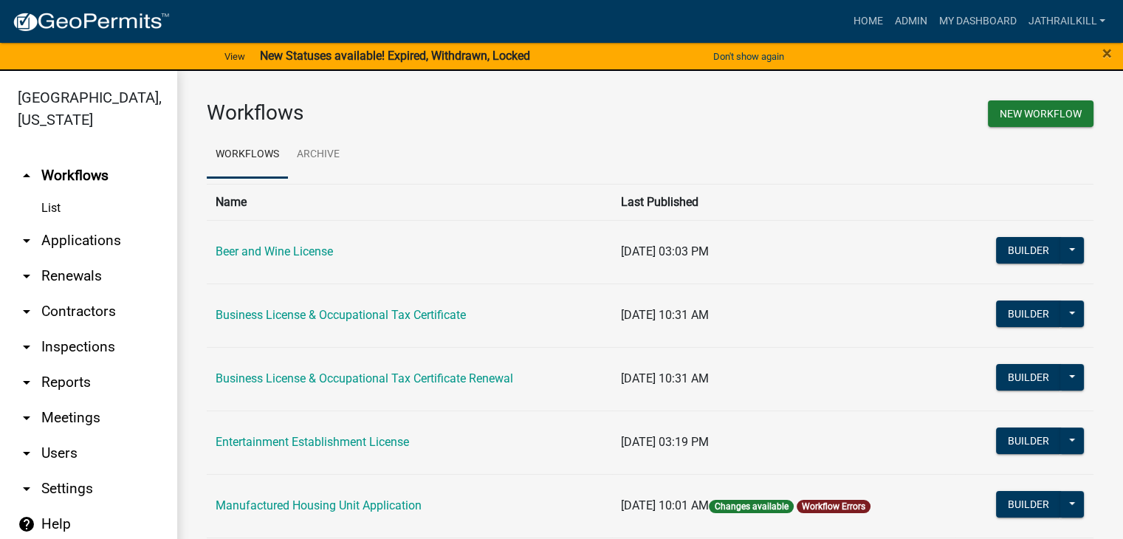
click at [69, 199] on link "List" at bounding box center [88, 208] width 177 height 30
click at [92, 223] on link "arrow_drop_down Applications" at bounding box center [88, 240] width 177 height 35
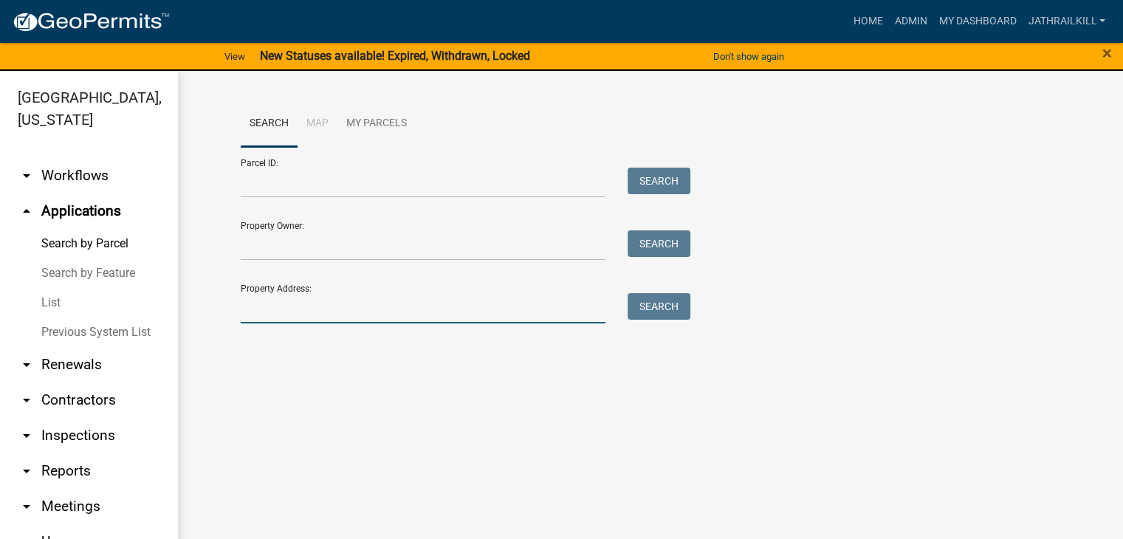
click at [345, 305] on input "Property Address:" at bounding box center [423, 308] width 365 height 30
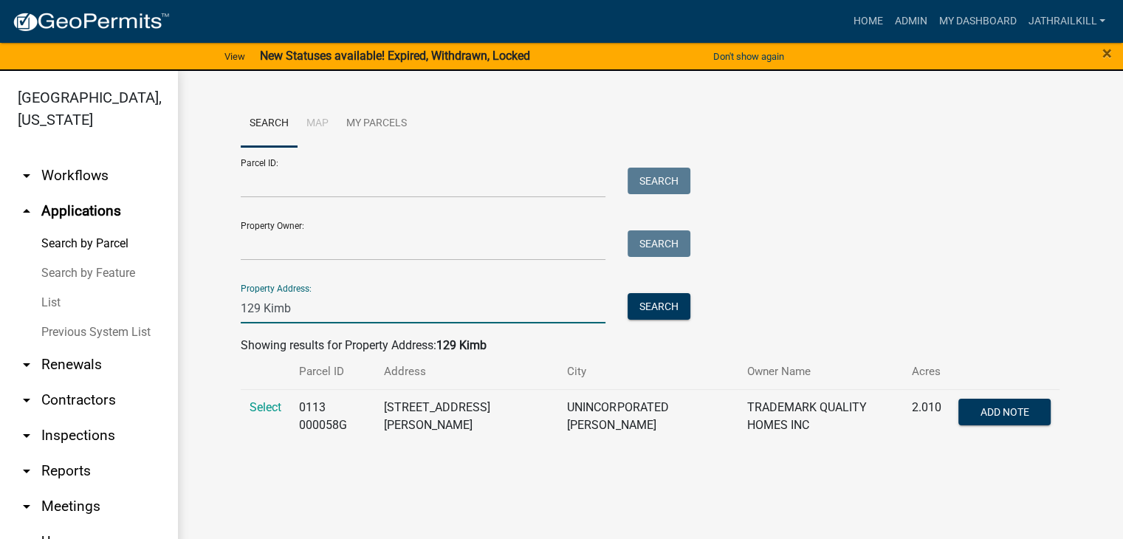
type input "129 Kimb"
click at [261, 397] on td "Select" at bounding box center [265, 416] width 49 height 54
click at [260, 404] on span "Select" at bounding box center [265, 407] width 32 height 14
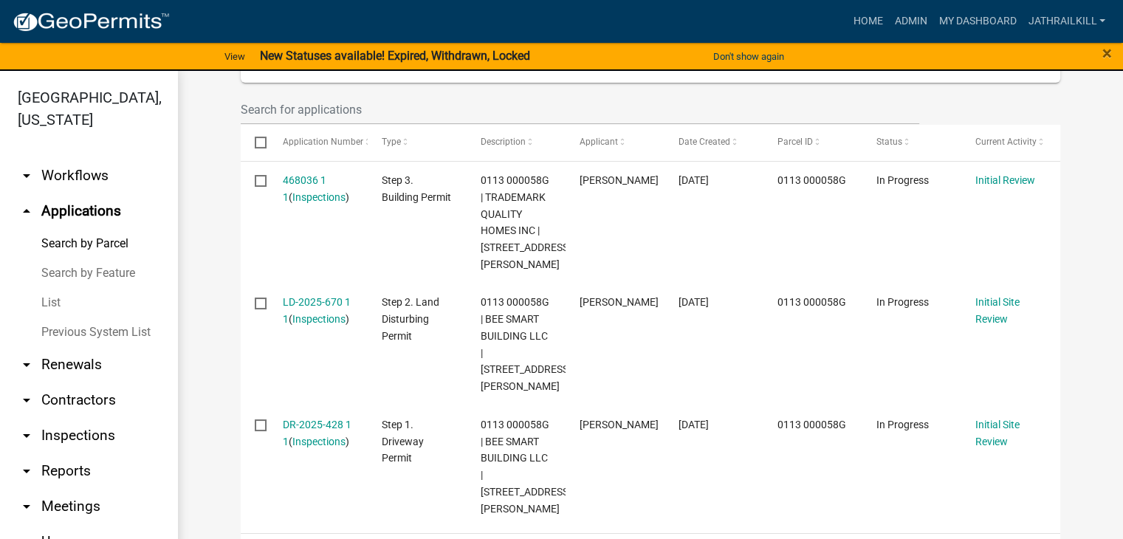
scroll to position [443, 0]
